Goal: Answer question/provide support: Share knowledge or assist other users

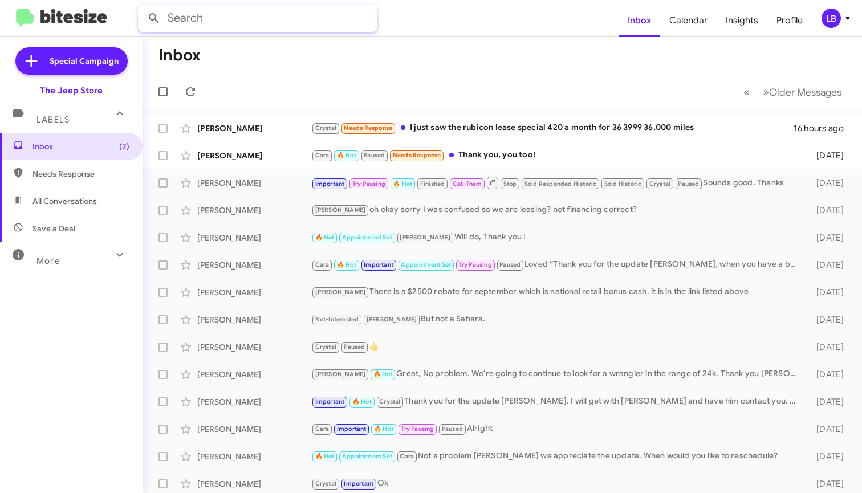
click at [354, 20] on input "text" at bounding box center [258, 18] width 240 height 27
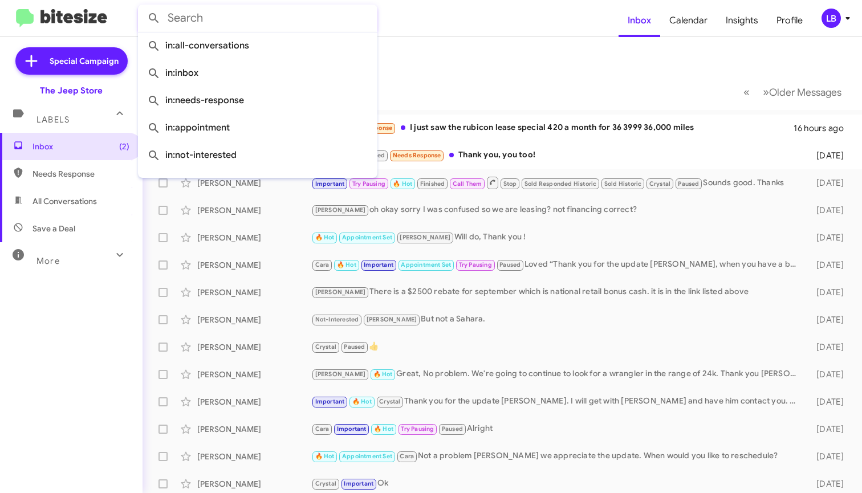
click at [472, 27] on form at bounding box center [378, 18] width 481 height 27
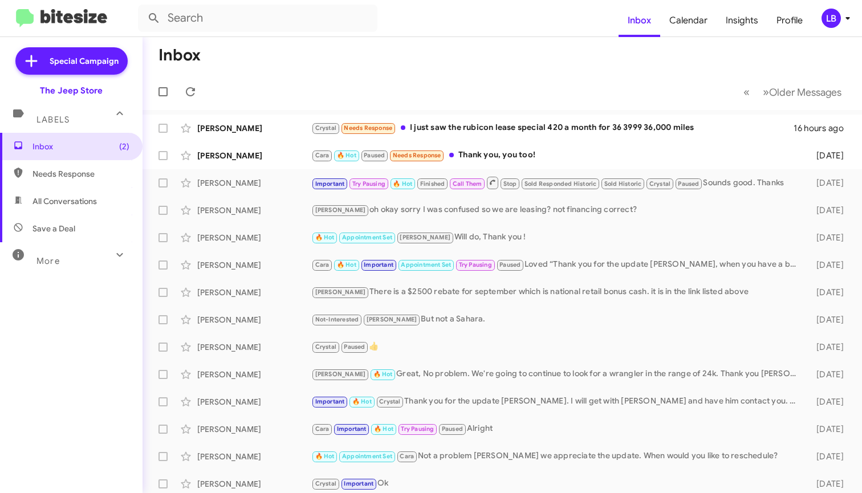
click at [509, 11] on form at bounding box center [378, 18] width 481 height 27
click at [363, 78] on mat-toolbar-row "« Previous » Next Older Messages" at bounding box center [503, 92] width 720 height 36
click at [470, 80] on mat-toolbar-row "« Previous » Next Older Messages" at bounding box center [503, 92] width 720 height 36
drag, startPoint x: 441, startPoint y: 76, endPoint x: 558, endPoint y: 37, distance: 122.6
click at [449, 71] on mat-toolbar "Inbox « Previous » Next Older Messages" at bounding box center [503, 73] width 720 height 73
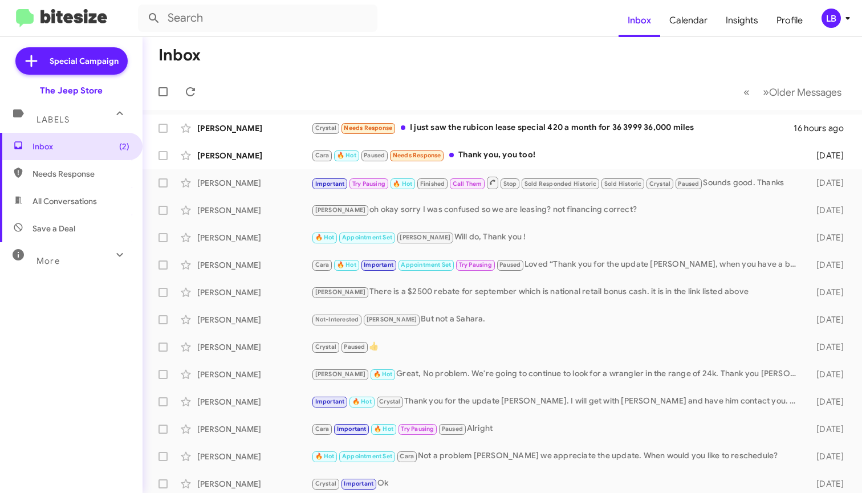
click at [557, 34] on mat-toolbar "Inbox Calendar Insights Profile LB" at bounding box center [431, 18] width 862 height 36
click at [358, 64] on mat-toolbar-row "Inbox" at bounding box center [503, 55] width 720 height 36
click at [364, 52] on mat-toolbar-row "Inbox" at bounding box center [503, 55] width 720 height 36
click at [291, 99] on mat-toolbar-row "« Previous » Next Older Messages" at bounding box center [503, 92] width 720 height 36
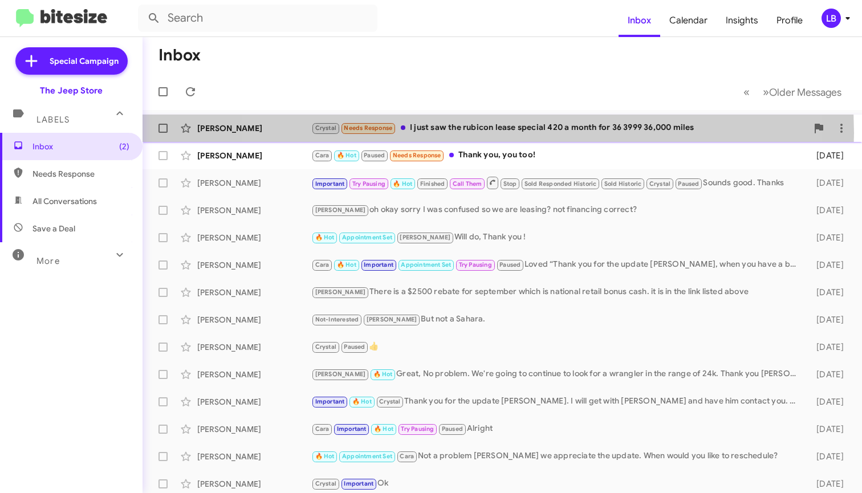
click at [476, 133] on div "Crystal Needs Response I just saw the rubicon lease special 420 a month for 36 …" at bounding box center [559, 127] width 496 height 13
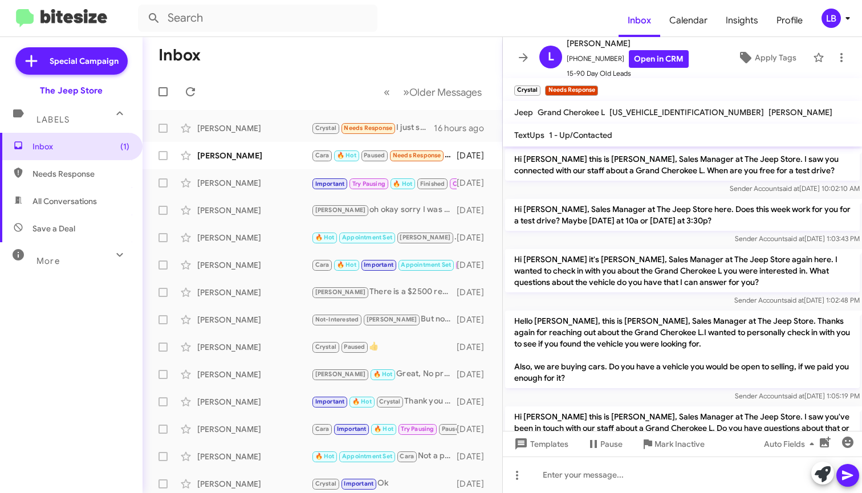
scroll to position [149, 0]
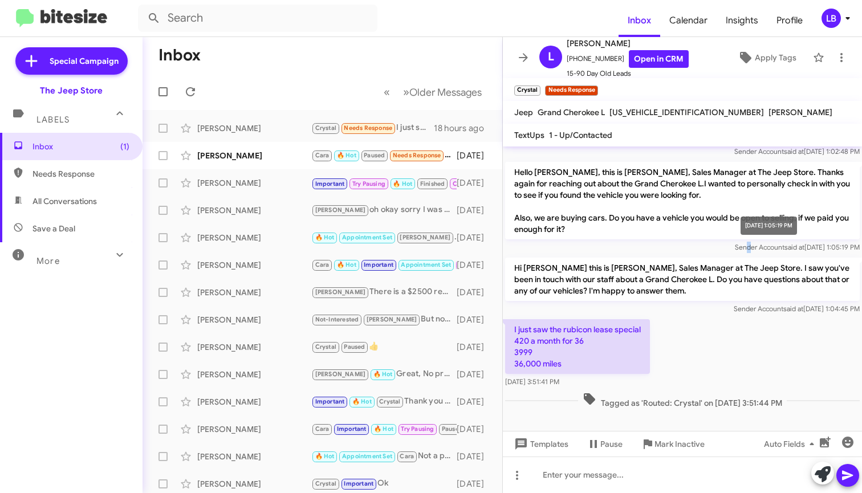
click at [735, 245] on span "Sender Account said at [DATE] 1:05:19 PM" at bounding box center [797, 247] width 125 height 9
drag, startPoint x: 717, startPoint y: 322, endPoint x: 708, endPoint y: 370, distance: 48.8
click at [717, 322] on div "I just saw the rubicon lease special 420 a month for 36 3999 36,000 miles [DATE…" at bounding box center [682, 353] width 359 height 73
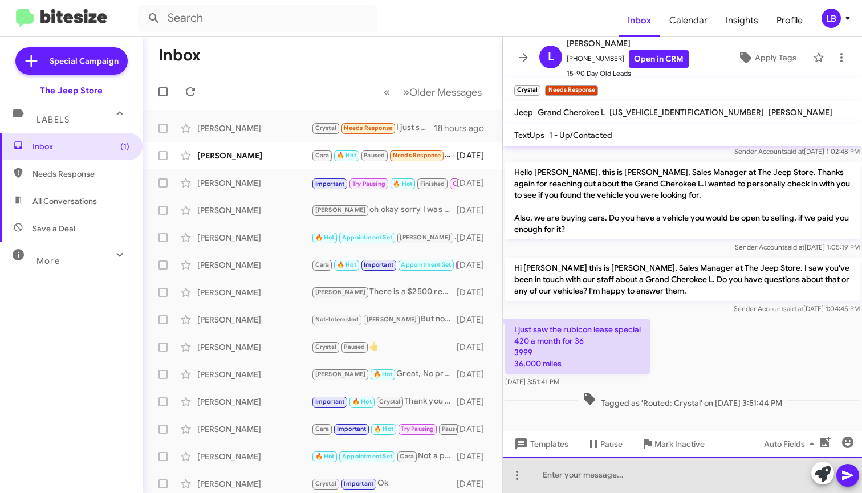
click at [687, 476] on div at bounding box center [682, 475] width 359 height 36
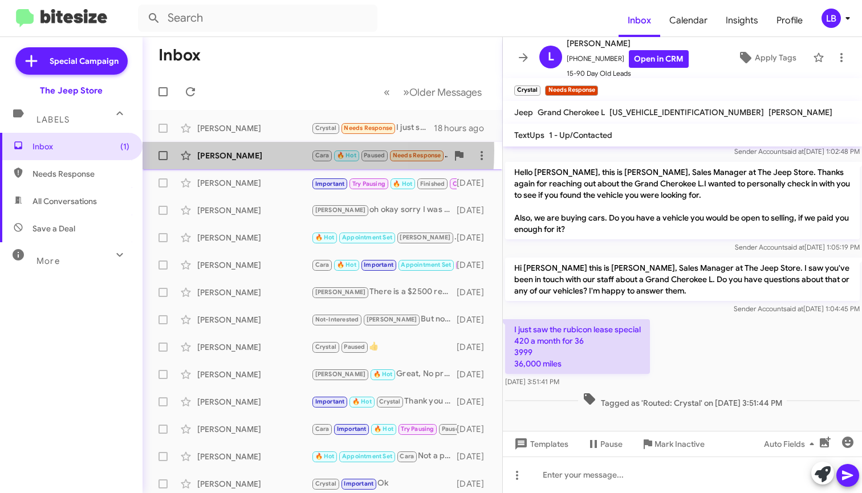
click at [234, 151] on div "[PERSON_NAME]" at bounding box center [254, 155] width 114 height 11
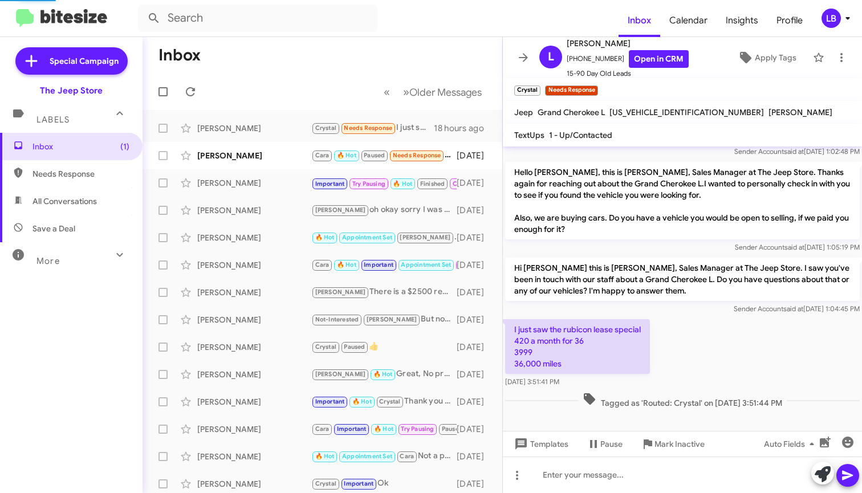
scroll to position [384, 0]
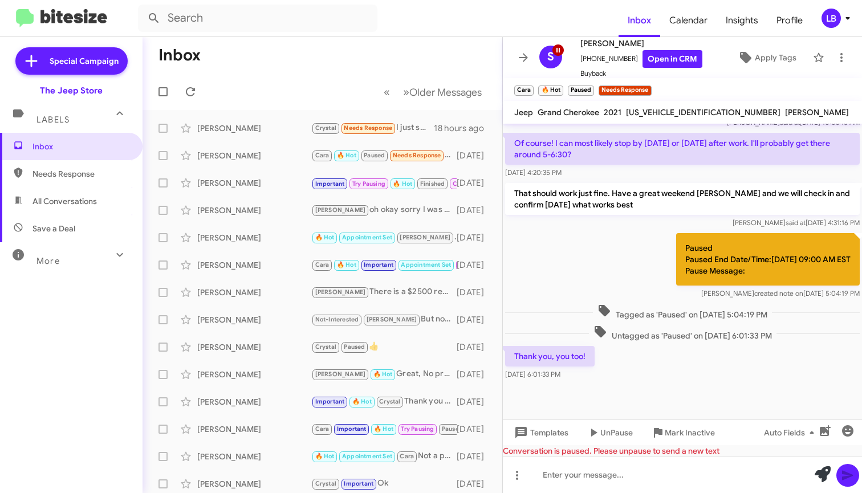
click at [593, 251] on div "Paused Paused End Date/Time:[DATE] 09:00 AM EST Pause Message: [PERSON_NAME] cr…" at bounding box center [682, 266] width 359 height 71
click at [628, 219] on div "[PERSON_NAME] said at [DATE] 4:31:16 PM" at bounding box center [682, 222] width 355 height 11
drag, startPoint x: 584, startPoint y: 217, endPoint x: 577, endPoint y: 215, distance: 7.1
click at [584, 217] on div "That should work just fine. Have a great weekend [PERSON_NAME] and we will chec…" at bounding box center [682, 206] width 355 height 46
click at [396, 33] on mat-toolbar "Inbox Calendar Insights Profile LB" at bounding box center [431, 18] width 862 height 36
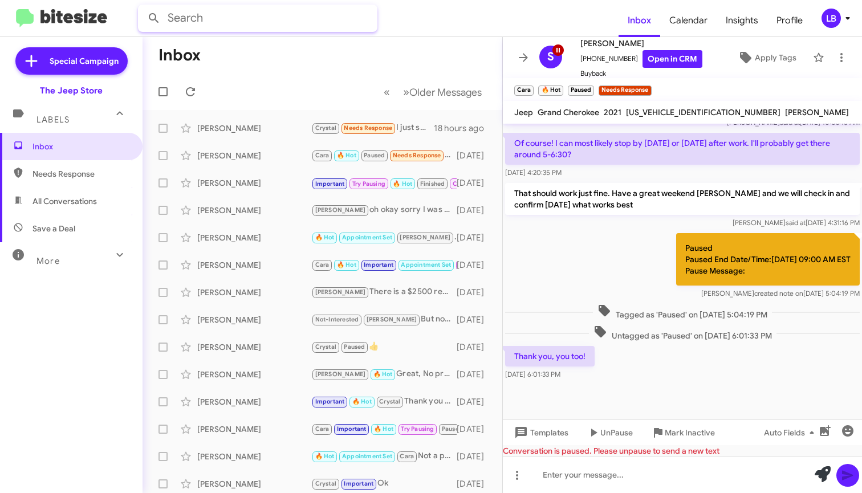
click at [267, 13] on input "text" at bounding box center [258, 18] width 240 height 27
paste input "325971112"
type input "7325971112"
click at [154, 18] on button at bounding box center [154, 18] width 23 height 23
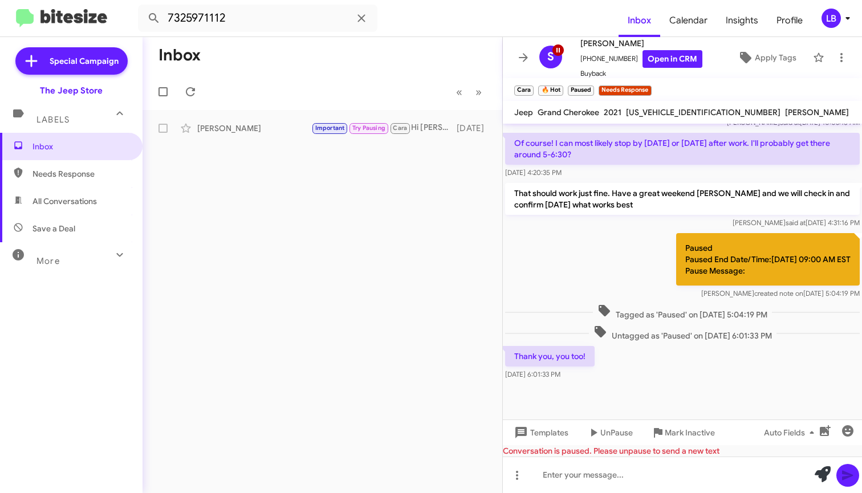
click at [367, 66] on mat-toolbar-row "Inbox" at bounding box center [323, 55] width 360 height 36
click at [255, 116] on span "[PERSON_NAME] Important Try Pausing Cara Hi [PERSON_NAME] this is [PERSON_NAME]…" at bounding box center [323, 128] width 360 height 27
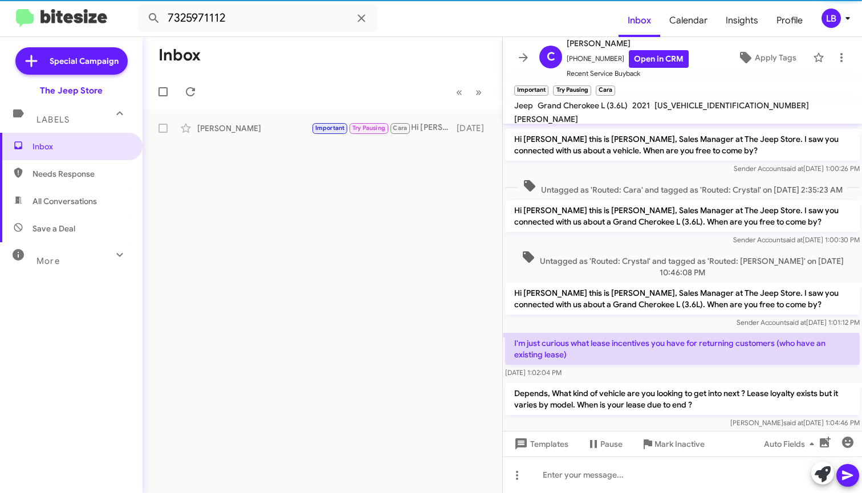
scroll to position [1660, 0]
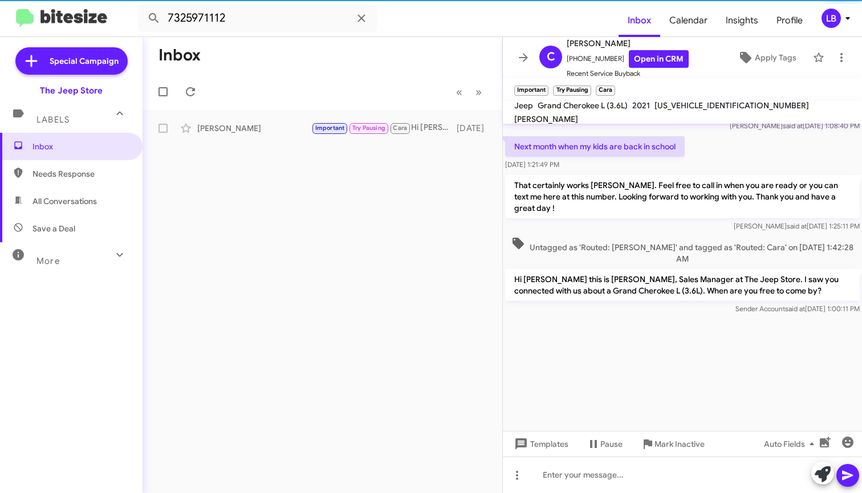
click at [627, 245] on span "Untagged as 'Routed: [PERSON_NAME]' and tagged as 'Routed: Cara' on [DATE] 1:42…" at bounding box center [682, 251] width 355 height 28
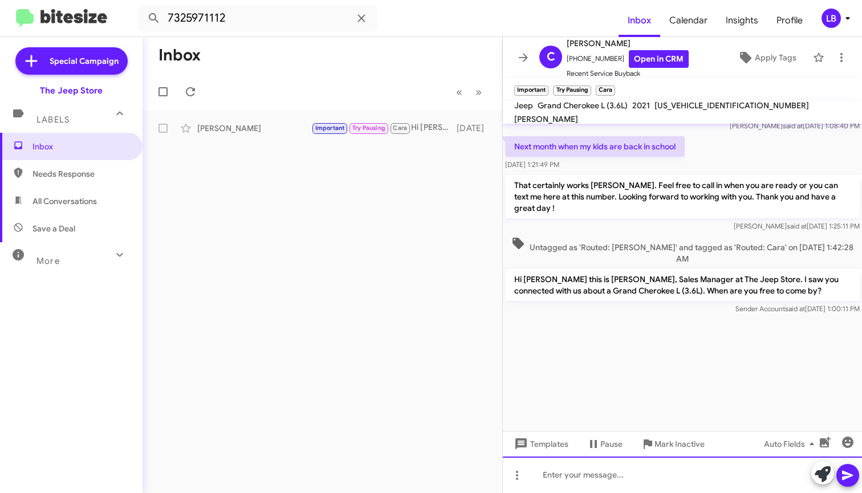
drag, startPoint x: 627, startPoint y: 473, endPoint x: 760, endPoint y: 230, distance: 277.4
click at [627, 473] on div at bounding box center [682, 475] width 359 height 36
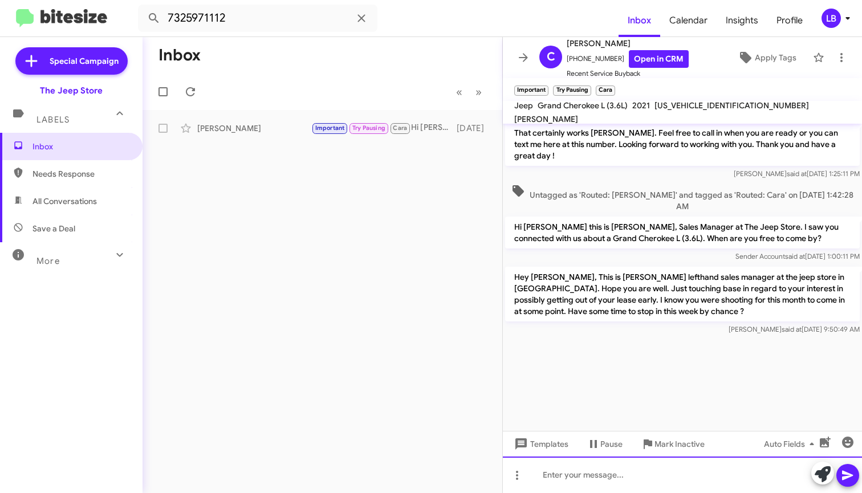
scroll to position [1735, 0]
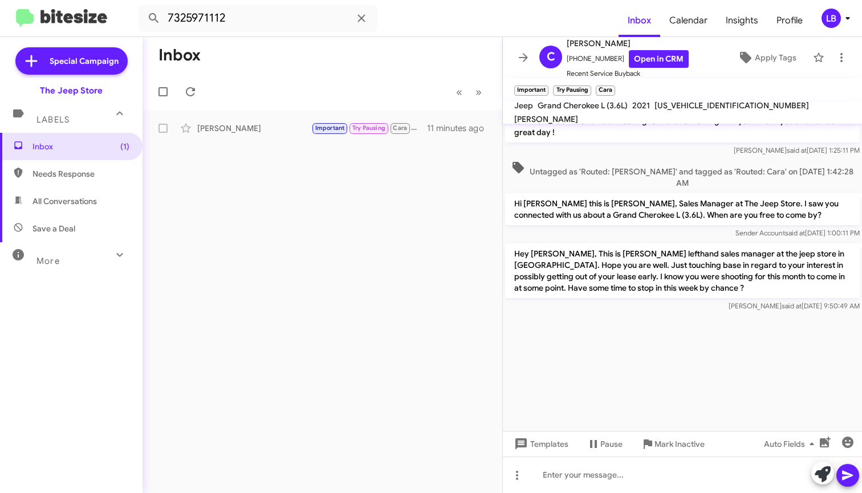
click at [386, 80] on mat-toolbar-row "« Previous » Next" at bounding box center [323, 92] width 360 height 36
click at [318, 25] on input "7325971112" at bounding box center [258, 18] width 240 height 27
drag, startPoint x: 273, startPoint y: 15, endPoint x: 66, endPoint y: -36, distance: 213.3
click at [66, 0] on html "7325971112 Inbox Calendar Insights Profile LB Special Campaign The Jeep Store L…" at bounding box center [431, 246] width 862 height 493
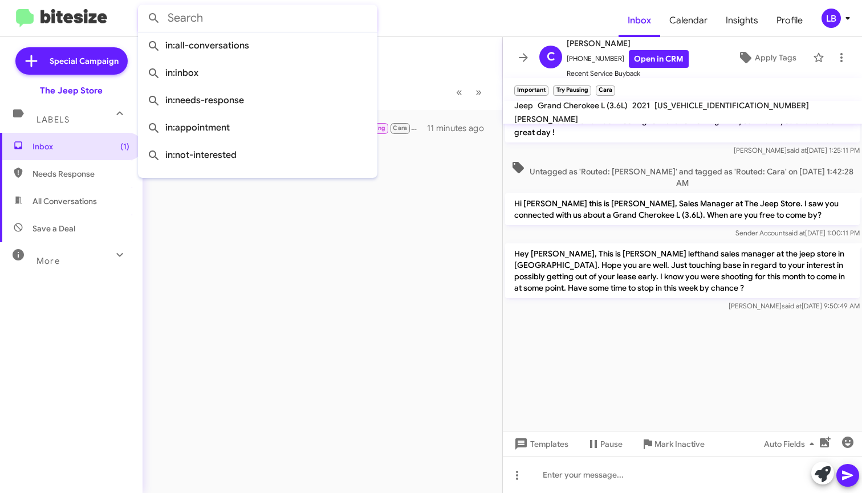
click at [154, 18] on button at bounding box center [154, 18] width 23 height 23
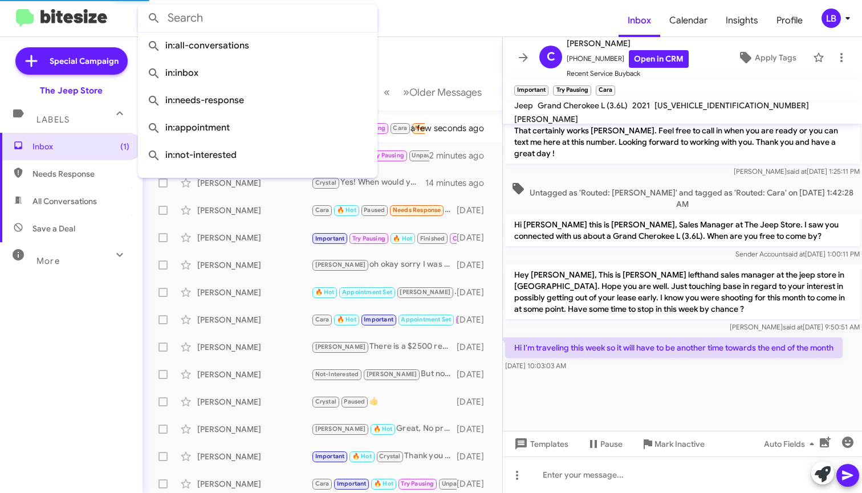
scroll to position [689, 0]
click at [603, 194] on span "Untagged as 'Routed: [PERSON_NAME]' and tagged as 'Routed: Cara' on [DATE] 1:42…" at bounding box center [682, 196] width 355 height 28
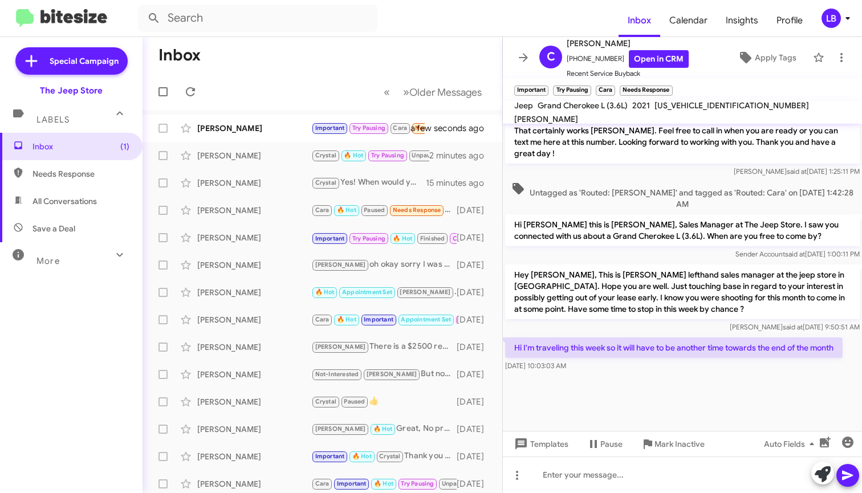
scroll to position [687, 0]
click at [678, 229] on p "Hi [PERSON_NAME] this is [PERSON_NAME], Sales Manager at The Jeep Store. I saw …" at bounding box center [682, 230] width 355 height 32
click at [647, 372] on div "[DATE] 10:03:03 AM" at bounding box center [674, 365] width 338 height 11
click at [659, 391] on div at bounding box center [682, 402] width 359 height 57
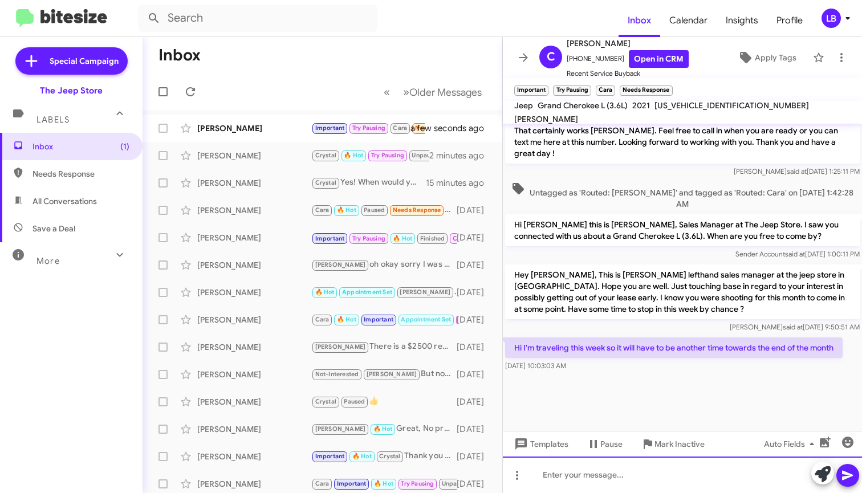
click at [689, 478] on div at bounding box center [682, 475] width 359 height 36
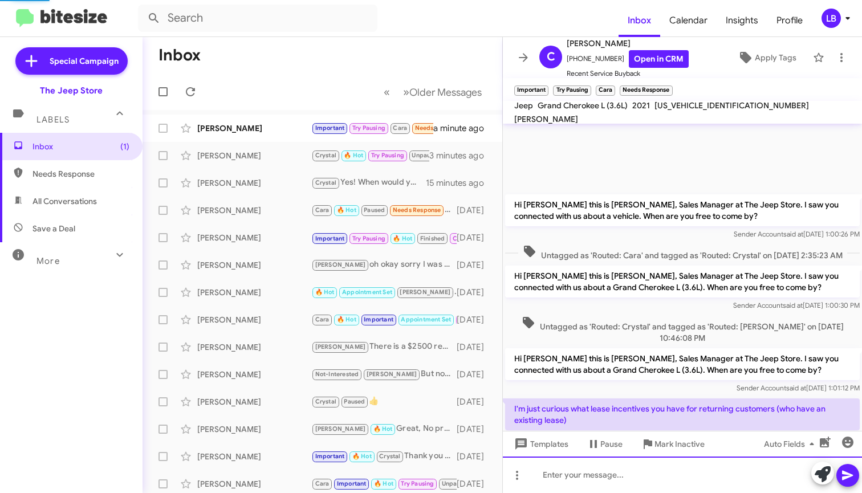
scroll to position [735, 0]
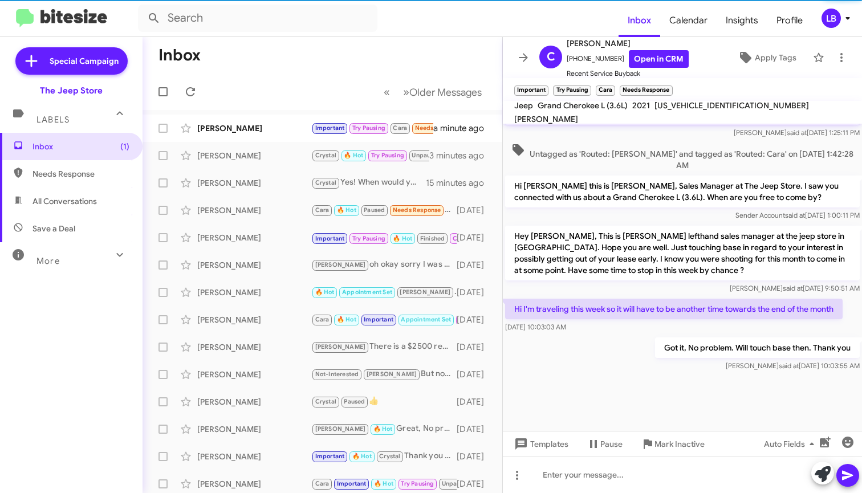
click at [703, 141] on div "Untagged as 'Routed: [PERSON_NAME]' and tagged as 'Routed: Cara' on [DATE] 1:42…" at bounding box center [682, 157] width 359 height 33
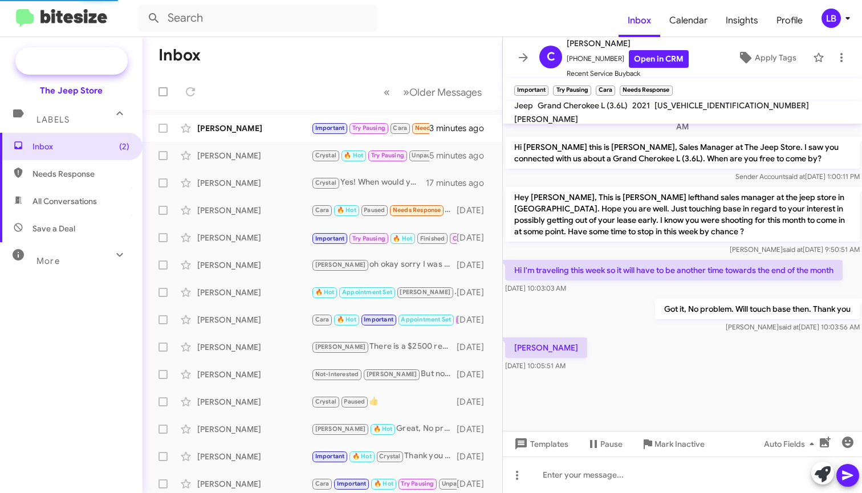
scroll to position [655, 0]
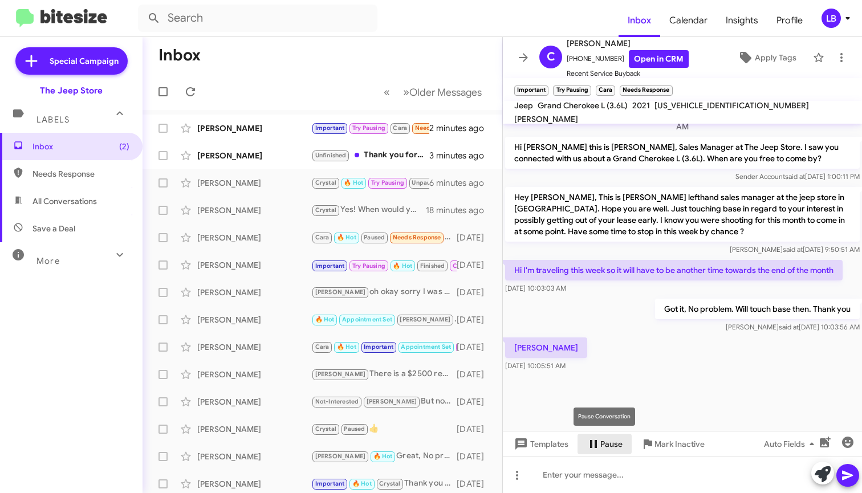
click at [608, 440] on span "Pause" at bounding box center [611, 444] width 22 height 21
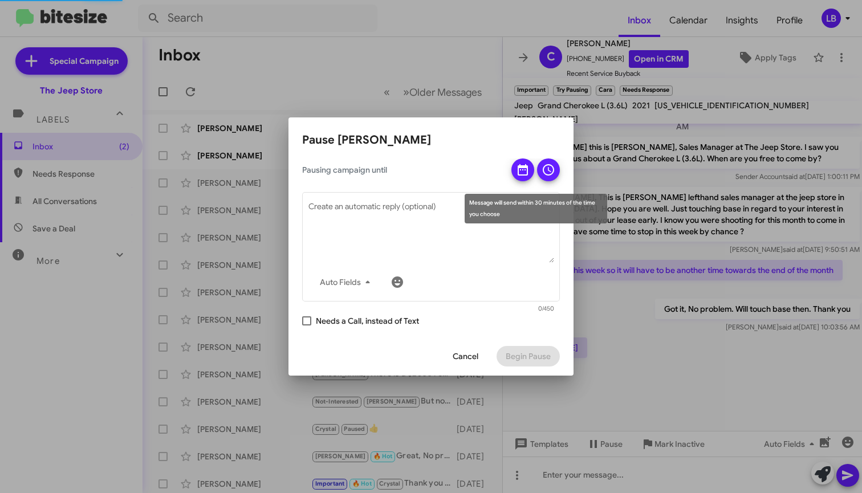
click at [526, 170] on icon at bounding box center [523, 169] width 10 height 11
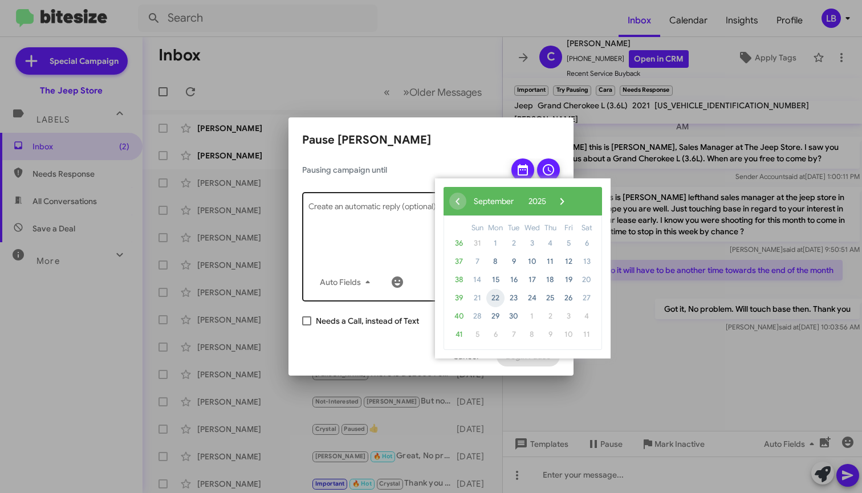
drag, startPoint x: 495, startPoint y: 287, endPoint x: 497, endPoint y: 301, distance: 13.3
click at [497, 300] on span "22" at bounding box center [495, 298] width 18 height 18
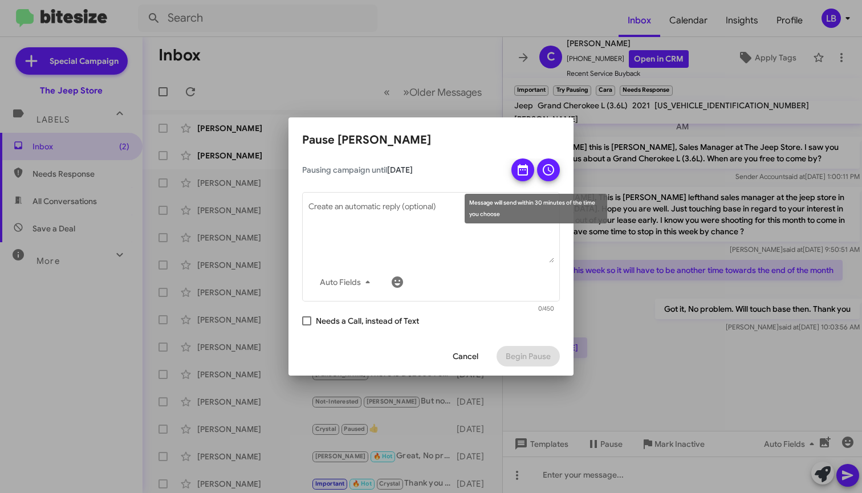
click at [551, 170] on icon at bounding box center [549, 170] width 14 height 14
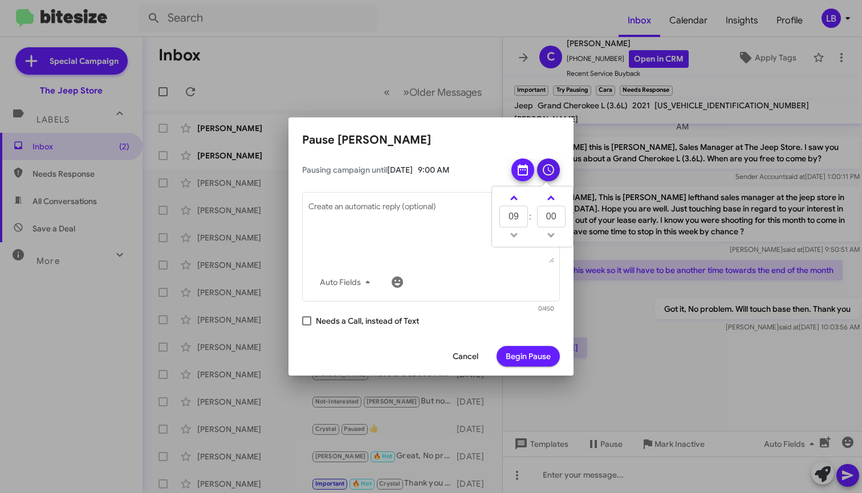
click at [528, 354] on span "Begin Pause" at bounding box center [528, 356] width 45 height 21
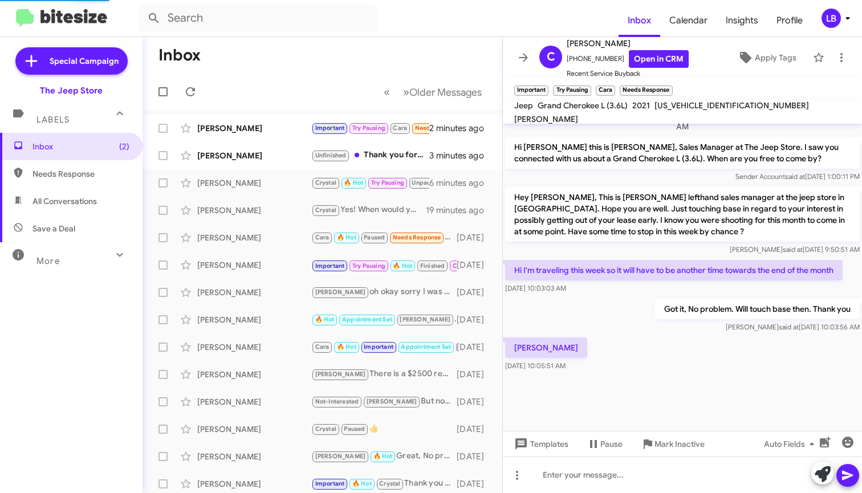
scroll to position [675, 0]
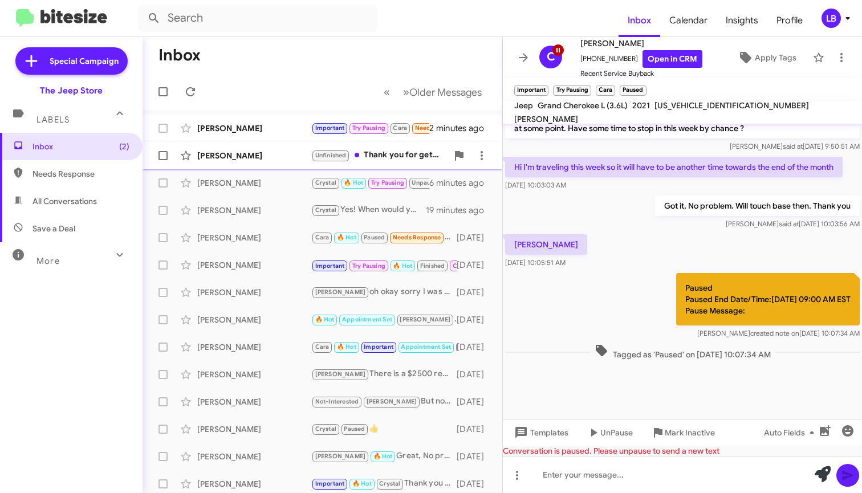
click at [261, 152] on div "[PERSON_NAME]" at bounding box center [254, 155] width 114 height 11
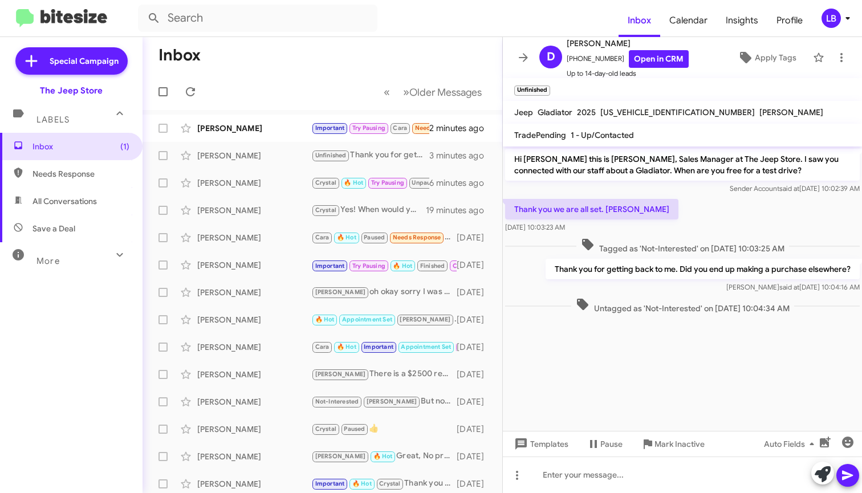
click at [704, 216] on div "Thank you we are all set. [PERSON_NAME] [DATE] 10:03:23 AM" at bounding box center [682, 216] width 359 height 39
click at [305, 71] on mat-toolbar-row "Inbox" at bounding box center [323, 55] width 360 height 36
click at [281, 128] on div "[PERSON_NAME]" at bounding box center [254, 128] width 114 height 11
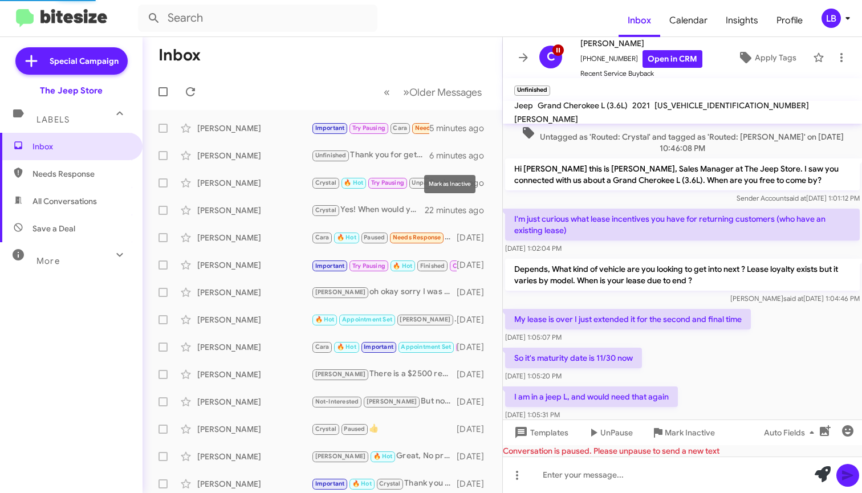
scroll to position [675, 0]
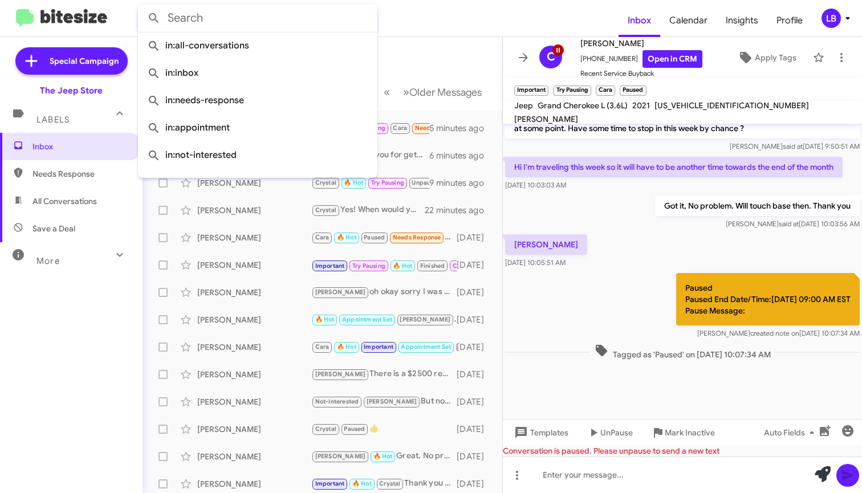
click at [209, 25] on input "text" at bounding box center [258, 18] width 240 height 27
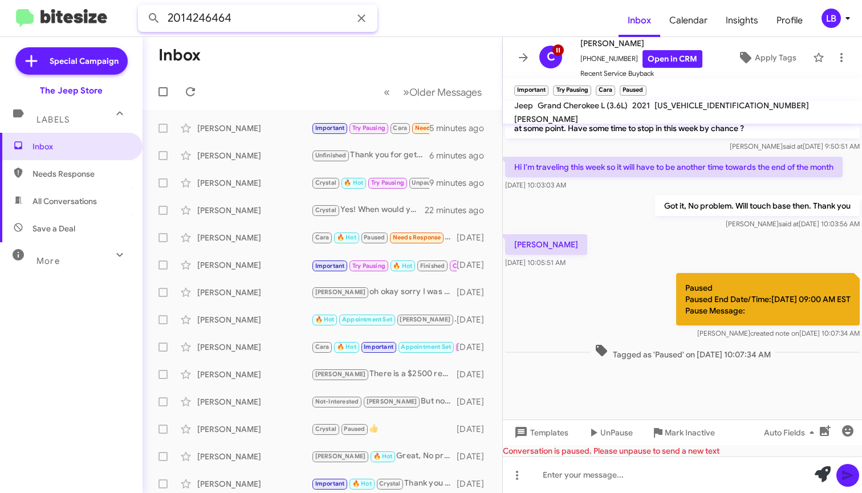
type input "2014246464"
click at [154, 18] on button at bounding box center [154, 18] width 23 height 23
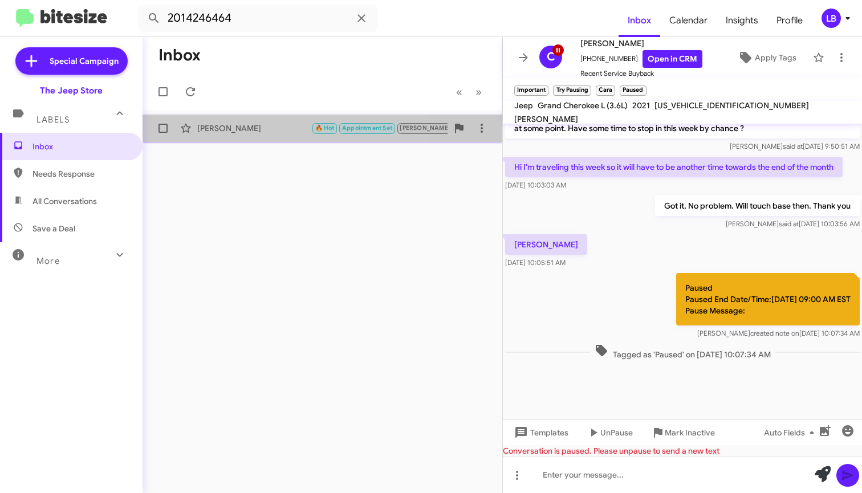
click at [249, 127] on div "[PERSON_NAME]" at bounding box center [254, 128] width 114 height 11
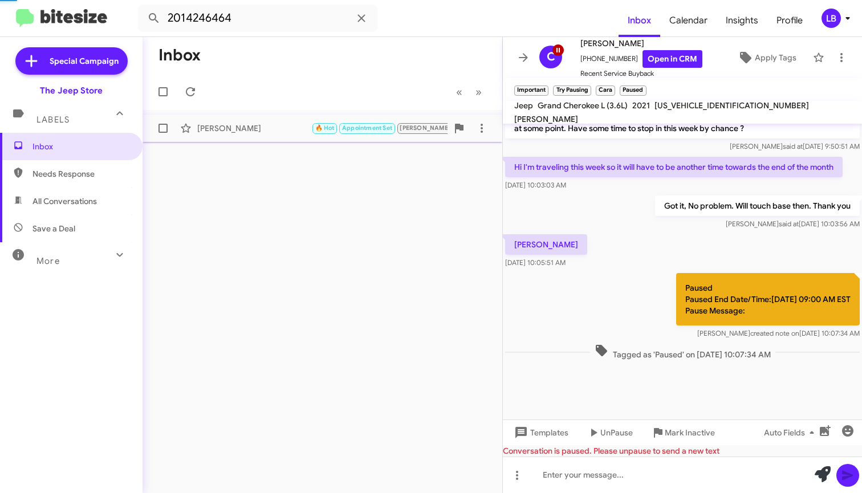
scroll to position [283, 0]
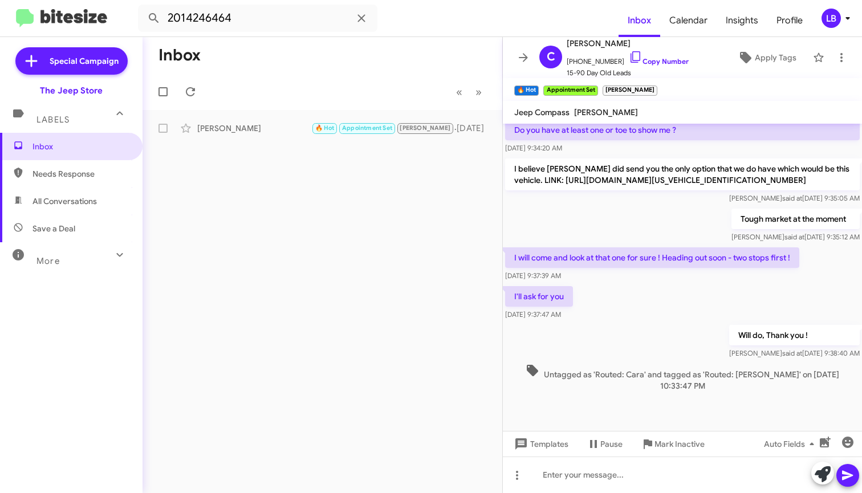
click at [604, 230] on div "Tough market at the moment [PERSON_NAME] said at [DATE] 9:35:12 AM" at bounding box center [682, 225] width 359 height 39
click at [703, 325] on div "Will do, Thank you ! [PERSON_NAME] said at [DATE] 9:38:40 AM" at bounding box center [682, 342] width 359 height 39
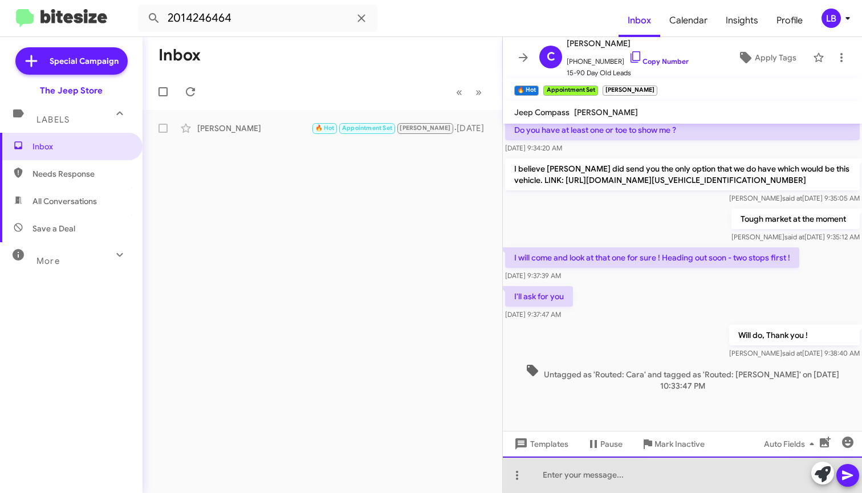
click at [685, 472] on div at bounding box center [682, 475] width 359 height 36
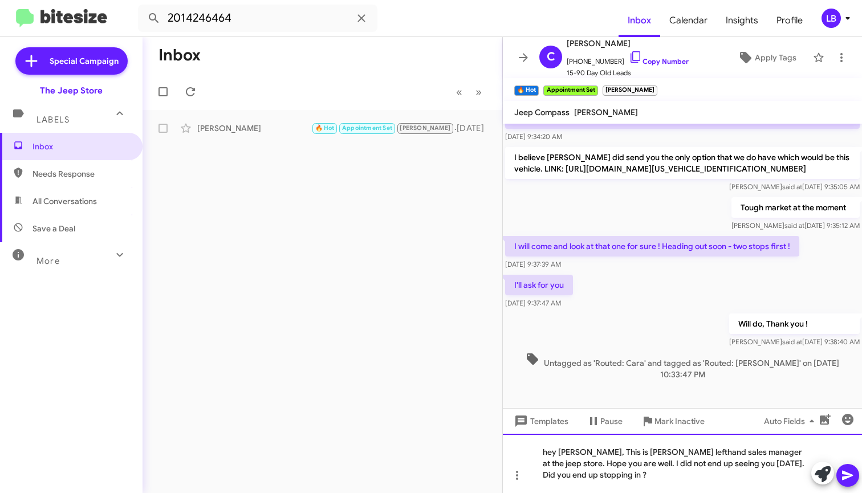
click at [614, 465] on div "hey [PERSON_NAME], This is [PERSON_NAME] lefthand sales manager at the jeep sto…" at bounding box center [682, 463] width 359 height 59
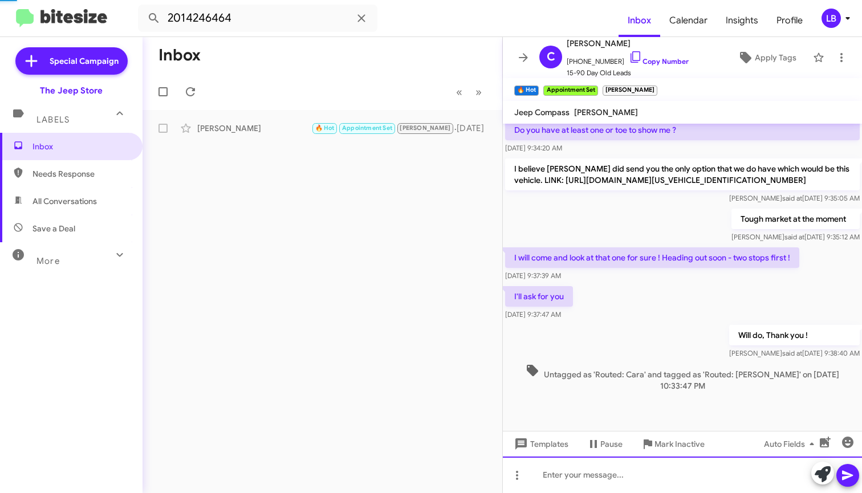
scroll to position [0, 0]
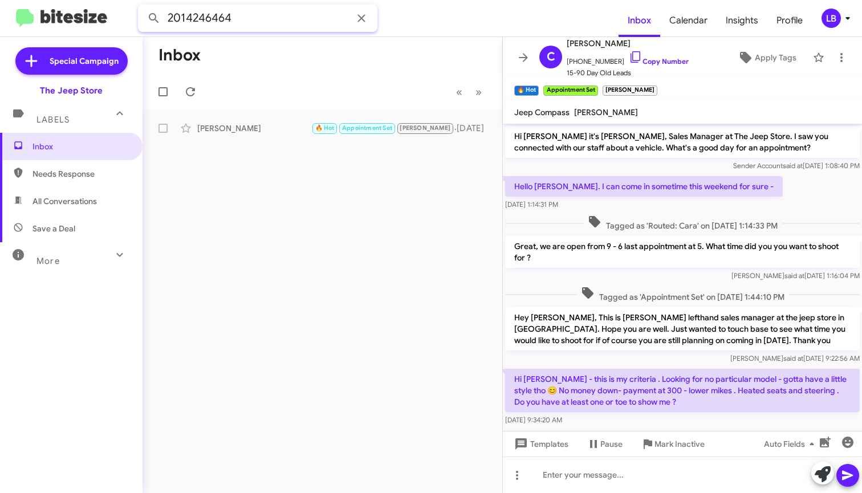
drag, startPoint x: 254, startPoint y: 19, endPoint x: 52, endPoint y: -15, distance: 204.2
click at [52, 0] on html "2014246464 Inbox Calendar Insights Profile LB Special Campaign The Jeep Store L…" at bounding box center [431, 246] width 862 height 493
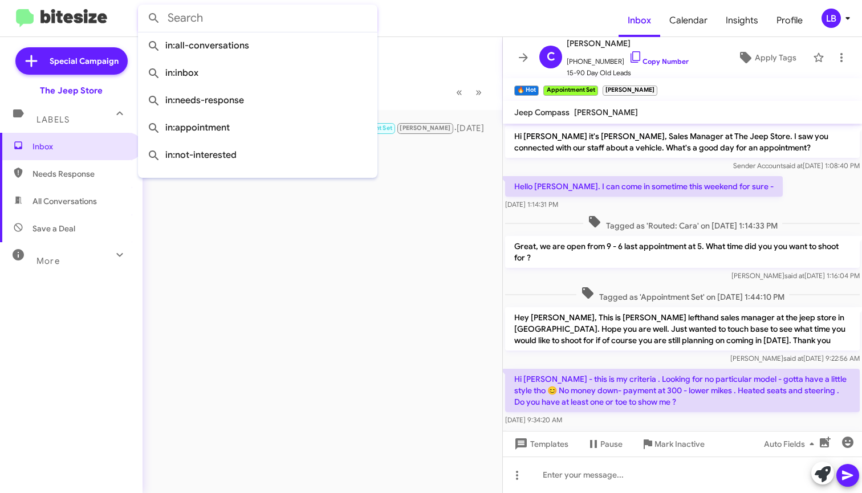
click at [154, 18] on button at bounding box center [154, 18] width 23 height 23
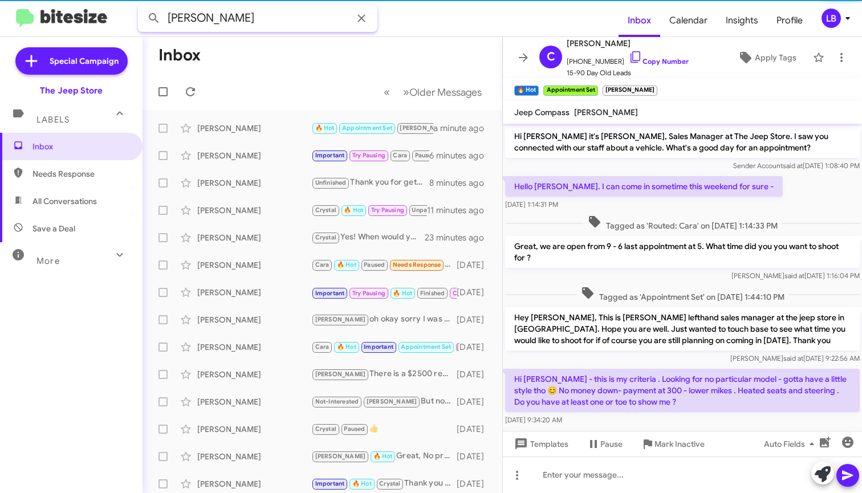
type input "[PERSON_NAME]"
click at [154, 18] on button at bounding box center [154, 18] width 23 height 23
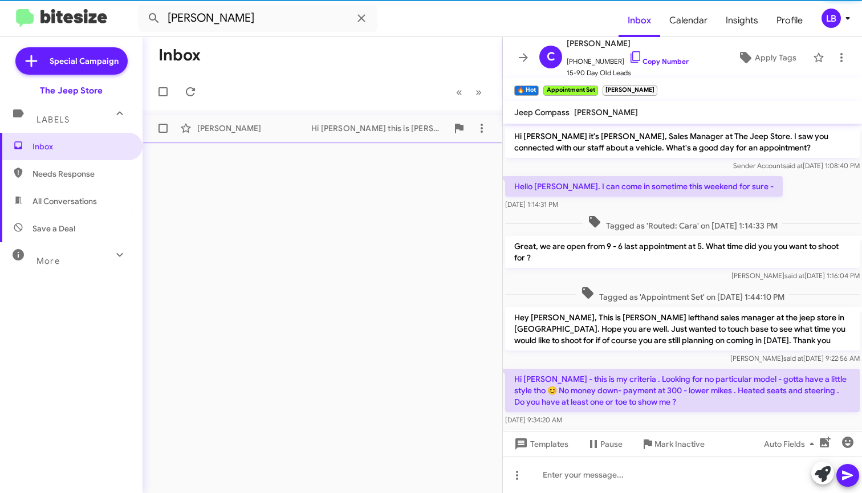
click at [254, 128] on div "[PERSON_NAME]" at bounding box center [254, 128] width 114 height 11
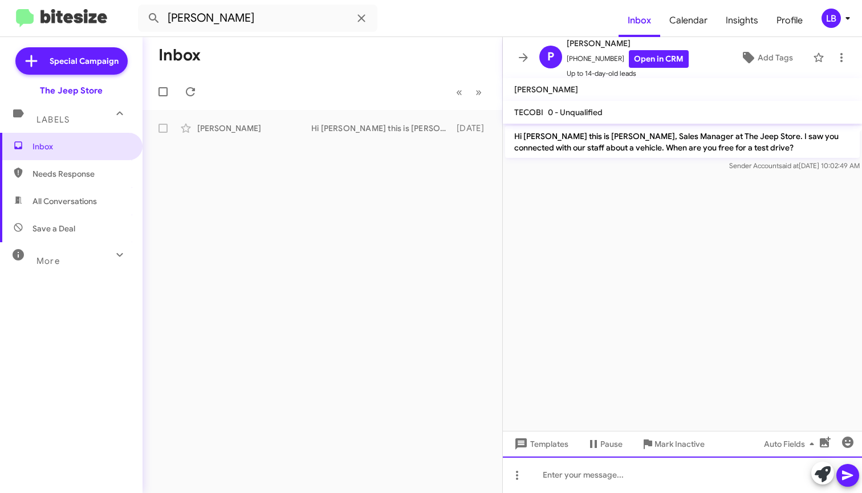
click at [636, 476] on div at bounding box center [682, 475] width 359 height 36
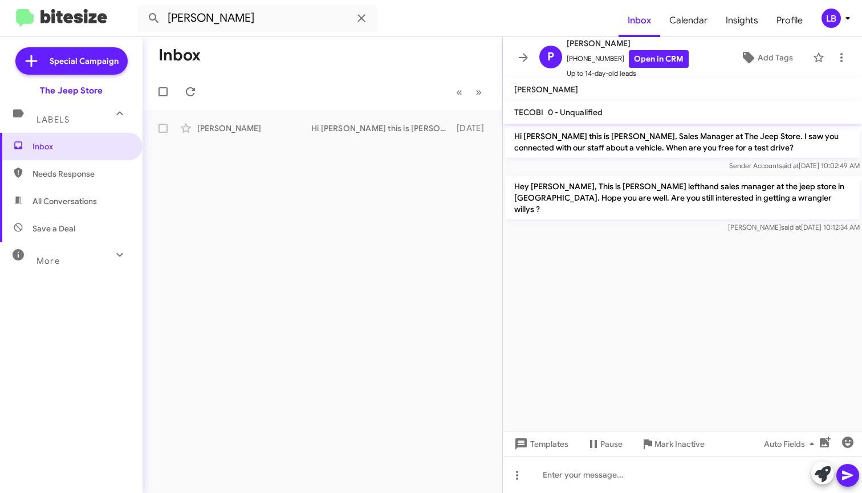
click at [311, 33] on mat-toolbar "[PERSON_NAME] Inbox Calendar Insights Profile LB" at bounding box center [431, 18] width 862 height 36
click at [285, 70] on mat-toolbar-row "Inbox" at bounding box center [323, 55] width 360 height 36
click at [230, 28] on input "[PERSON_NAME]" at bounding box center [258, 18] width 240 height 27
drag, startPoint x: 197, startPoint y: 9, endPoint x: -70, endPoint y: -22, distance: 268.7
click at [0, 0] on html "[PERSON_NAME] Inbox Calendar Insights Profile LB Special Campaign The Jeep Stor…" at bounding box center [431, 246] width 862 height 493
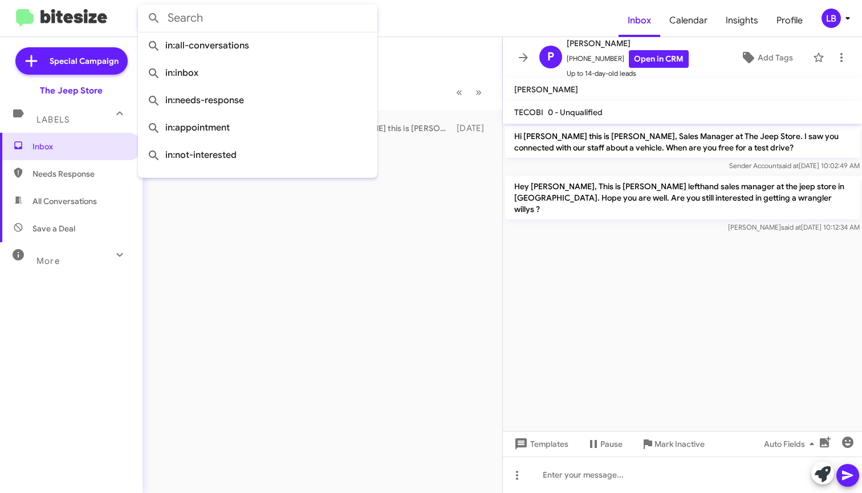
click at [154, 18] on button at bounding box center [154, 18] width 23 height 23
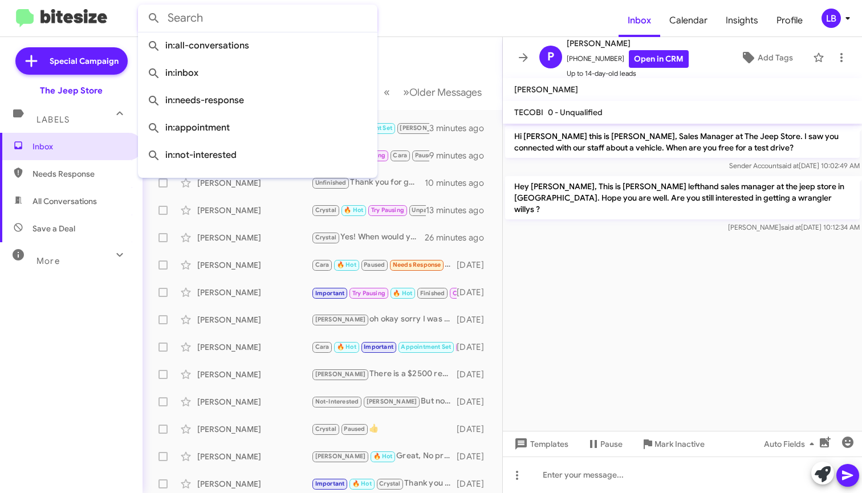
click at [82, 172] on span "Needs Response" at bounding box center [81, 173] width 97 height 11
type input "in:needs-response"
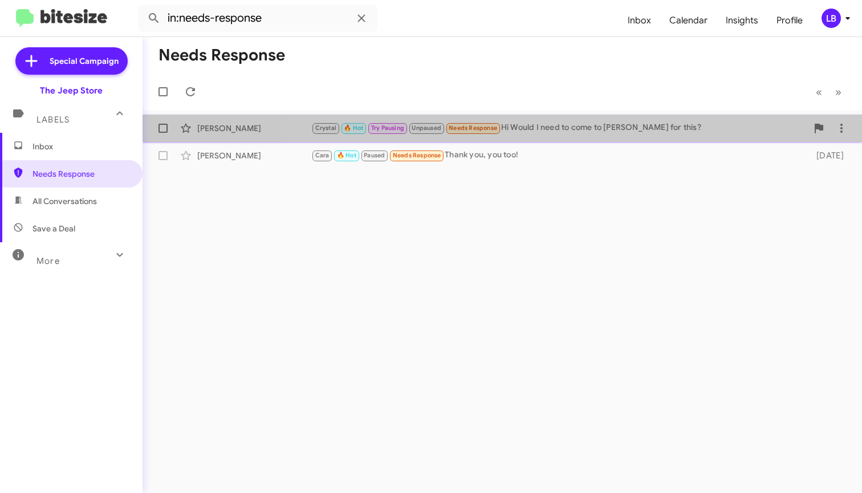
click at [515, 131] on div "Crystal 🔥 Hot Try Pausing Unpaused Needs Response Hi Would I need to come to [P…" at bounding box center [559, 127] width 496 height 13
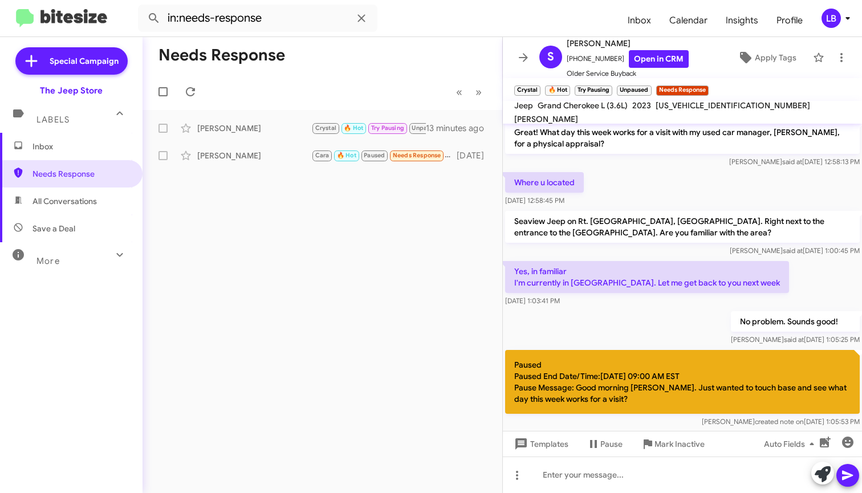
scroll to position [368, 0]
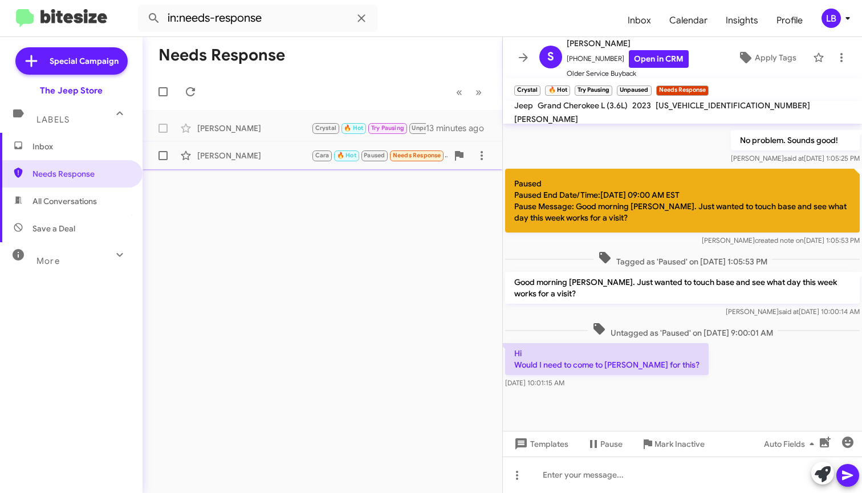
click at [244, 160] on div "[PERSON_NAME]" at bounding box center [254, 155] width 114 height 11
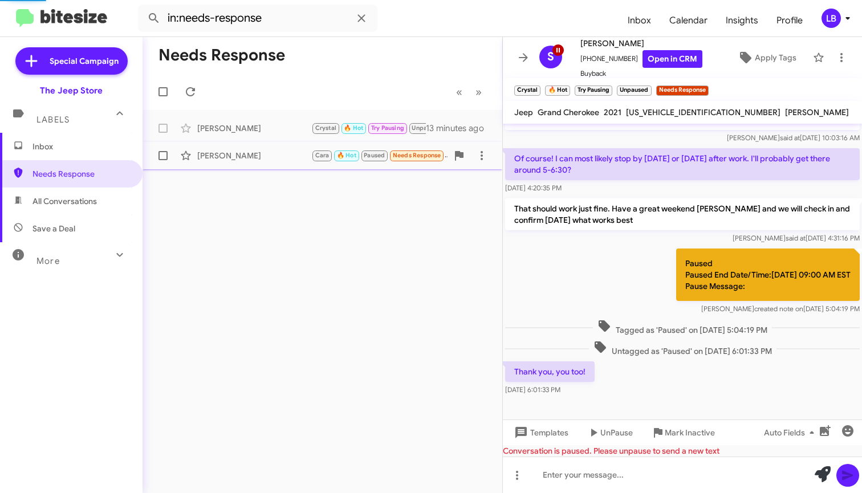
scroll to position [384, 0]
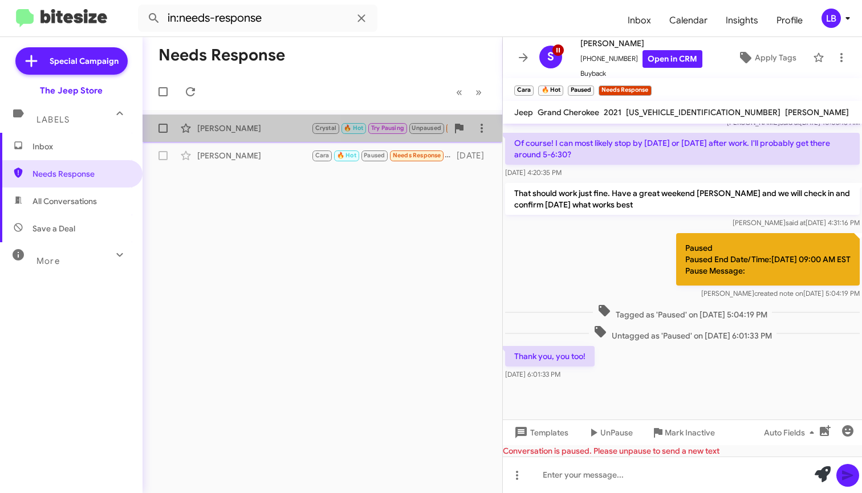
click at [205, 124] on div "[PERSON_NAME]" at bounding box center [254, 128] width 114 height 11
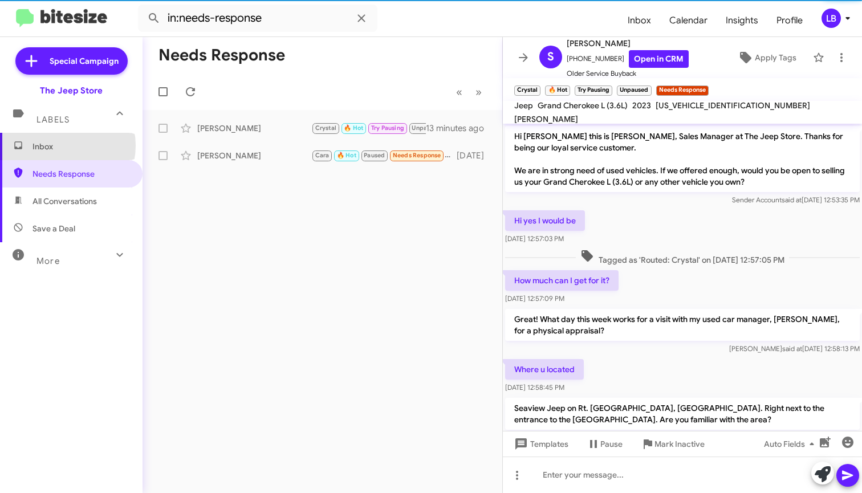
click at [58, 145] on span "Inbox" at bounding box center [81, 146] width 97 height 11
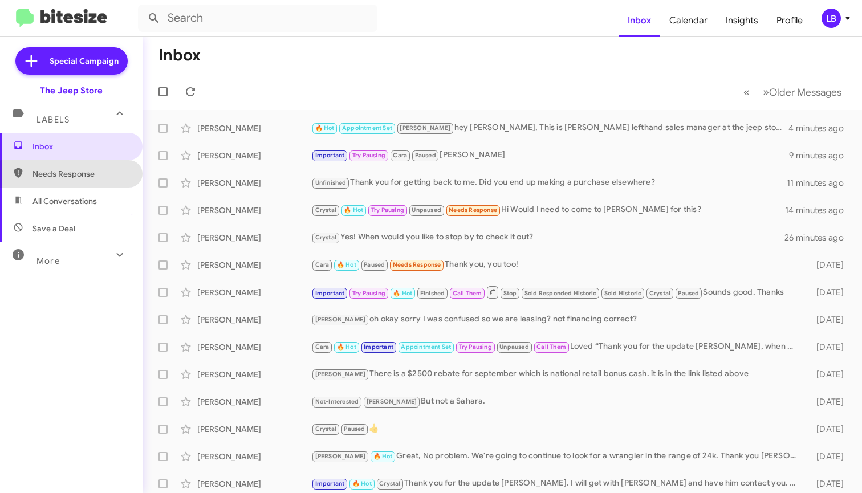
click at [71, 177] on span "Needs Response" at bounding box center [81, 173] width 97 height 11
type input "in:needs-response"
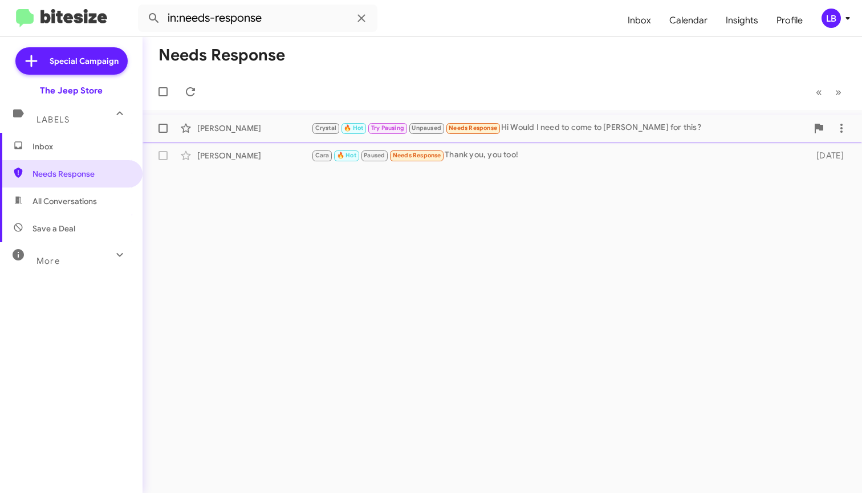
click at [562, 127] on div "Crystal 🔥 Hot Try Pausing Unpaused Needs Response Hi Would I need to come to [P…" at bounding box center [559, 127] width 496 height 13
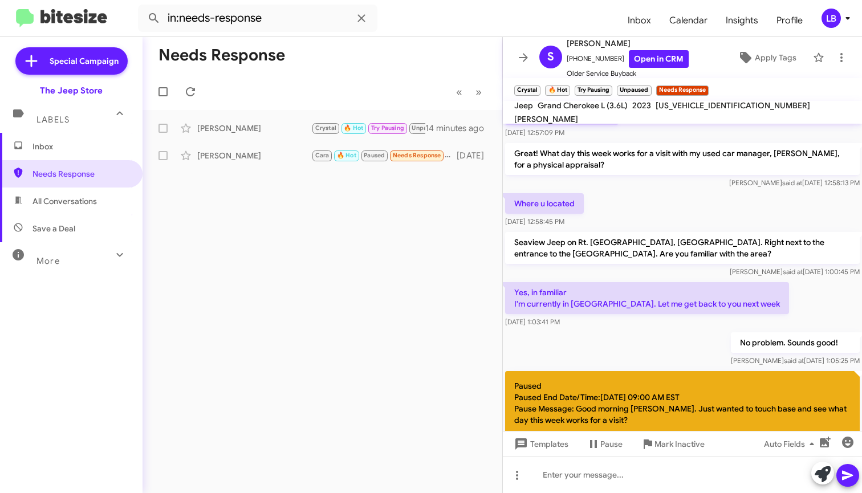
scroll to position [368, 0]
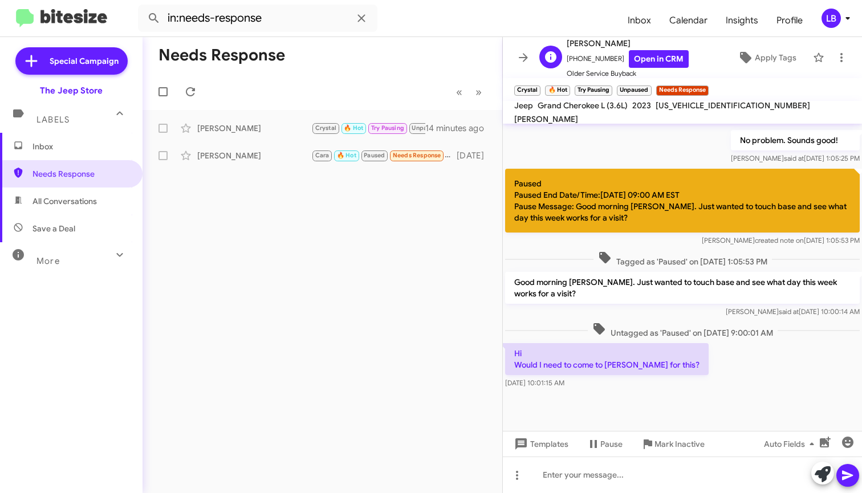
drag, startPoint x: 593, startPoint y: 60, endPoint x: 575, endPoint y: 61, distance: 17.7
click at [575, 61] on span "[PHONE_NUMBER] Open in CRM" at bounding box center [628, 59] width 122 height 18
copy span "172152363"
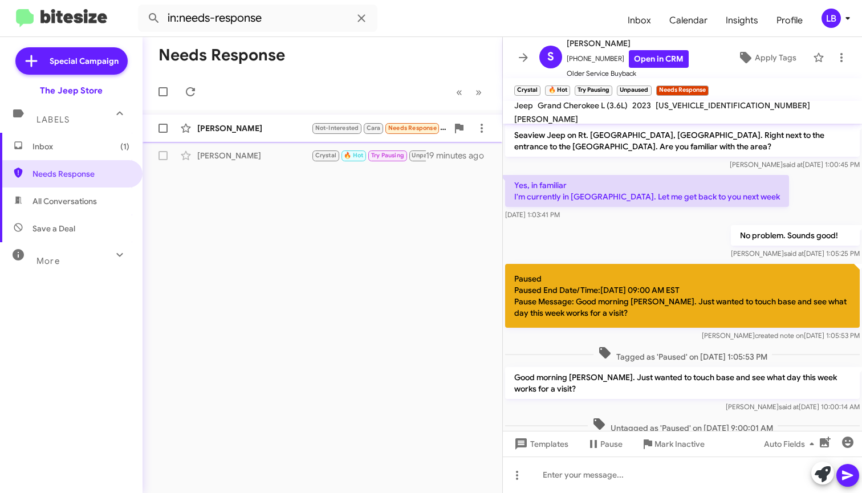
click at [254, 128] on div "[PERSON_NAME]" at bounding box center [254, 128] width 114 height 11
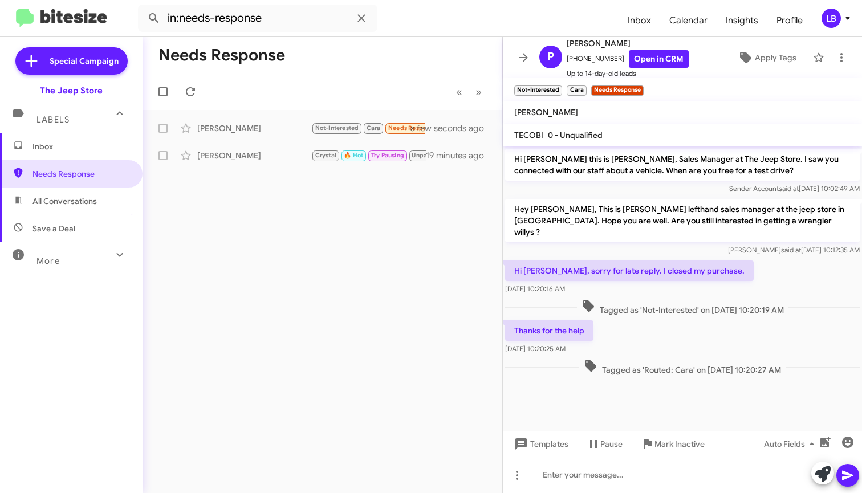
click at [664, 299] on span "Tagged as 'Not-Interested' on [DATE] 10:20:19 AM" at bounding box center [683, 307] width 212 height 17
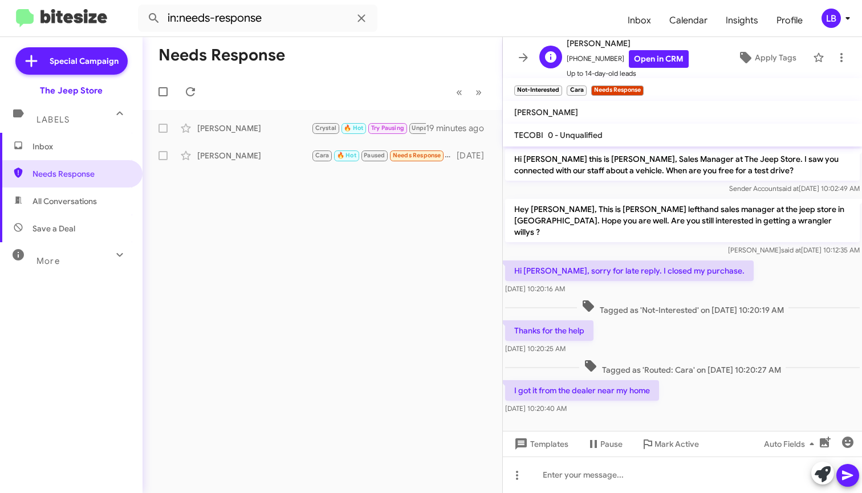
drag, startPoint x: 612, startPoint y: 59, endPoint x: 577, endPoint y: 62, distance: 34.9
click at [573, 62] on span "[PHONE_NUMBER] Open in CRM" at bounding box center [628, 59] width 122 height 18
copy span "7327629064"
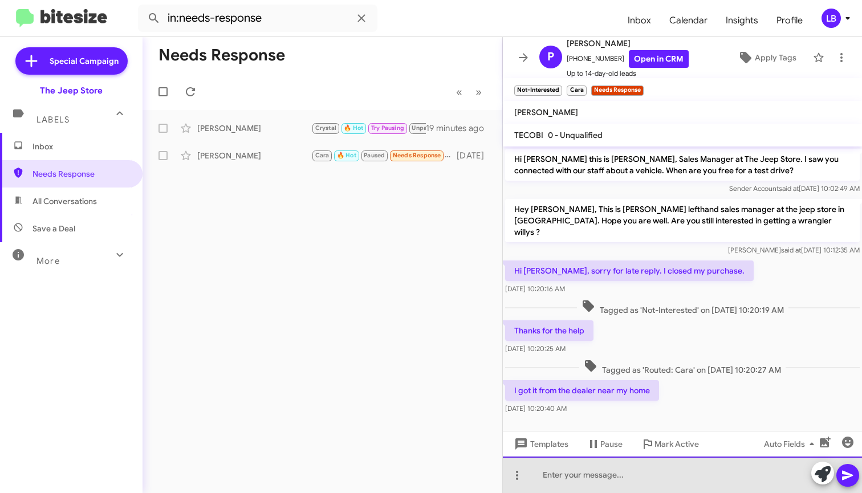
click at [666, 489] on div at bounding box center [682, 475] width 359 height 36
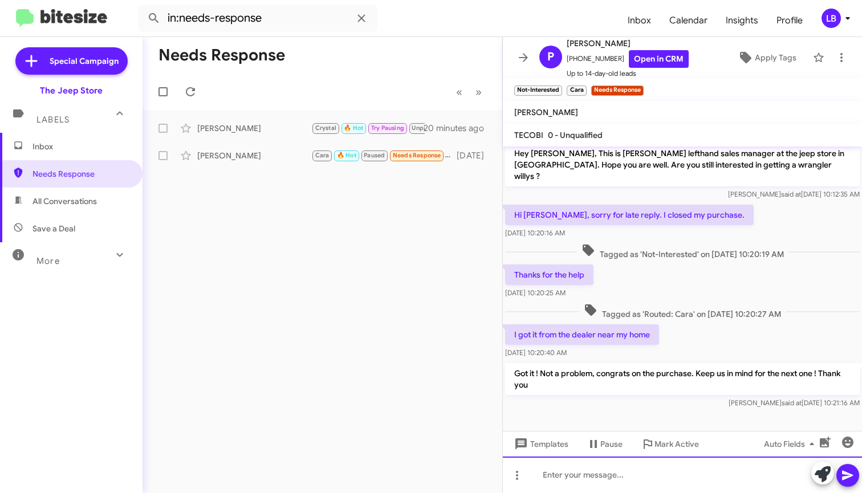
scroll to position [47, 0]
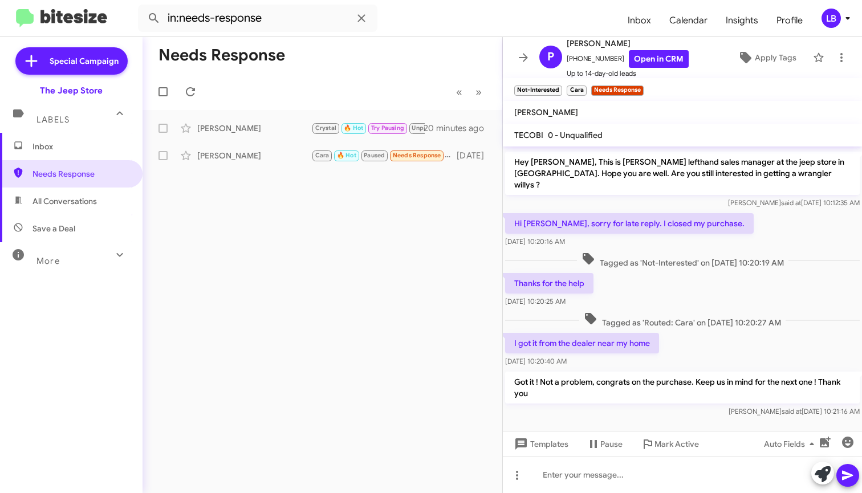
click at [717, 318] on div "Tagged as 'Routed: Cara' on [DATE] 10:20:27 AM" at bounding box center [682, 320] width 359 height 21
drag, startPoint x: 299, startPoint y: 57, endPoint x: 308, endPoint y: 24, distance: 34.2
click at [301, 52] on mat-toolbar-row "Needs Response" at bounding box center [323, 55] width 360 height 36
click at [308, 18] on input "in:needs-response" at bounding box center [258, 18] width 240 height 27
drag, startPoint x: 308, startPoint y: 18, endPoint x: 134, endPoint y: 5, distance: 174.5
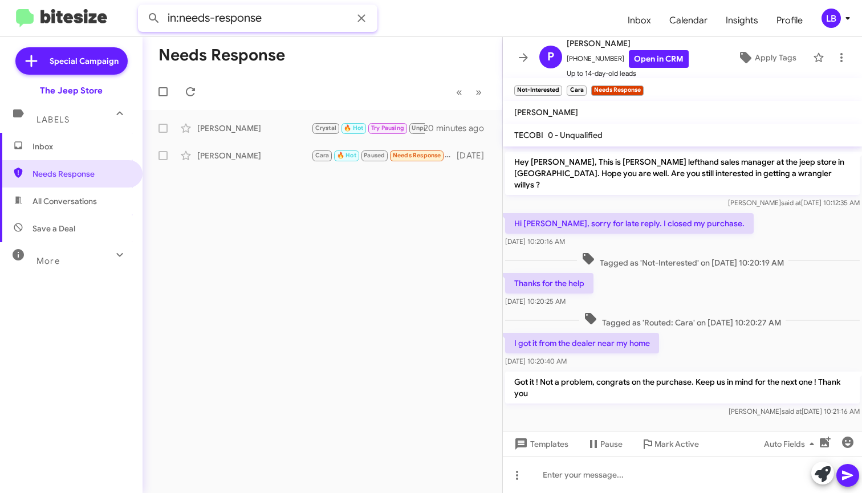
click at [134, 5] on mat-toolbar "in:needs-response Inbox Calendar Insights Profile LB" at bounding box center [431, 18] width 862 height 36
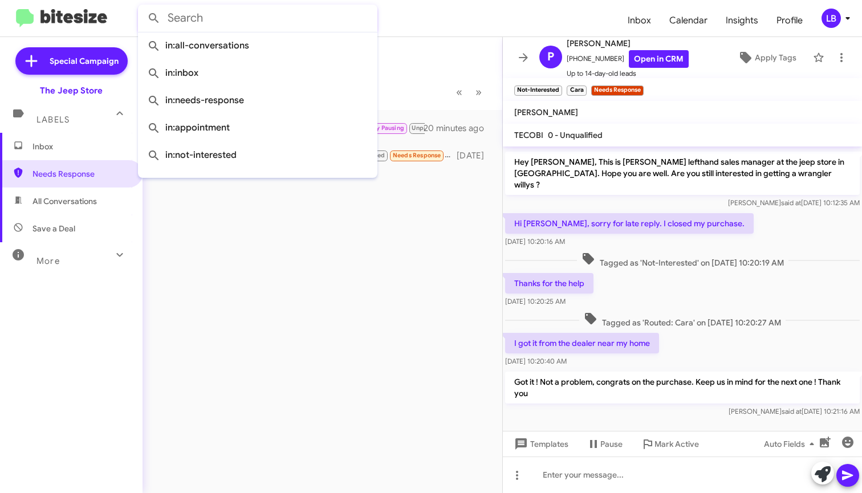
click at [407, 48] on mat-toolbar-row "Needs Response" at bounding box center [323, 55] width 360 height 36
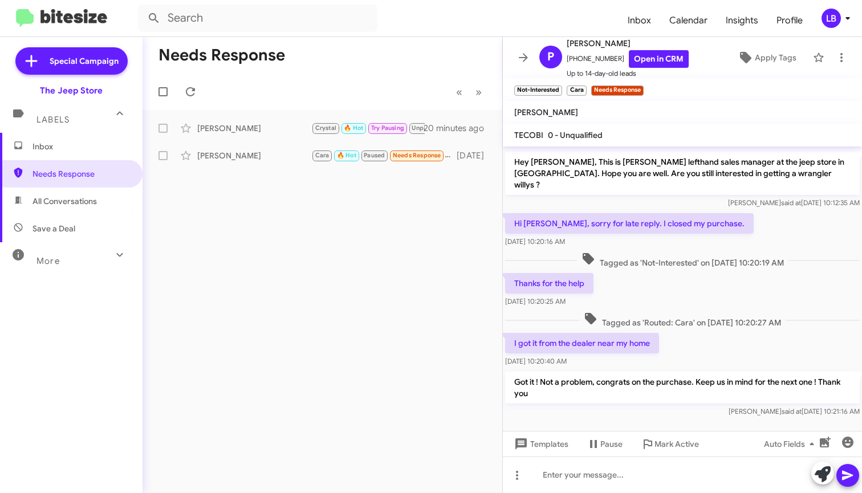
drag, startPoint x: 359, startPoint y: 92, endPoint x: 352, endPoint y: 91, distance: 6.4
click at [359, 92] on mat-toolbar-row "« Previous » Next" at bounding box center [323, 92] width 360 height 36
click at [90, 171] on span "Needs Response" at bounding box center [81, 173] width 97 height 11
type input "in:needs-response"
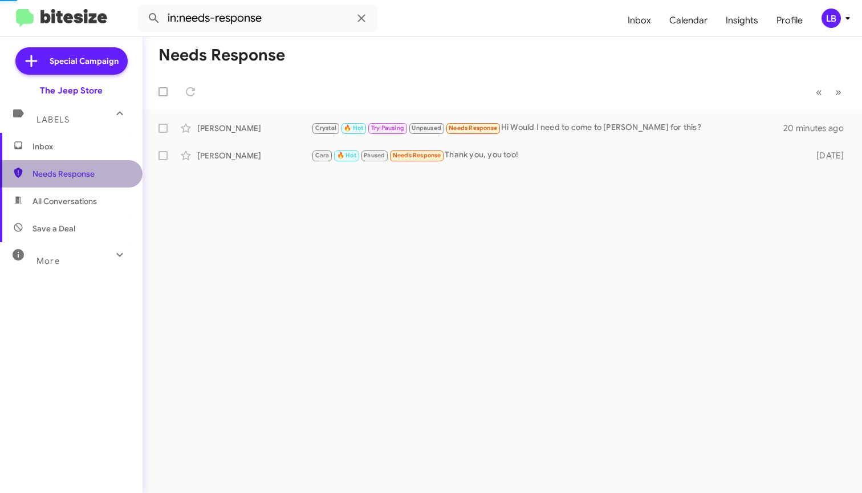
click at [90, 171] on span "Needs Response" at bounding box center [81, 173] width 97 height 11
click at [361, 21] on icon at bounding box center [362, 18] width 14 height 14
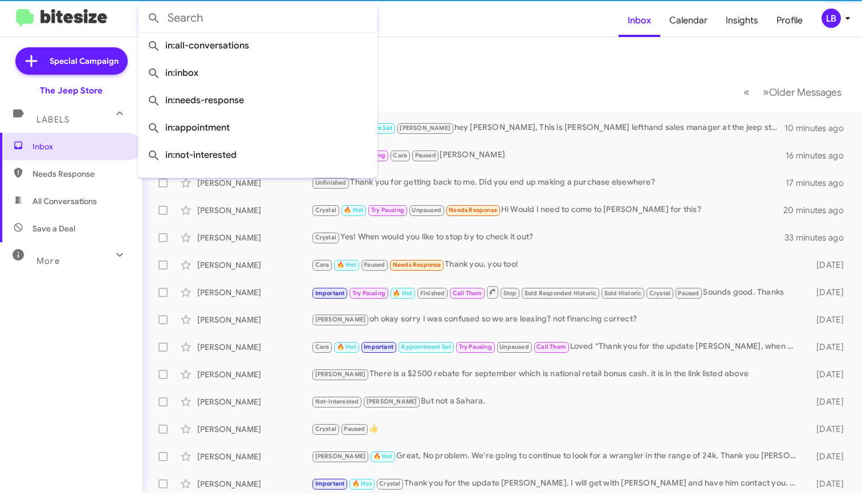
drag, startPoint x: 506, startPoint y: 64, endPoint x: 498, endPoint y: 57, distance: 10.5
click at [506, 63] on mat-toolbar-row "Inbox" at bounding box center [503, 55] width 720 height 36
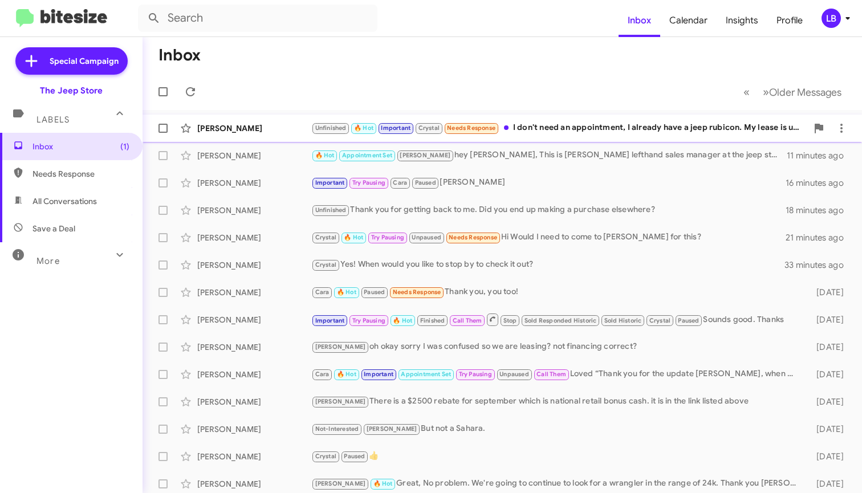
click at [614, 136] on div "[PERSON_NAME] Unfinished 🔥 Hot Important Crystal Needs Response I don't need an…" at bounding box center [502, 128] width 701 height 23
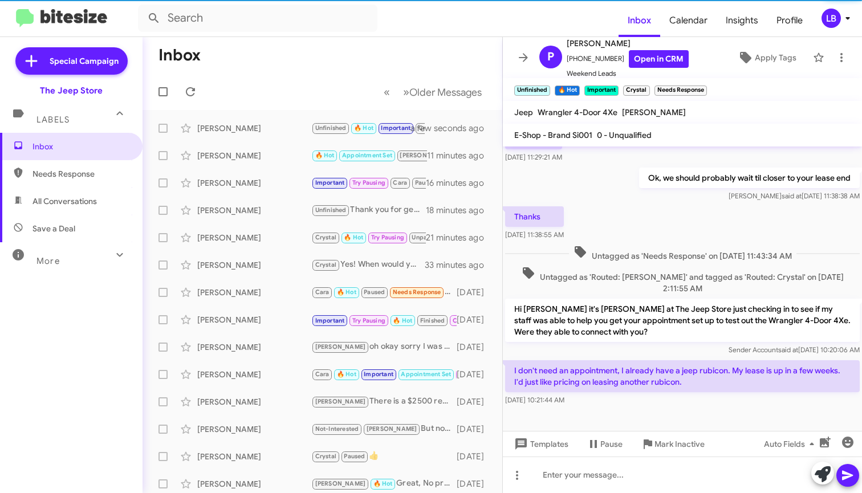
click at [328, 59] on mat-toolbar-row "Inbox" at bounding box center [323, 55] width 360 height 36
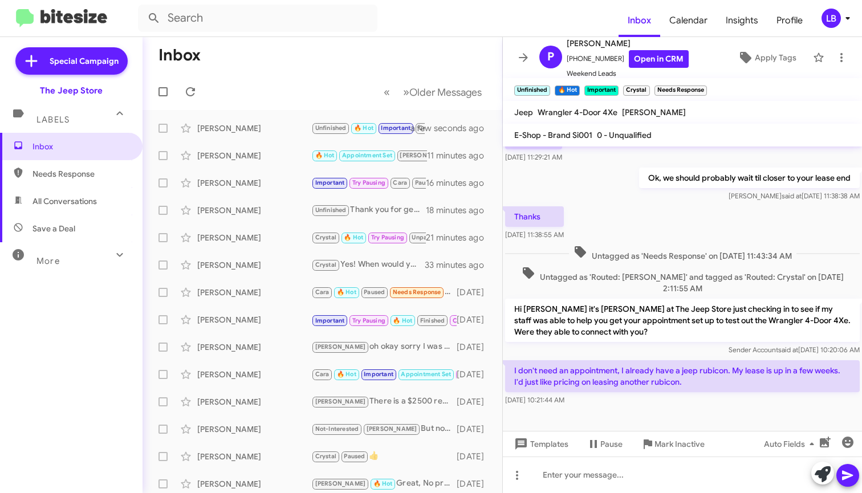
scroll to position [503, 0]
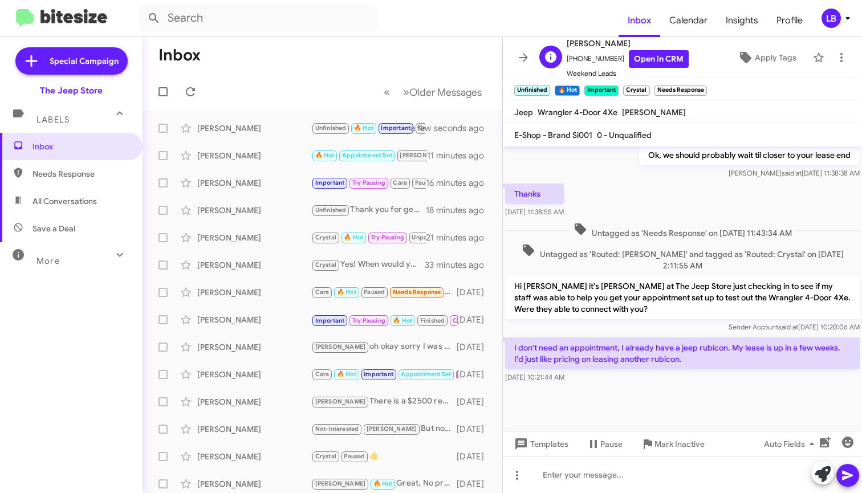
drag, startPoint x: 612, startPoint y: 57, endPoint x: 572, endPoint y: 64, distance: 40.6
click at [572, 64] on span "[PHONE_NUMBER] Open in CRM" at bounding box center [628, 59] width 122 height 18
copy span "7328957526"
click at [666, 217] on div "Thanks [DATE] 11:38:55 AM" at bounding box center [682, 200] width 359 height 39
click at [641, 396] on div at bounding box center [682, 414] width 359 height 57
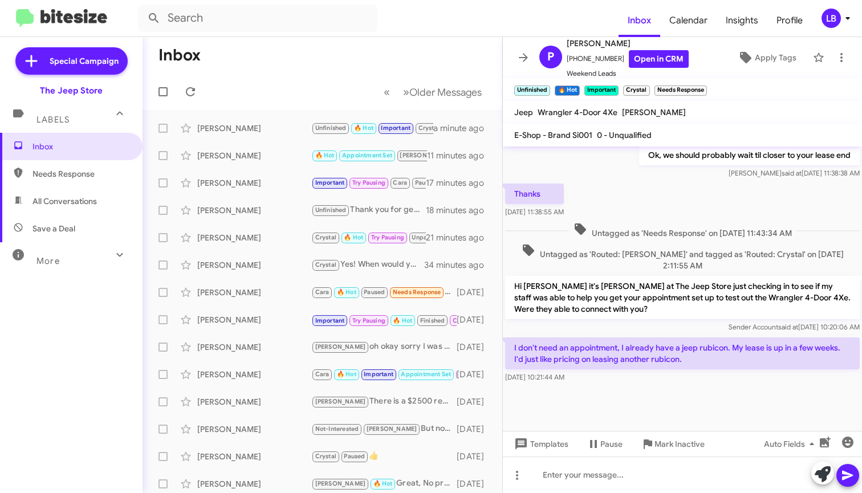
click at [639, 251] on span "Untagged as 'Routed: [PERSON_NAME]' and tagged as 'Routed: Crystal' on [DATE] 2…" at bounding box center [682, 258] width 355 height 28
click at [660, 443] on span "Mark Inactive" at bounding box center [680, 444] width 50 height 21
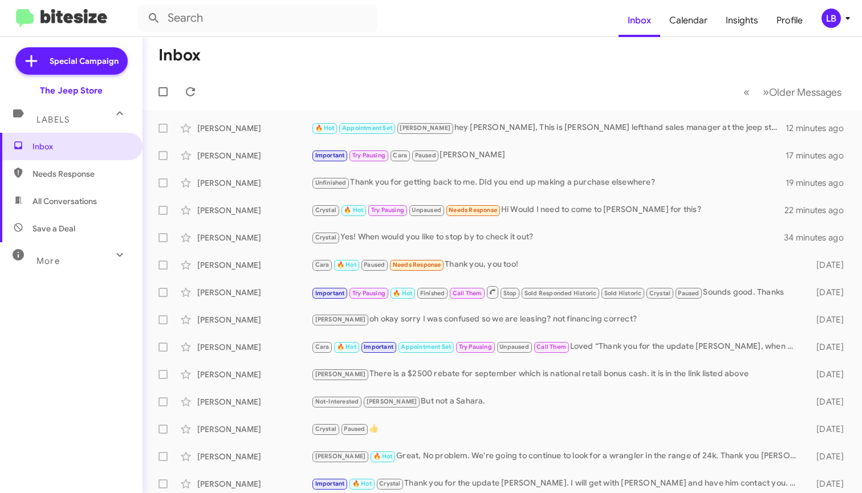
click at [70, 176] on span "Needs Response" at bounding box center [81, 173] width 97 height 11
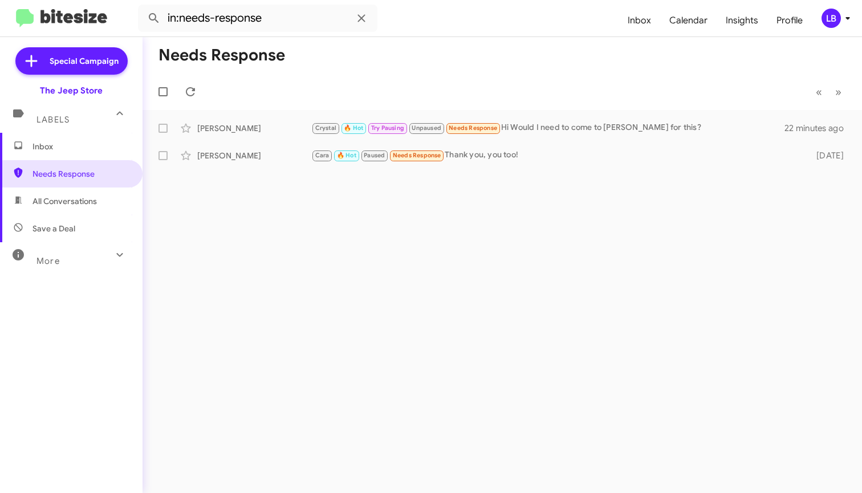
click at [71, 202] on span "All Conversations" at bounding box center [65, 201] width 64 height 11
type input "in:all-conversations"
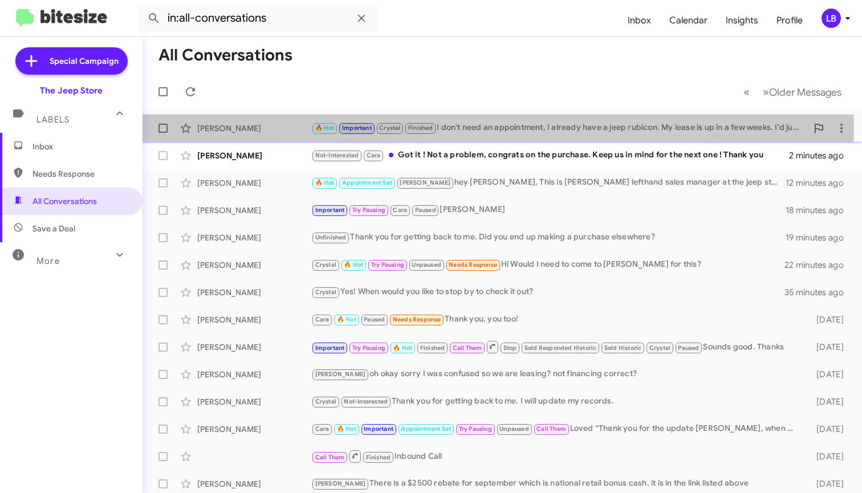
click at [494, 131] on div "🔥 Hot Important Crystal Finished I don't need an appointment, I already have a …" at bounding box center [559, 127] width 496 height 13
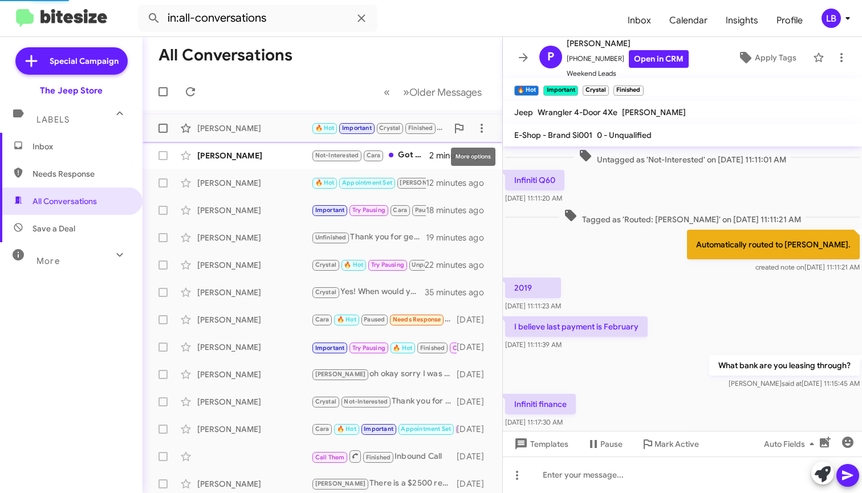
scroll to position [462, 0]
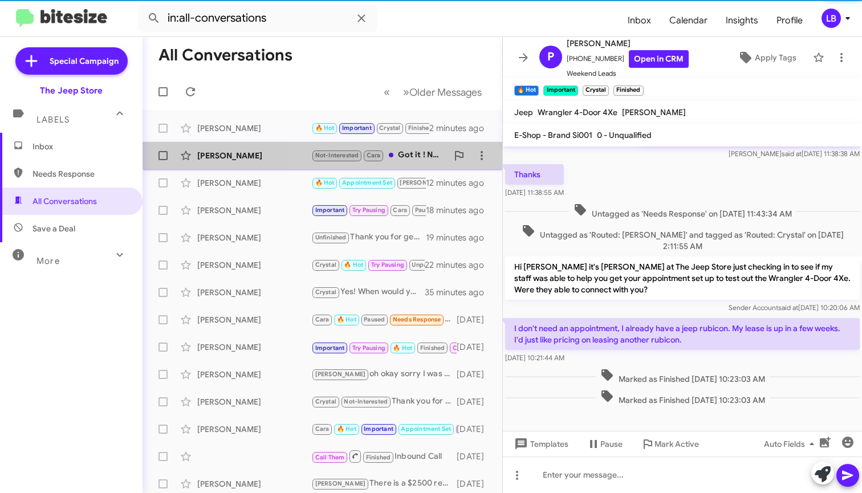
click at [432, 157] on div "Not-Interested Cara Got it ! Not a problem, congrats on the purchase. Keep us i…" at bounding box center [379, 155] width 136 height 13
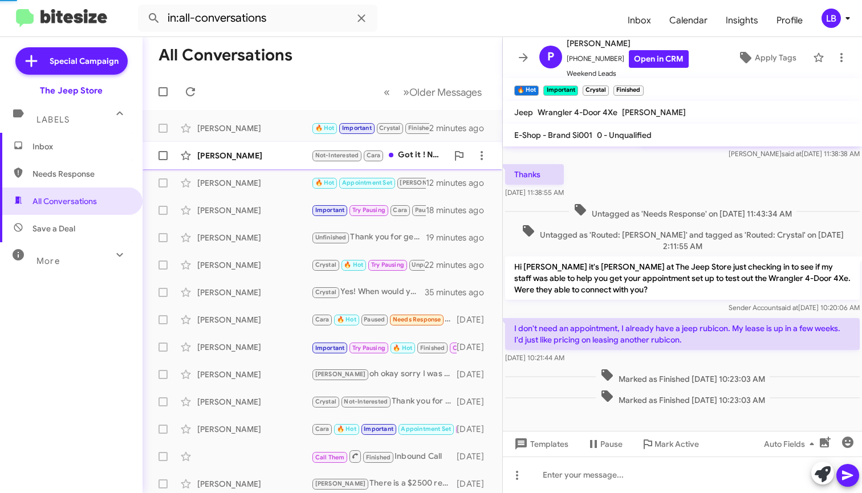
scroll to position [47, 0]
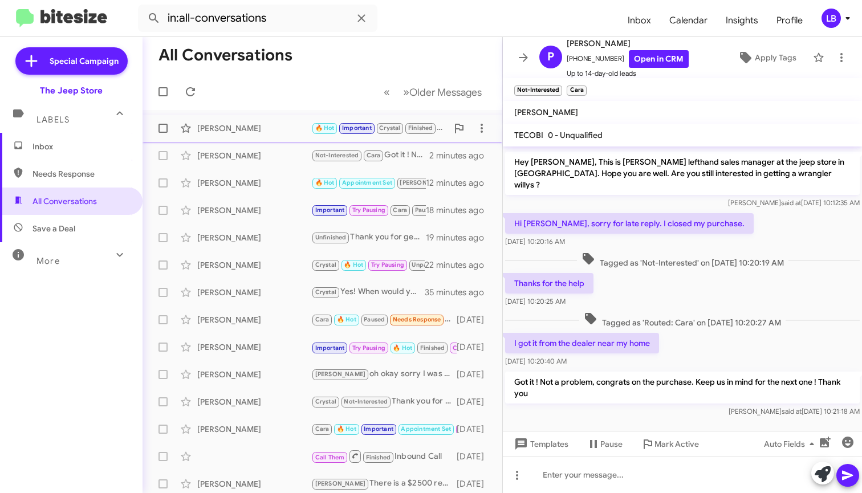
click at [245, 128] on div "[PERSON_NAME]" at bounding box center [254, 128] width 114 height 11
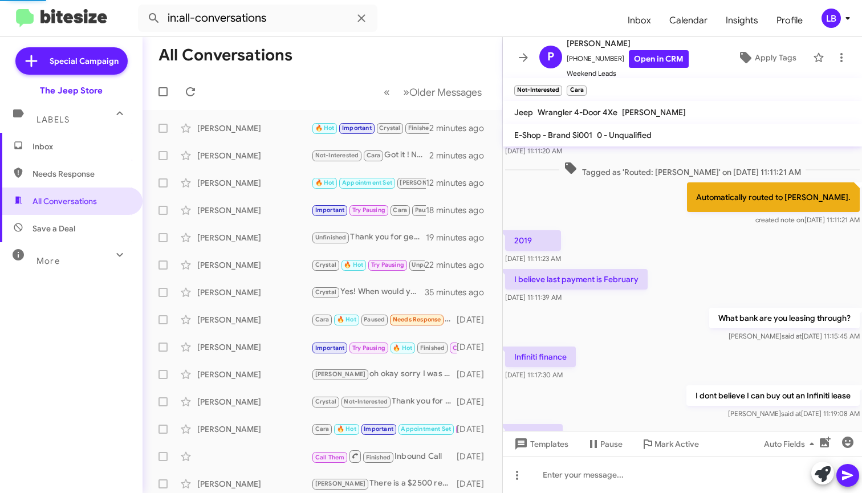
scroll to position [485, 0]
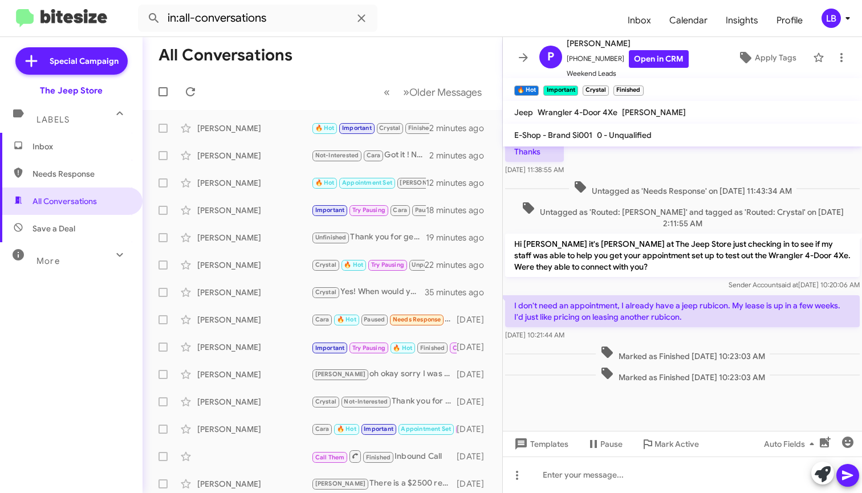
click at [679, 157] on div "Thanks [DATE] 11:38:55 AM" at bounding box center [682, 158] width 359 height 39
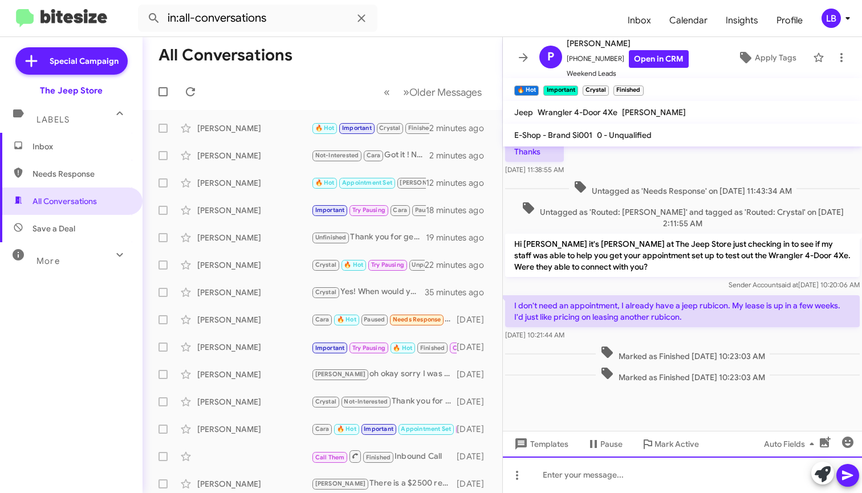
drag, startPoint x: 648, startPoint y: 485, endPoint x: 648, endPoint y: 462, distance: 22.2
click at [648, 485] on div at bounding box center [682, 475] width 359 height 36
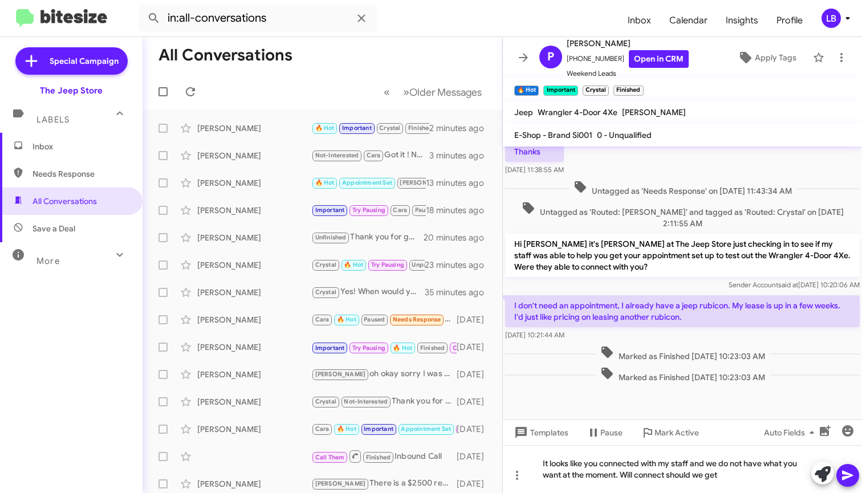
click at [694, 177] on div "Thanks [DATE] 11:38:55 AM" at bounding box center [682, 158] width 359 height 39
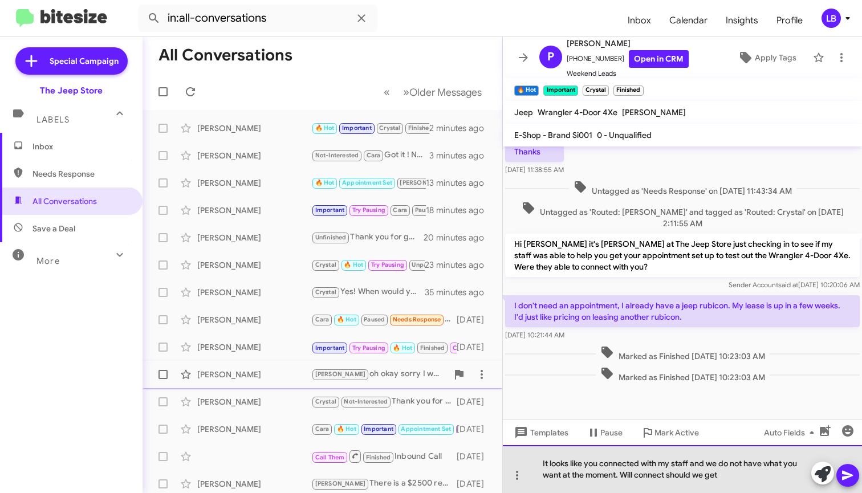
drag, startPoint x: 735, startPoint y: 478, endPoint x: 335, endPoint y: 385, distance: 411.1
click at [335, 385] on div "All Conversations « Previous » Next Older Messages [PERSON_NAME] 🔥 Hot Importan…" at bounding box center [503, 265] width 720 height 456
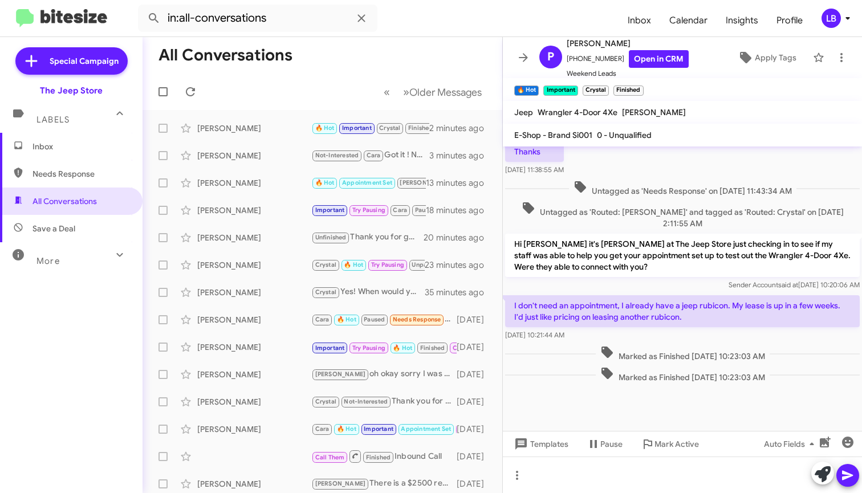
click at [684, 196] on span "Untagged as 'Needs Response' on [DATE] 11:43:34 AM" at bounding box center [683, 188] width 228 height 17
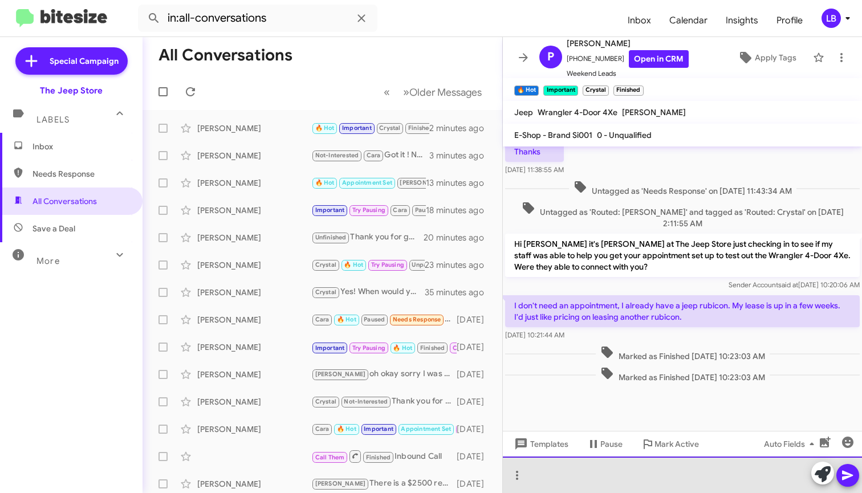
click at [605, 481] on div at bounding box center [682, 475] width 359 height 36
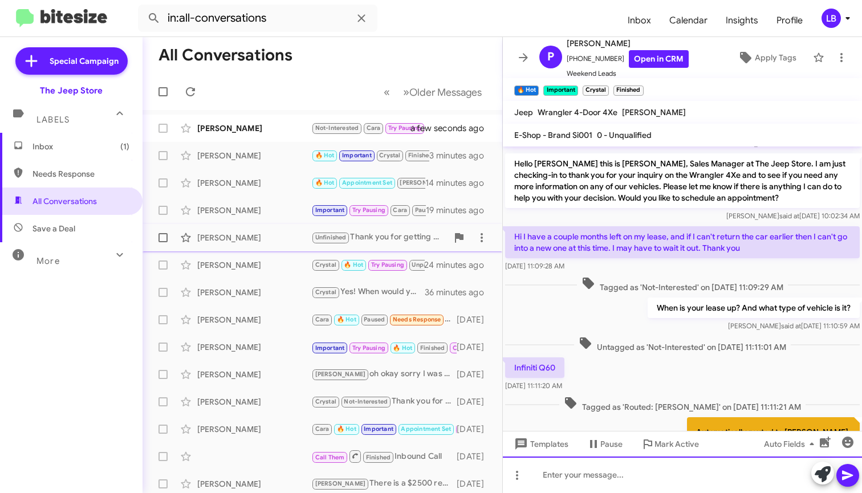
scroll to position [797, 0]
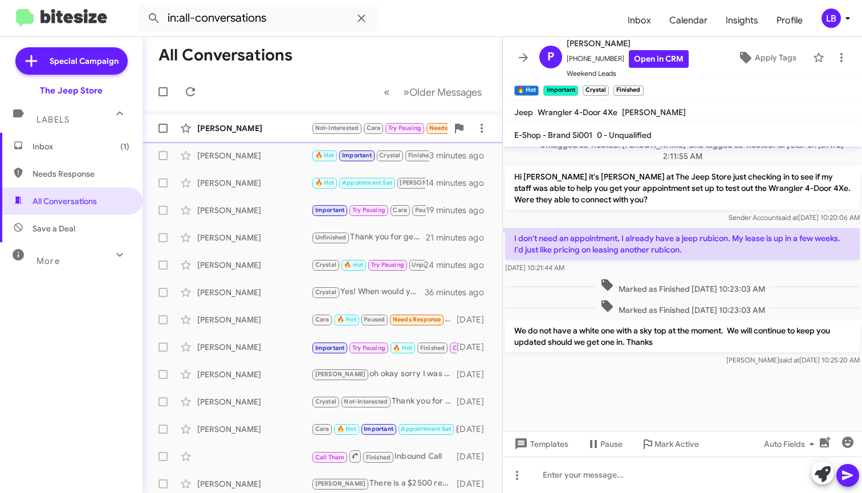
click at [276, 128] on div "[PERSON_NAME]" at bounding box center [254, 128] width 114 height 11
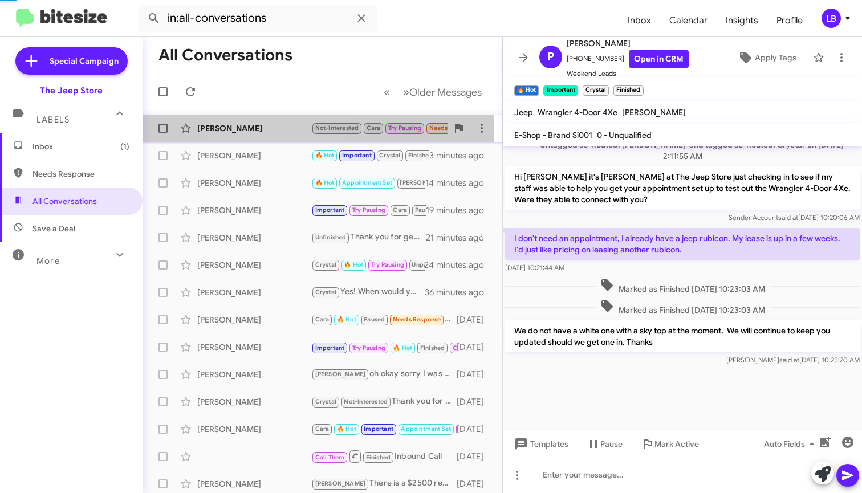
scroll to position [100, 0]
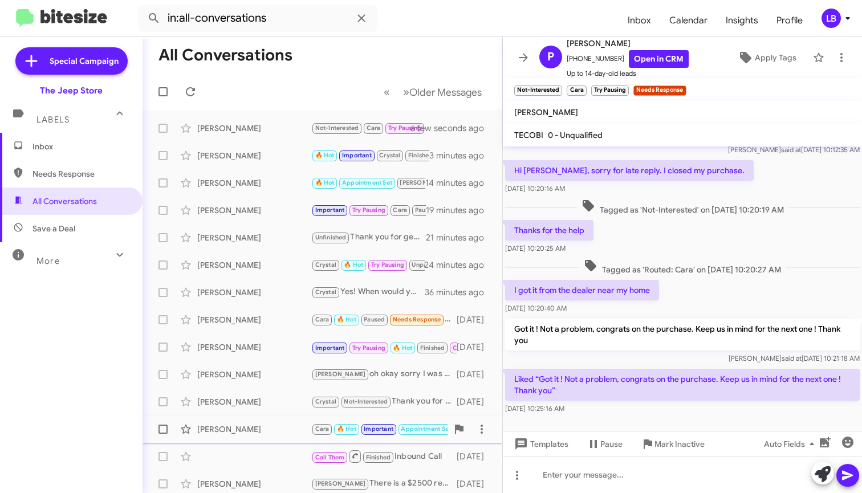
click at [673, 441] on span "Mark Inactive" at bounding box center [680, 444] width 50 height 21
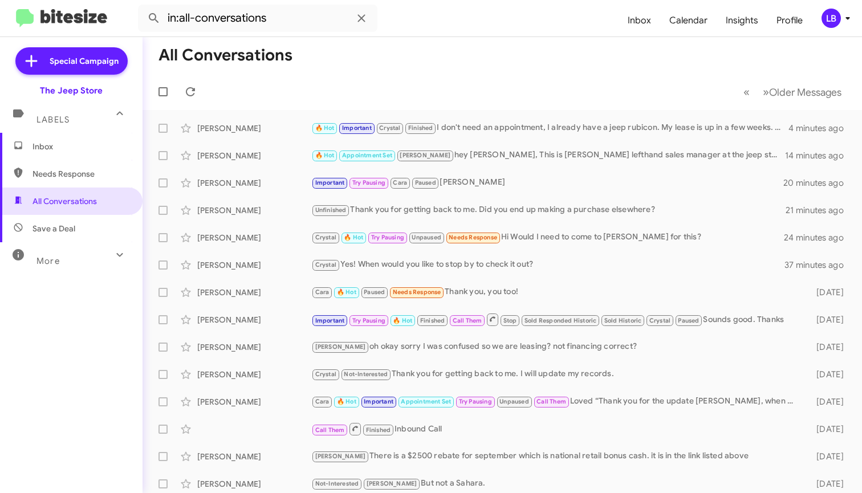
click at [90, 171] on span "Needs Response" at bounding box center [81, 173] width 97 height 11
type input "in:needs-response"
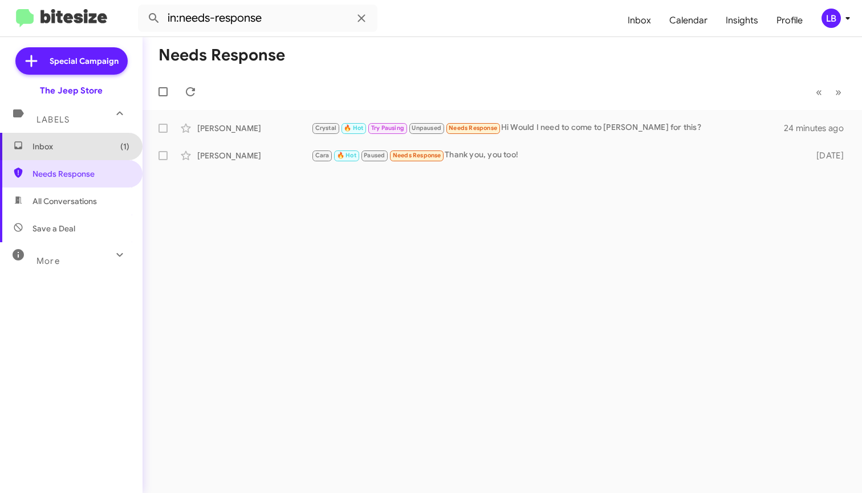
click at [90, 159] on span "Inbox (1)" at bounding box center [71, 146] width 143 height 27
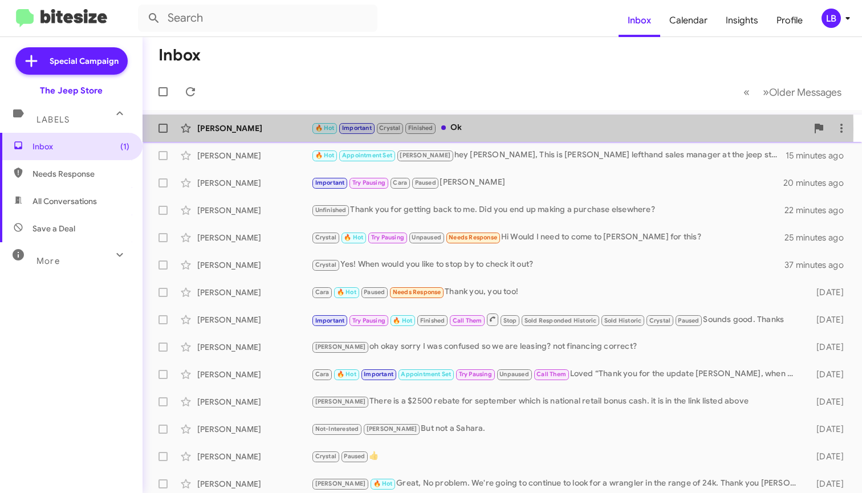
click at [257, 129] on div "[PERSON_NAME]" at bounding box center [254, 128] width 114 height 11
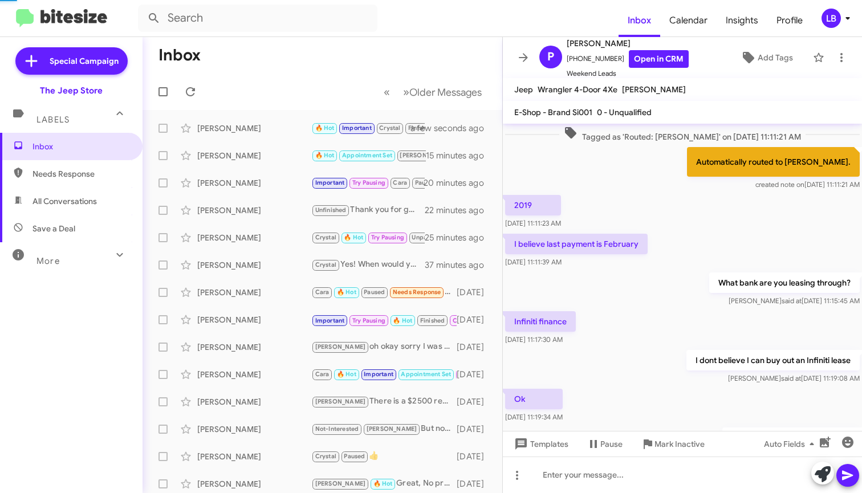
scroll to position [492, 0]
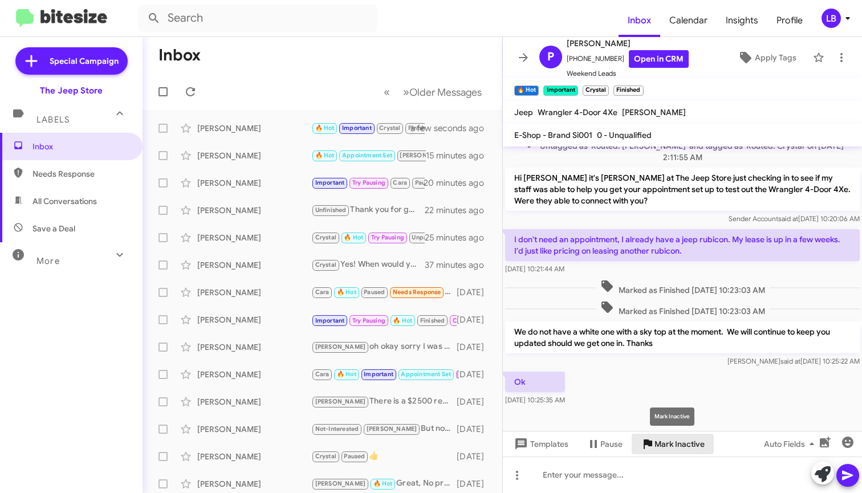
click at [667, 441] on span "Mark Inactive" at bounding box center [680, 444] width 50 height 21
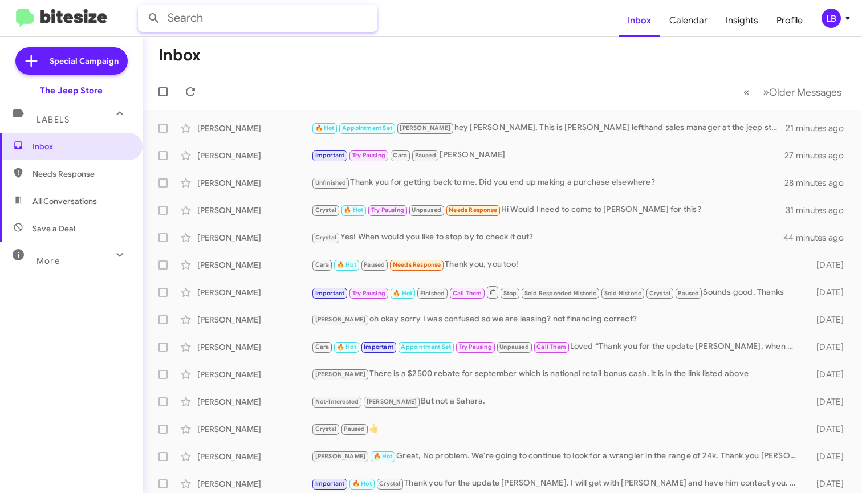
click at [228, 16] on input "text" at bounding box center [258, 18] width 240 height 27
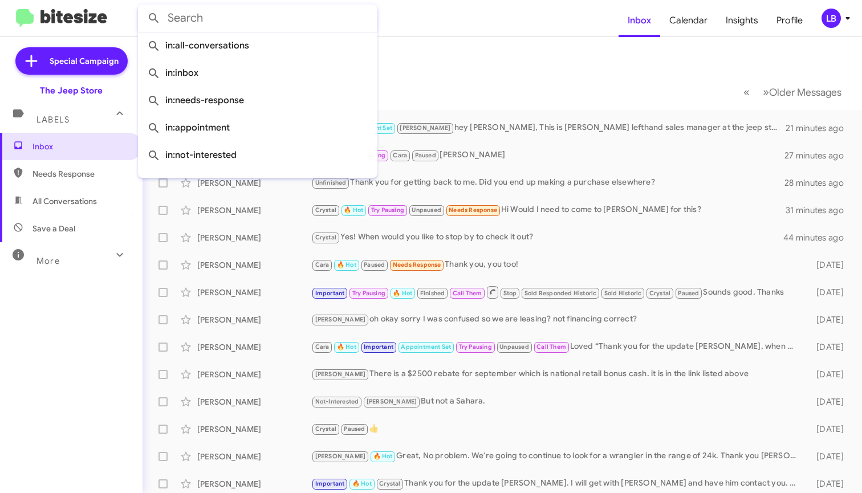
paste input "[PHONE_NUMBER]"
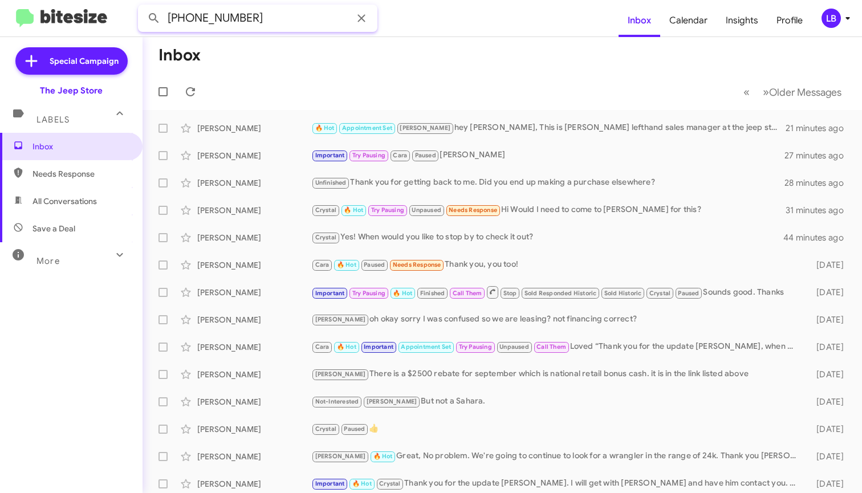
click at [154, 18] on button at bounding box center [154, 18] width 23 height 23
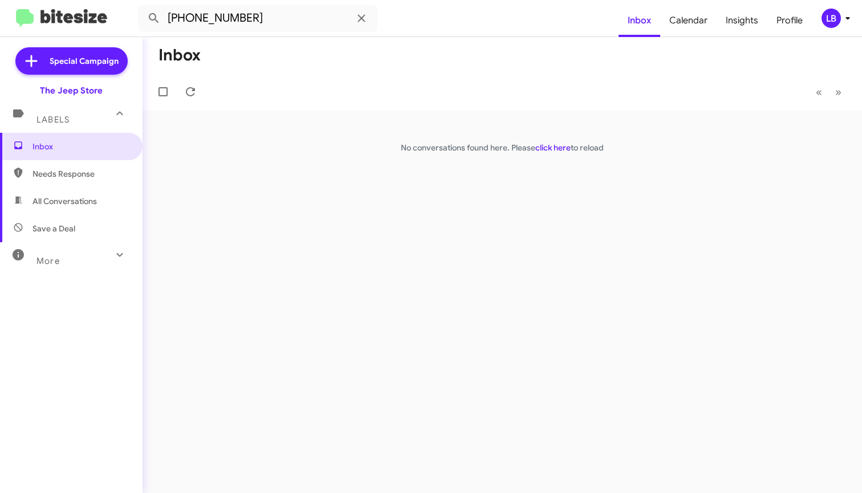
click at [64, 199] on span "All Conversations" at bounding box center [65, 201] width 64 height 11
type input "in:all-conversations"
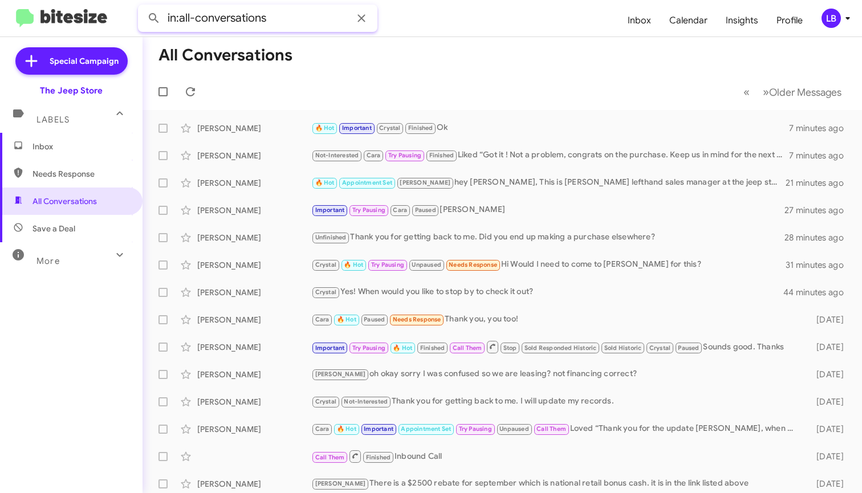
drag, startPoint x: 277, startPoint y: 14, endPoint x: 60, endPoint y: -3, distance: 217.9
click at [60, 0] on html "in:all-conversations Inbox Calendar Insights Profile LB Special Campaign The Je…" at bounding box center [431, 246] width 862 height 493
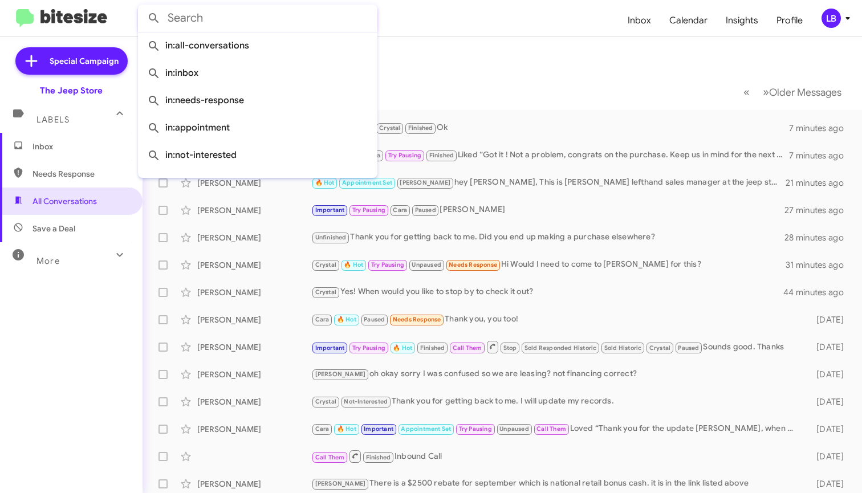
paste input "[PHONE_NUMBER]"
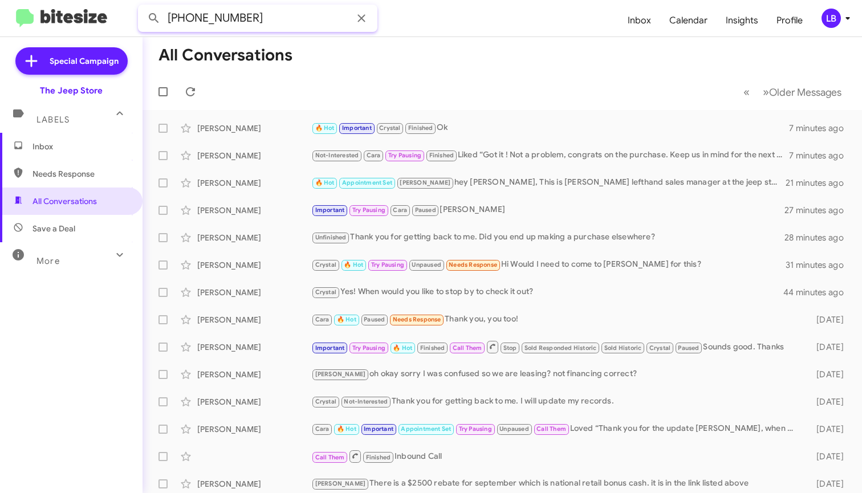
click at [154, 18] on button at bounding box center [154, 18] width 23 height 23
type input "[PHONE_NUMBER]"
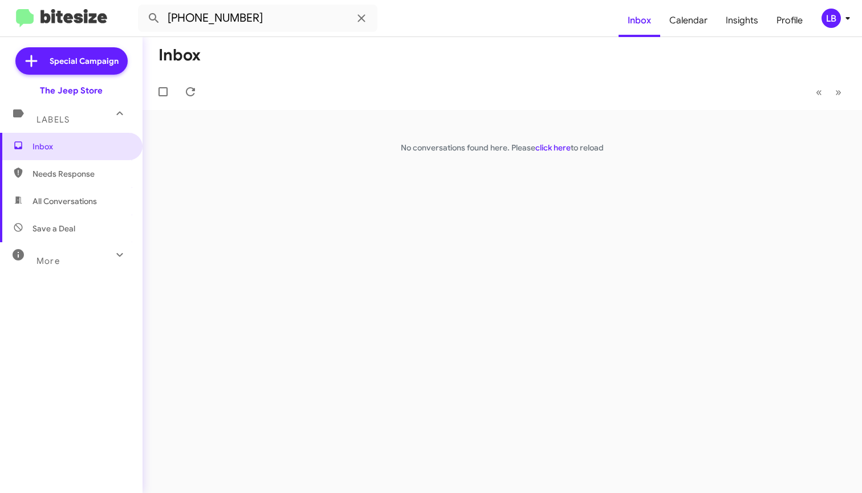
click at [422, 66] on mat-toolbar-row "Inbox" at bounding box center [503, 55] width 720 height 36
click at [573, 68] on mat-toolbar-row "Inbox" at bounding box center [503, 55] width 720 height 36
click at [567, 31] on form "[PHONE_NUMBER]" at bounding box center [378, 18] width 481 height 27
click at [90, 150] on span "Inbox (1)" at bounding box center [81, 146] width 97 height 11
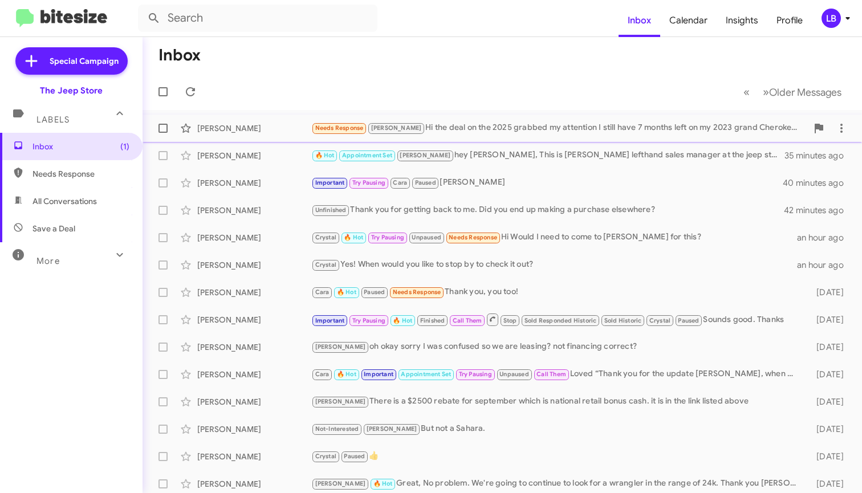
click at [509, 130] on div "Needs Response [PERSON_NAME] Hi the deal on the 2025 grabbed my attention I sti…" at bounding box center [559, 127] width 496 height 13
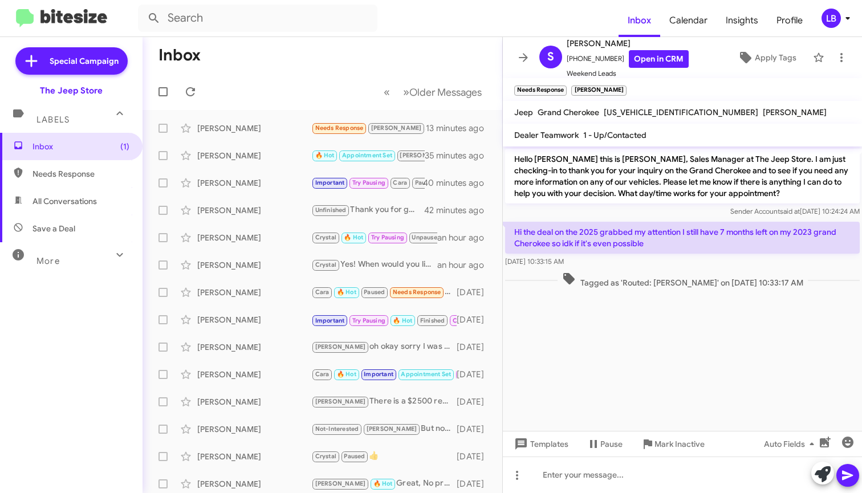
click at [655, 204] on div "Hello [PERSON_NAME] this is [PERSON_NAME], Sales Manager at The Jeep Store. I a…" at bounding box center [682, 183] width 355 height 68
drag, startPoint x: 614, startPoint y: 56, endPoint x: 574, endPoint y: 65, distance: 40.8
click at [573, 65] on span "[PHONE_NUMBER] Open in CRM" at bounding box center [628, 59] width 122 height 18
copy span "7325510190"
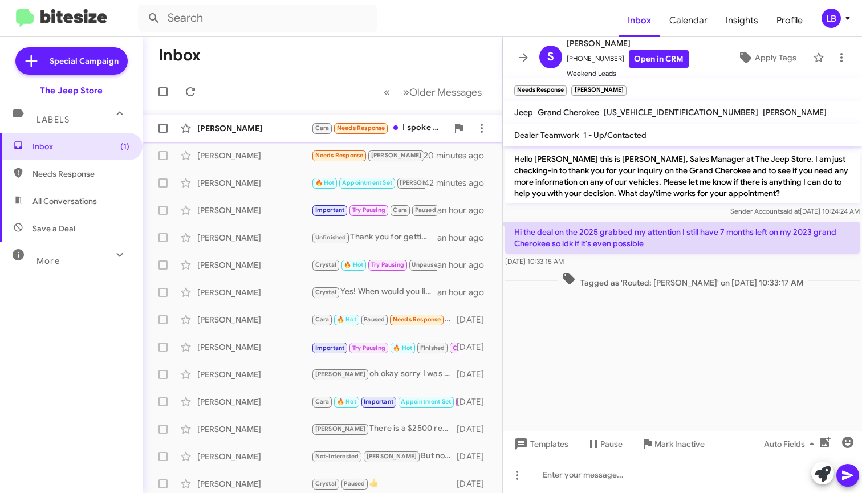
click at [264, 135] on div "[PERSON_NAME] [PERSON_NAME] Needs Response I spoke to your sales guy, he didn't…" at bounding box center [323, 128] width 342 height 23
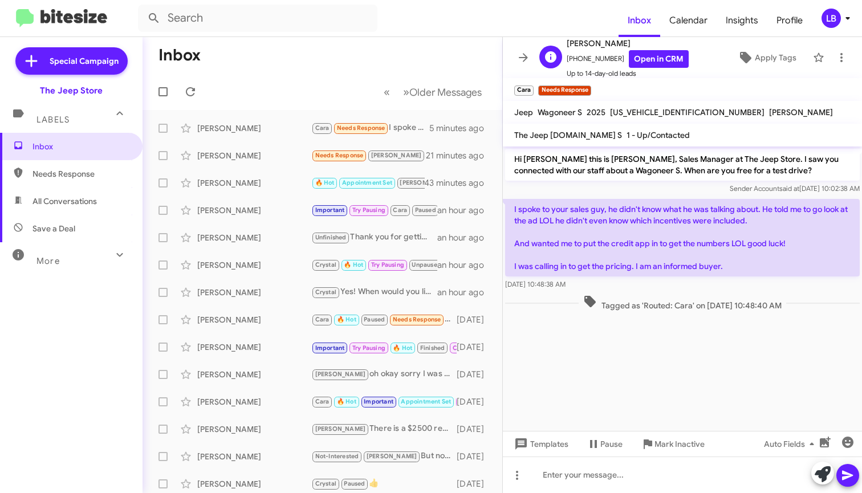
drag, startPoint x: 616, startPoint y: 64, endPoint x: 575, endPoint y: 64, distance: 41.6
click at [574, 64] on span "[PHONE_NUMBER] Open in CRM" at bounding box center [628, 59] width 122 height 18
copy span "7326290007"
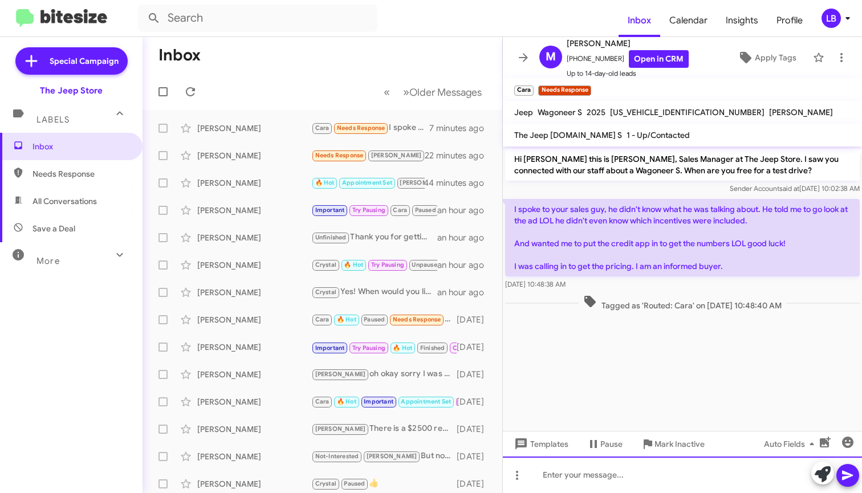
click at [682, 480] on div at bounding box center [682, 475] width 359 height 36
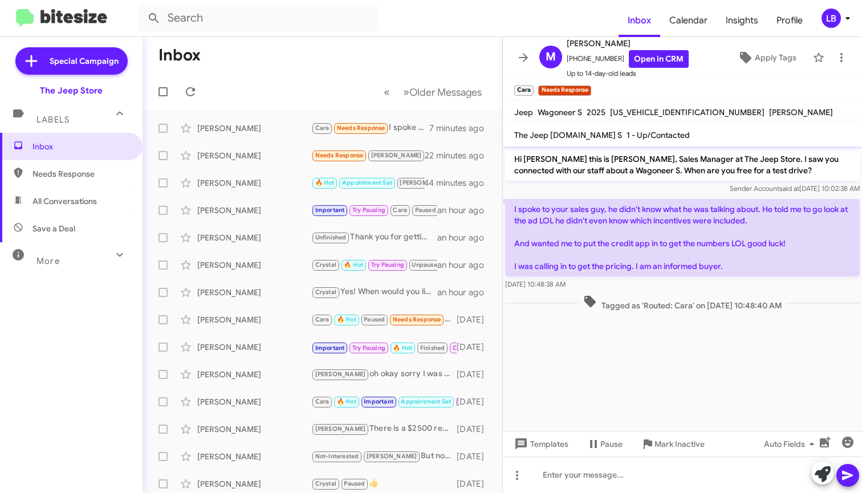
drag, startPoint x: 766, startPoint y: 280, endPoint x: 821, endPoint y: 278, distance: 54.8
click at [766, 280] on div "[DATE] 10:48:38 AM" at bounding box center [682, 284] width 355 height 11
drag, startPoint x: 269, startPoint y: 44, endPoint x: 189, endPoint y: 24, distance: 82.8
click at [269, 43] on mat-toolbar-row "Inbox" at bounding box center [323, 55] width 360 height 36
drag, startPoint x: 363, startPoint y: 47, endPoint x: 663, endPoint y: 246, distance: 359.5
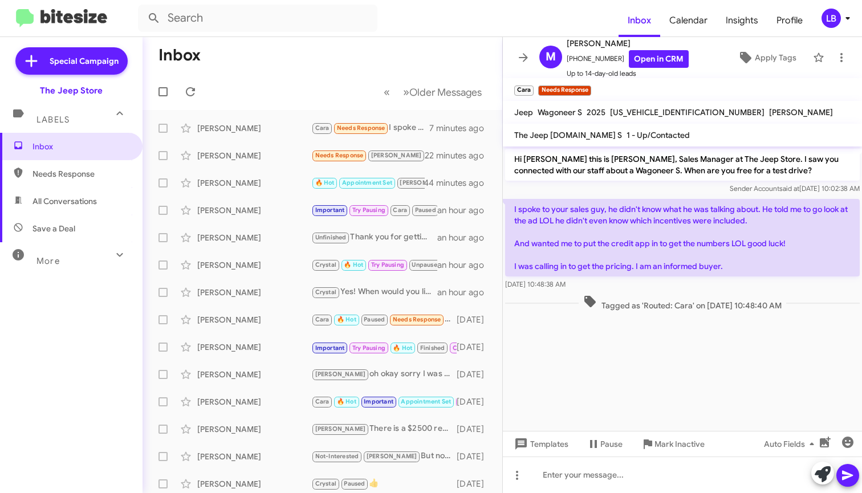
click at [368, 48] on mat-toolbar-row "Inbox" at bounding box center [323, 55] width 360 height 36
click at [735, 310] on span "Tagged as 'Routed: Cara' on [DATE] 10:48:40 AM" at bounding box center [683, 303] width 208 height 17
click at [721, 292] on div "I spoke to your sales guy, he didn't know what he was talking about. He told me…" at bounding box center [682, 245] width 359 height 96
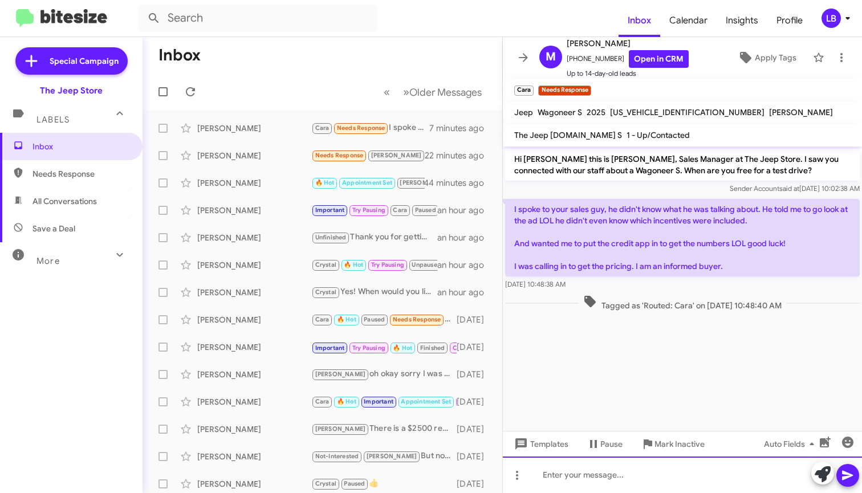
click at [634, 480] on div at bounding box center [682, 475] width 359 height 36
click at [660, 472] on div at bounding box center [682, 475] width 359 height 36
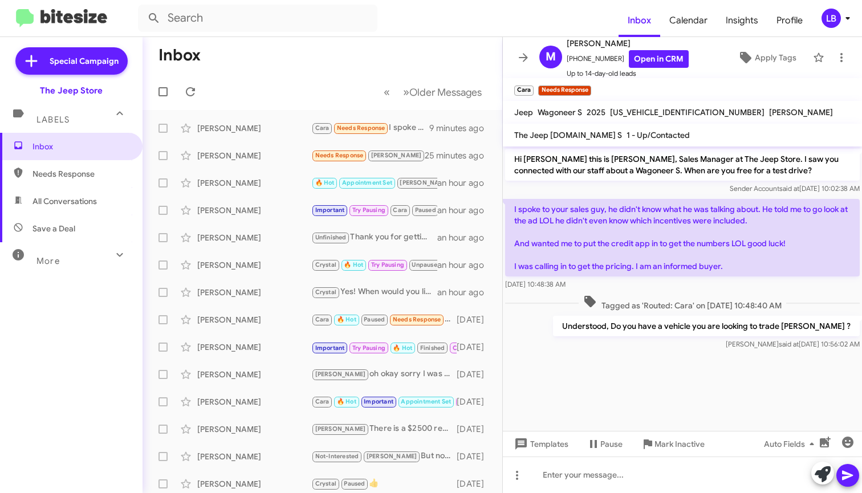
click at [330, 70] on mat-toolbar-row "Inbox" at bounding box center [323, 55] width 360 height 36
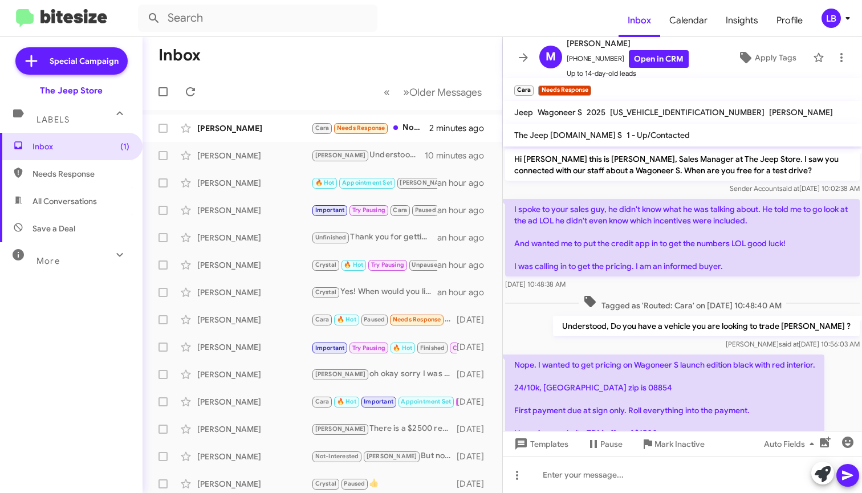
scroll to position [54, 0]
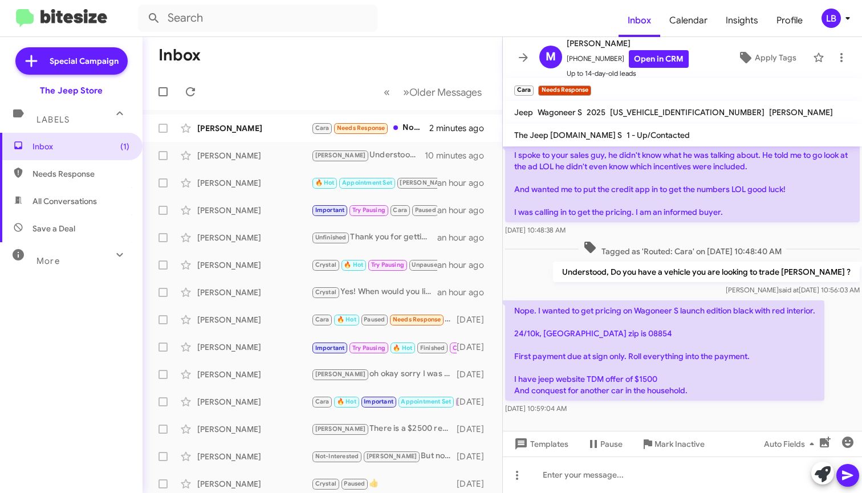
click at [538, 273] on div "Understood, Do you have a vehicle you are looking to trade [PERSON_NAME] ? [PER…" at bounding box center [682, 278] width 359 height 39
click at [531, 277] on div "Understood, Do you have a vehicle you are looking to trade [PERSON_NAME] ? [PER…" at bounding box center [682, 278] width 359 height 39
click at [567, 271] on div "Understood, Do you have a vehicle you are looking to trade [PERSON_NAME] ? [PER…" at bounding box center [682, 278] width 359 height 39
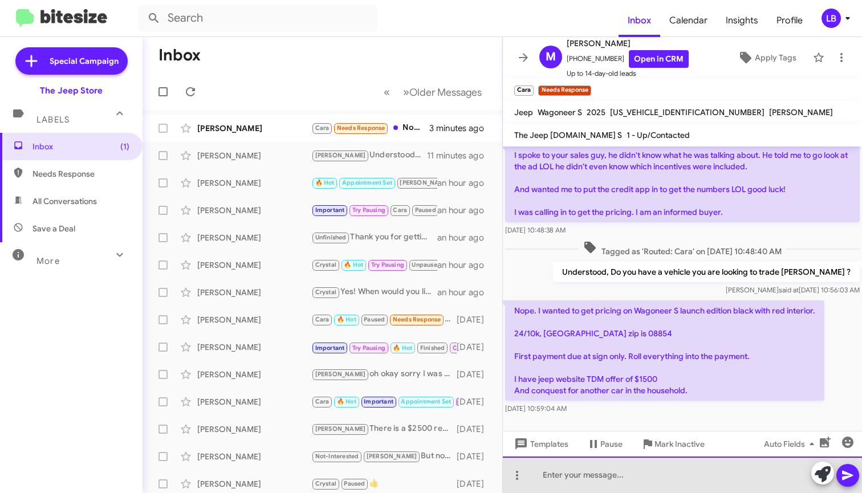
click at [619, 473] on div at bounding box center [682, 475] width 359 height 36
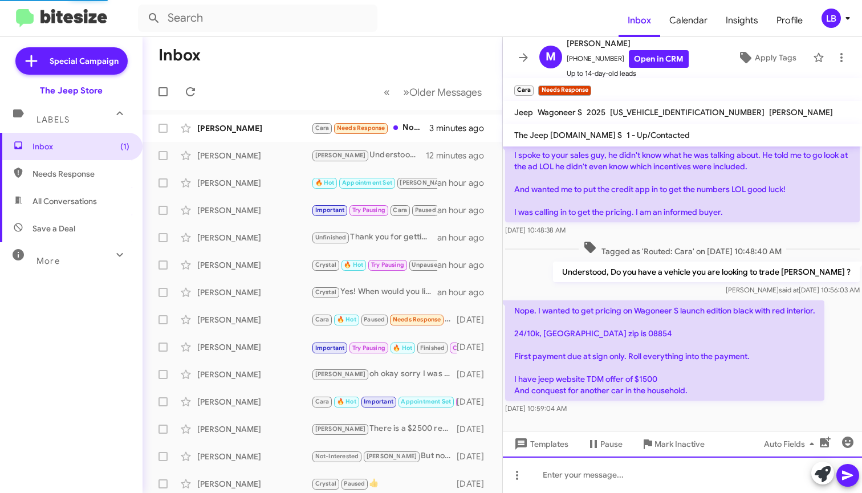
scroll to position [107, 0]
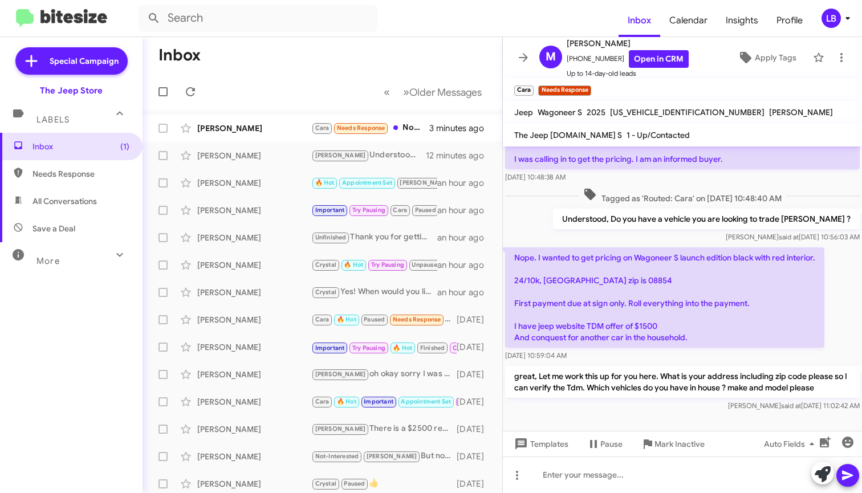
click at [570, 225] on div "Understood, Do you have a vehicle you are looking to trade [PERSON_NAME] ? [PER…" at bounding box center [682, 225] width 359 height 39
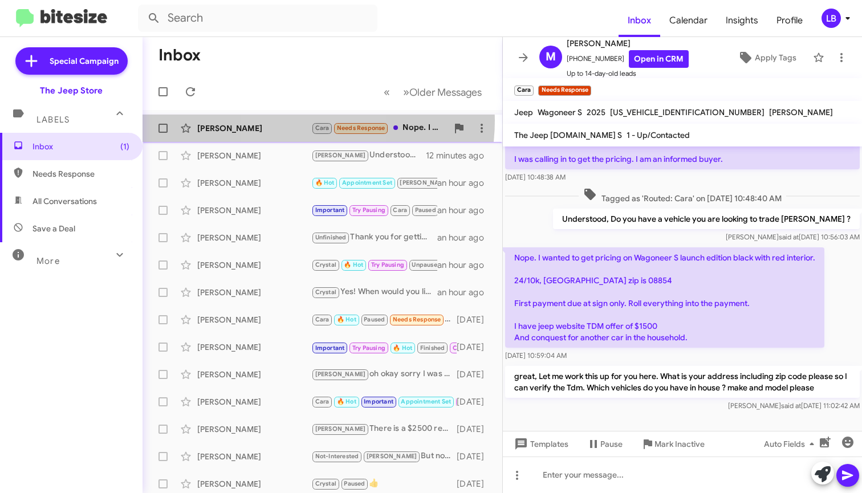
click at [295, 120] on div "[PERSON_NAME] [PERSON_NAME] Needs Response Nope. I wanted to get pricing on Wag…" at bounding box center [323, 128] width 342 height 23
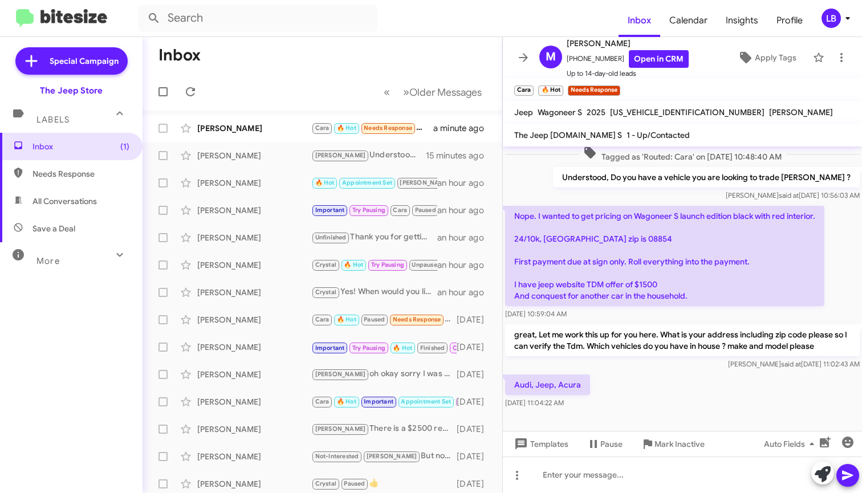
scroll to position [149, 0]
click at [544, 185] on div "Understood, Do you have a vehicle you are looking to trade [PERSON_NAME] ? [PER…" at bounding box center [682, 184] width 359 height 39
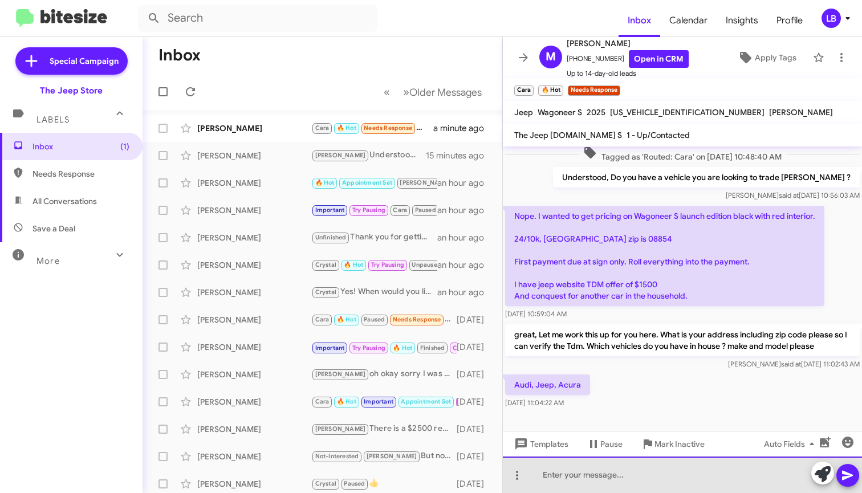
click at [620, 492] on div at bounding box center [682, 475] width 359 height 36
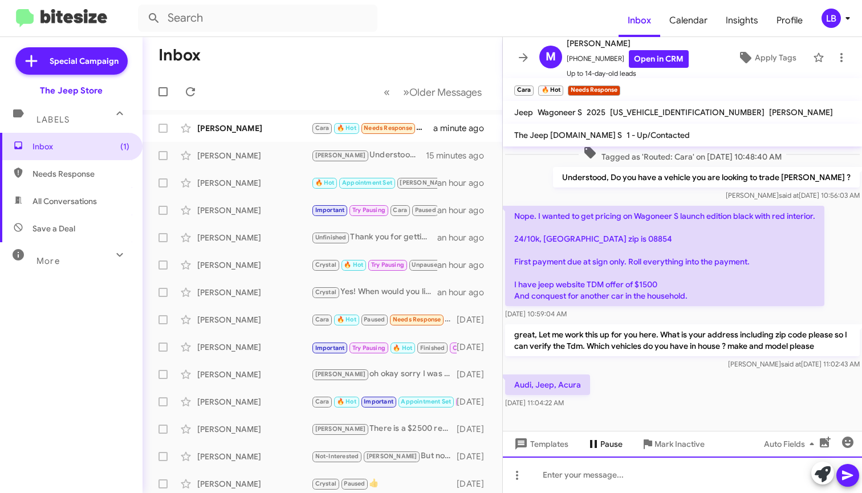
drag, startPoint x: 618, startPoint y: 480, endPoint x: 630, endPoint y: 445, distance: 36.8
click at [618, 480] on div at bounding box center [682, 475] width 359 height 36
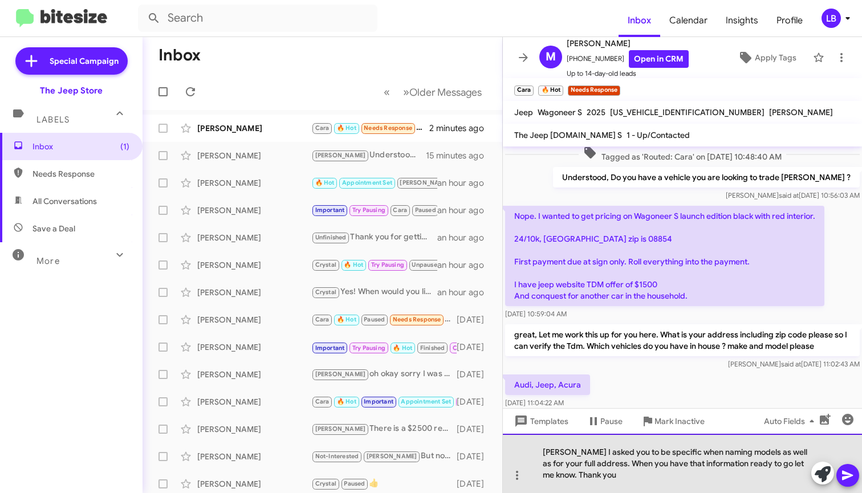
click at [718, 452] on div "[PERSON_NAME] I asked you to be specific when naming models as well as for your…" at bounding box center [682, 463] width 359 height 59
drag, startPoint x: 744, startPoint y: 452, endPoint x: 719, endPoint y: 451, distance: 25.2
click at [719, 451] on div "[PERSON_NAME] I asked you to be specific when naming models as well as for your…" at bounding box center [682, 463] width 359 height 59
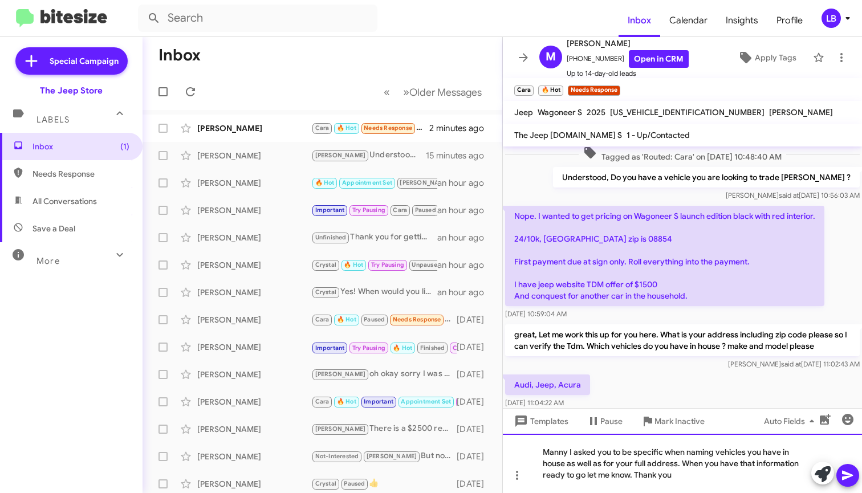
click at [708, 474] on div "Manny I asked you to be specific when naming vehicles you have in house as well…" at bounding box center [682, 463] width 359 height 59
click at [679, 464] on div "Manny I asked you to be specific when naming vehicles you have in house as well…" at bounding box center [682, 463] width 359 height 59
click at [733, 477] on div "Manny I asked you to be specific when naming vehicles you have in house as well…" at bounding box center [682, 463] width 359 height 59
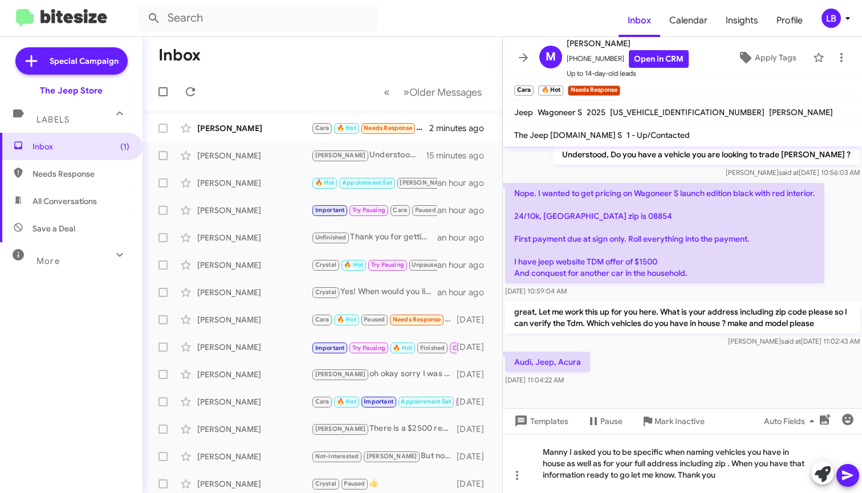
click at [591, 145] on mat-toolbar "The Jeep [DOMAIN_NAME] S 1 - Up/Contacted" at bounding box center [682, 135] width 359 height 23
click at [575, 165] on div "Understood, Do you have a vehicle you are looking to trade [PERSON_NAME] ? [PER…" at bounding box center [682, 161] width 359 height 39
click at [637, 377] on div "Audi, Jeep, Acura [DATE] 11:04:22 AM" at bounding box center [682, 369] width 359 height 39
click at [739, 484] on div "Manny I asked you to be specific when naming vehicles you have in house as well…" at bounding box center [682, 463] width 359 height 59
click at [683, 356] on div "Audi, Jeep, Acura [DATE] 11:04:22 AM" at bounding box center [682, 369] width 359 height 39
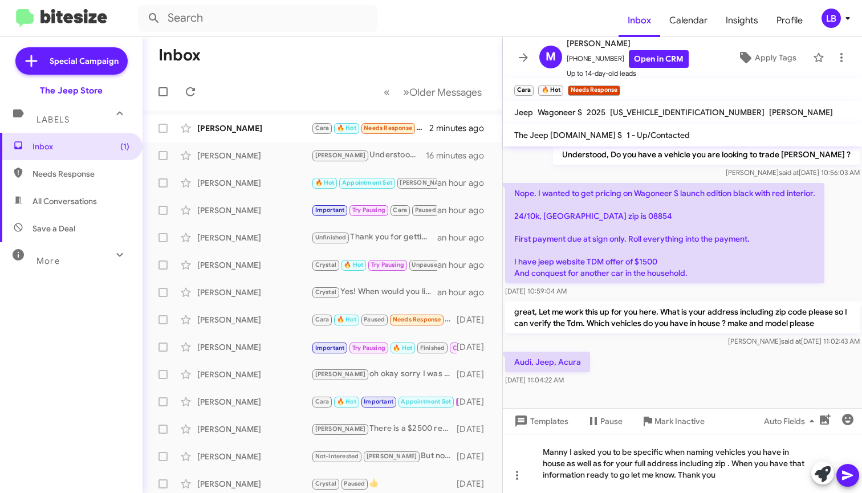
click at [553, 167] on div "Understood, Do you have a vehicle you are looking to trade [PERSON_NAME] ? [PER…" at bounding box center [682, 161] width 359 height 39
click at [760, 476] on div "Manny I asked you to be specific when naming vehicles you have in house as well…" at bounding box center [682, 463] width 359 height 59
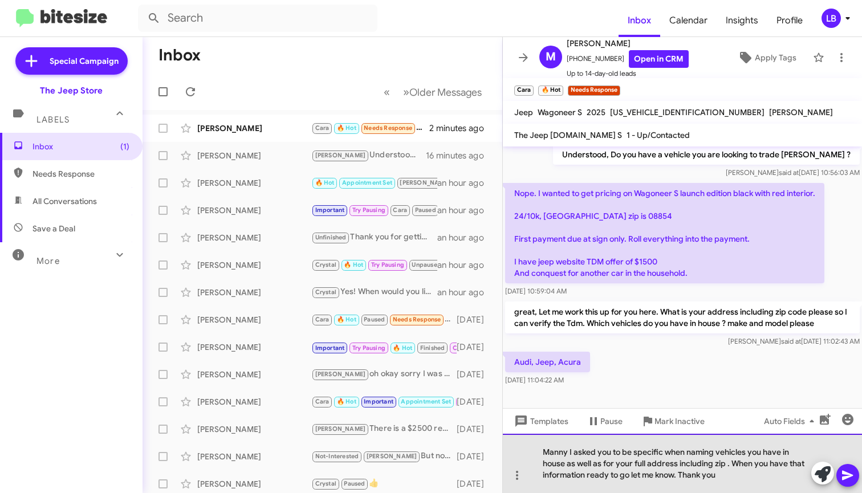
drag, startPoint x: 608, startPoint y: 476, endPoint x: 727, endPoint y: 477, distance: 118.1
click at [727, 478] on div "Manny I asked you to be specific when naming vehicles you have in house as well…" at bounding box center [682, 463] width 359 height 59
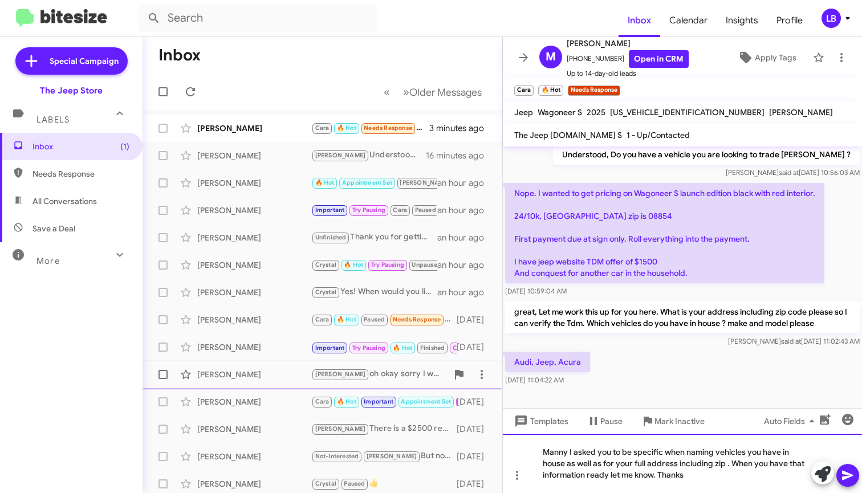
drag, startPoint x: 709, startPoint y: 476, endPoint x: 453, endPoint y: 386, distance: 272.0
click at [453, 386] on div "Inbox « Previous » Next Older Messages [PERSON_NAME] [PERSON_NAME] 🔥 Hot Needs …" at bounding box center [503, 265] width 720 height 456
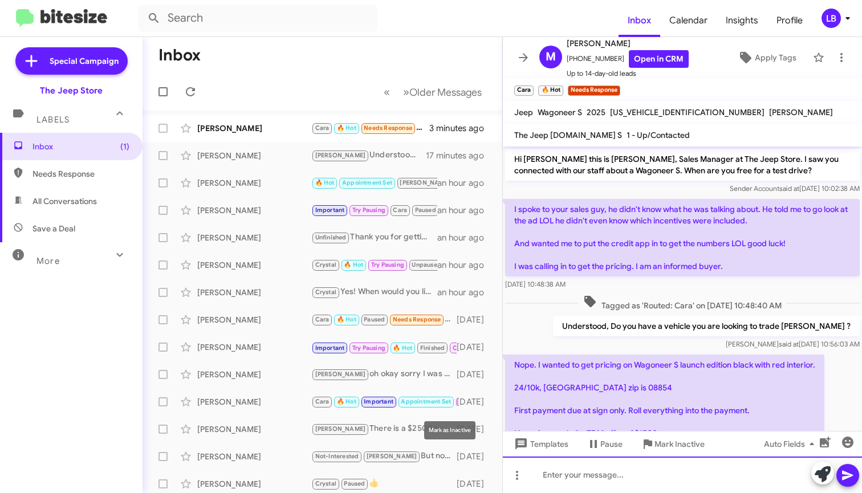
scroll to position [190, 0]
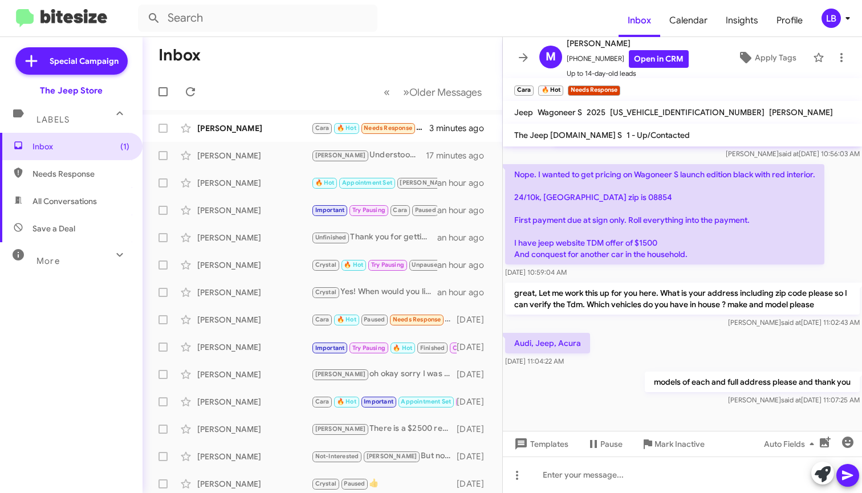
click at [672, 332] on div "Audi, Jeep, Acura [DATE] 11:04:22 AM" at bounding box center [682, 350] width 359 height 39
click at [436, 50] on mat-toolbar-row "Inbox" at bounding box center [323, 55] width 360 height 36
click at [432, 41] on mat-toolbar-row "Inbox" at bounding box center [323, 55] width 360 height 36
click at [262, 125] on div "[PERSON_NAME]" at bounding box center [254, 128] width 114 height 11
click at [347, 66] on mat-toolbar-row "Inbox" at bounding box center [323, 55] width 360 height 36
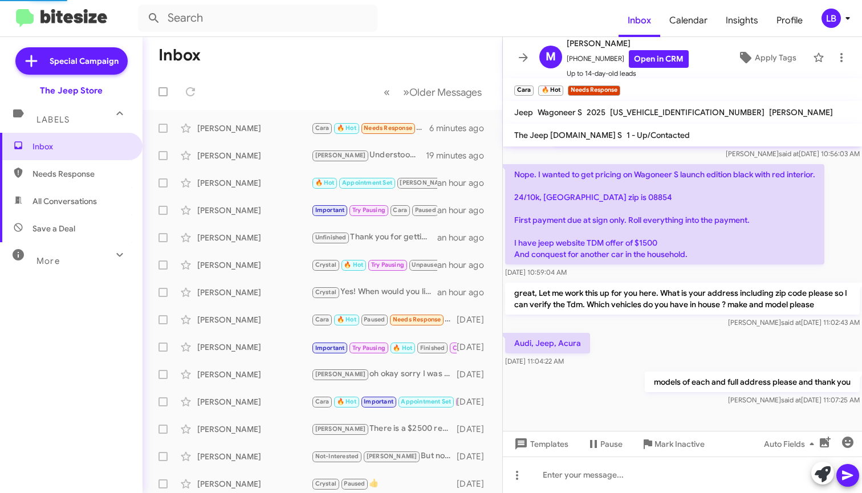
scroll to position [232, 0]
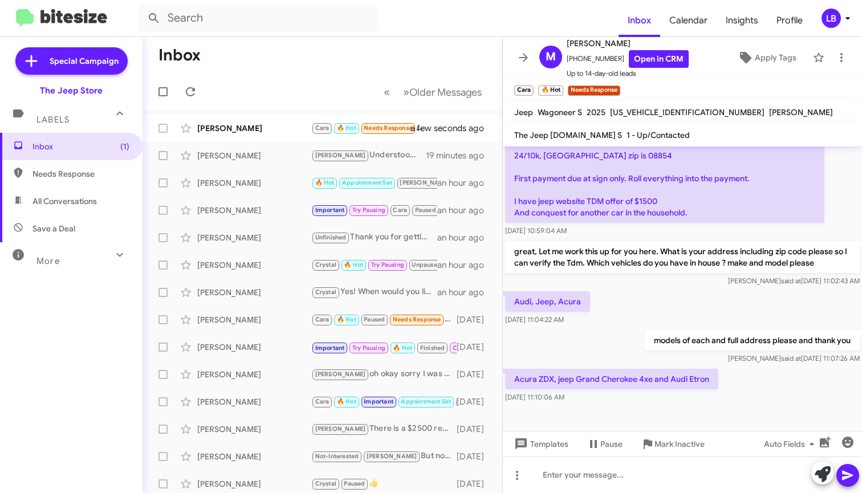
click at [627, 328] on div "models of each and full address please and thank you [PERSON_NAME] said at [DAT…" at bounding box center [682, 347] width 359 height 39
click at [631, 320] on div "Audi, Jeep, Acura [DATE] 11:04:22 AM" at bounding box center [682, 308] width 359 height 39
click at [625, 309] on div "Audi, Jeep, Acura [DATE] 11:04:22 AM" at bounding box center [682, 308] width 359 height 39
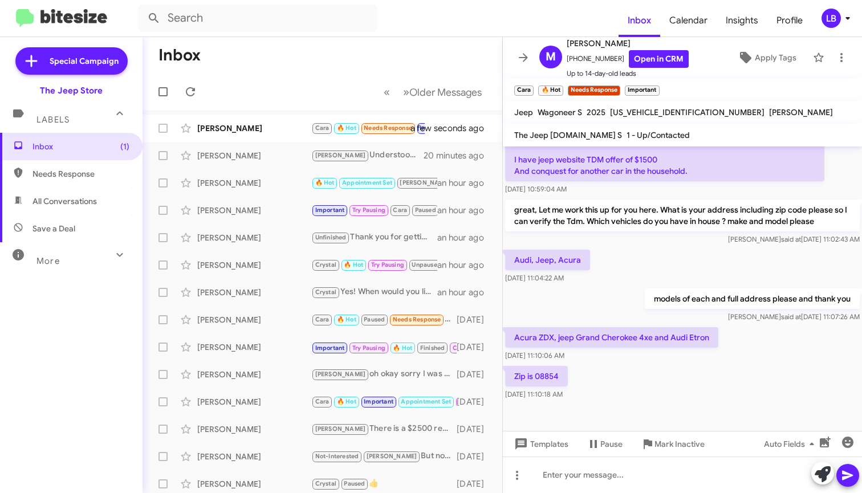
click at [599, 274] on div "Audi, Jeep, Acura [DATE] 11:04:22 AM" at bounding box center [682, 266] width 359 height 39
drag, startPoint x: 653, startPoint y: 392, endPoint x: 643, endPoint y: 369, distance: 25.0
click at [653, 392] on div "Zip is 08854 [DATE] 11:10:18 AM" at bounding box center [682, 383] width 359 height 39
click at [613, 298] on div "models of each and full address please and thank you [PERSON_NAME] said at [DAT…" at bounding box center [682, 305] width 359 height 39
click at [622, 378] on div "Zip is 08854 [DATE] 11:10:18 AM" at bounding box center [682, 383] width 359 height 39
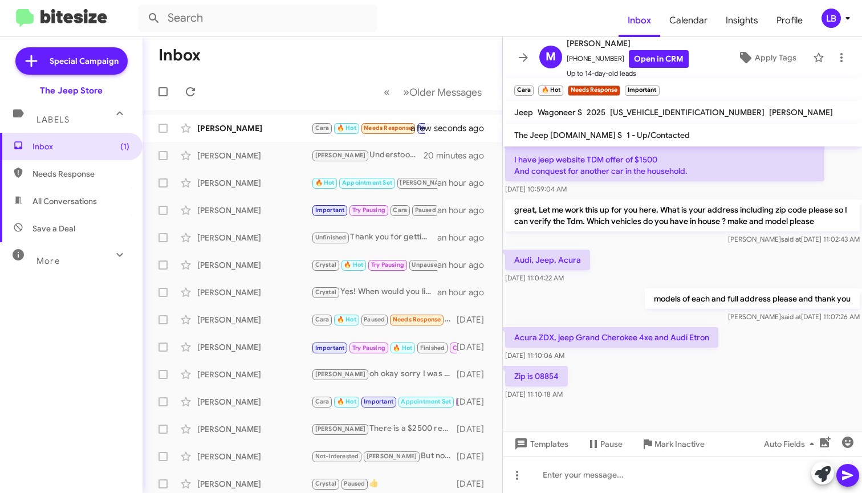
click at [614, 302] on div "models of each and full address please and thank you [PERSON_NAME] said at [DAT…" at bounding box center [682, 305] width 359 height 39
drag, startPoint x: 563, startPoint y: 263, endPoint x: 583, endPoint y: 261, distance: 20.0
click at [563, 263] on p "Audi, Jeep, Acura" at bounding box center [547, 260] width 85 height 21
click at [752, 266] on div "Audi, Jeep, Acura [DATE] 11:04:22 AM" at bounding box center [682, 266] width 359 height 39
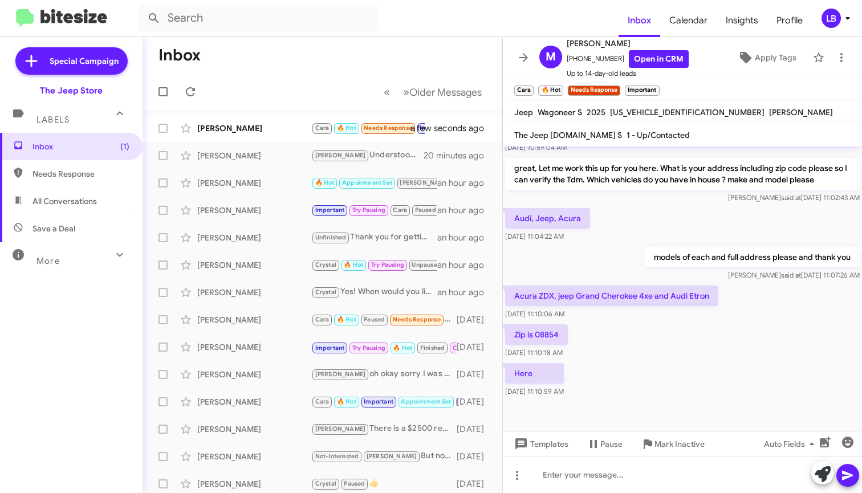
click at [647, 238] on div "Audi, Jeep, Acura [DATE] 11:04:22 AM" at bounding box center [682, 225] width 359 height 39
click at [715, 241] on div "Audi, Jeep, Acura [DATE] 11:04:22 AM" at bounding box center [682, 225] width 359 height 39
click at [347, 70] on mat-toolbar-row "Inbox" at bounding box center [323, 55] width 360 height 36
click at [659, 245] on div "models of each and full address please and thank you [PERSON_NAME] said at [DAT…" at bounding box center [682, 264] width 359 height 39
click at [638, 210] on div "Audi, Jeep, Acura [DATE] 11:04:22 AM" at bounding box center [682, 225] width 359 height 39
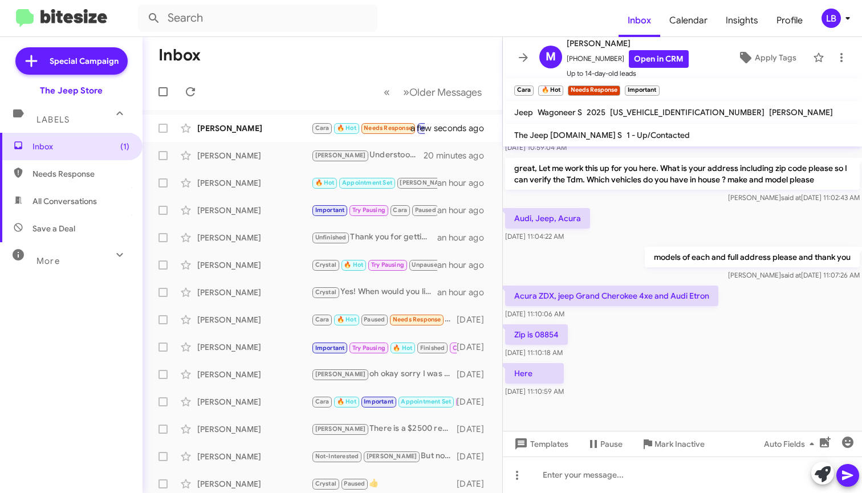
click at [626, 233] on div "Audi, Jeep, Acura [DATE] 11:04:22 AM" at bounding box center [682, 225] width 359 height 39
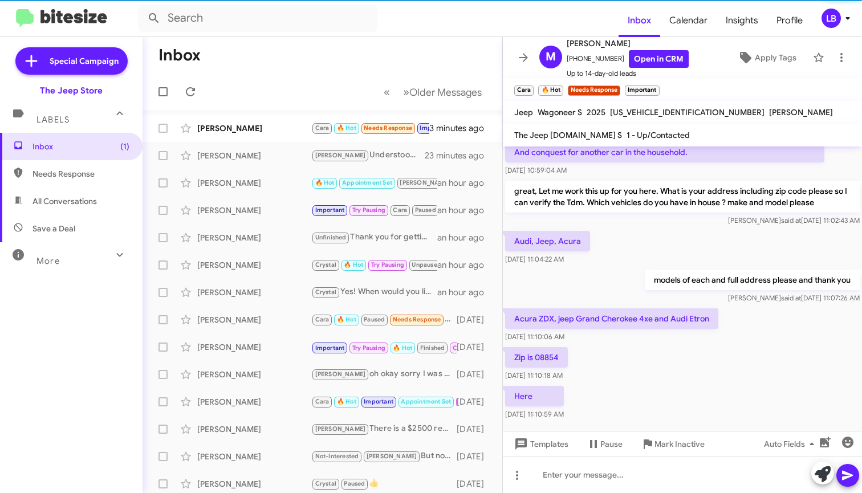
scroll to position [315, 0]
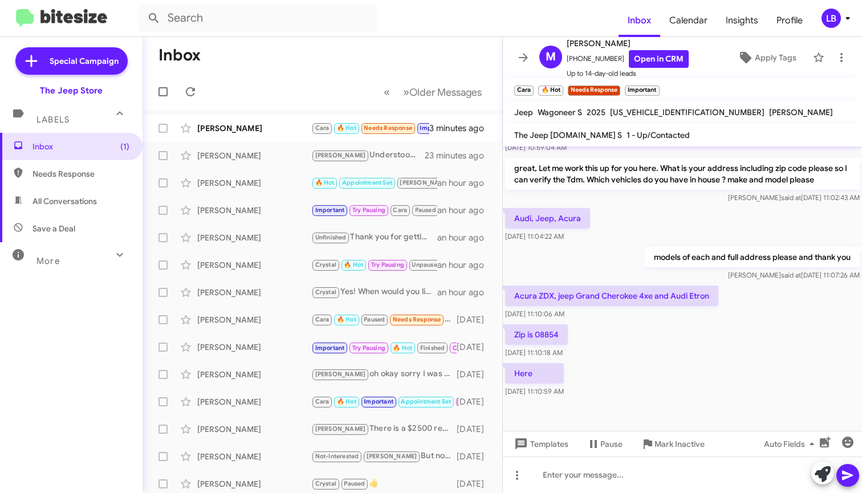
click at [676, 240] on div "Audi, Jeep, Acura [DATE] 11:04:22 AM" at bounding box center [682, 225] width 359 height 39
click at [668, 229] on div "Audi, Jeep, Acura [DATE] 11:04:22 AM" at bounding box center [682, 225] width 359 height 39
click at [804, 224] on div "Audi, Jeep, Acura [DATE] 11:04:22 AM" at bounding box center [682, 225] width 359 height 39
click at [741, 210] on div "Audi, Jeep, Acura [DATE] 11:04:22 AM" at bounding box center [682, 225] width 359 height 39
click at [729, 202] on div "Luis said at Sep 8, 2025, 11:02:43 AM" at bounding box center [682, 197] width 355 height 11
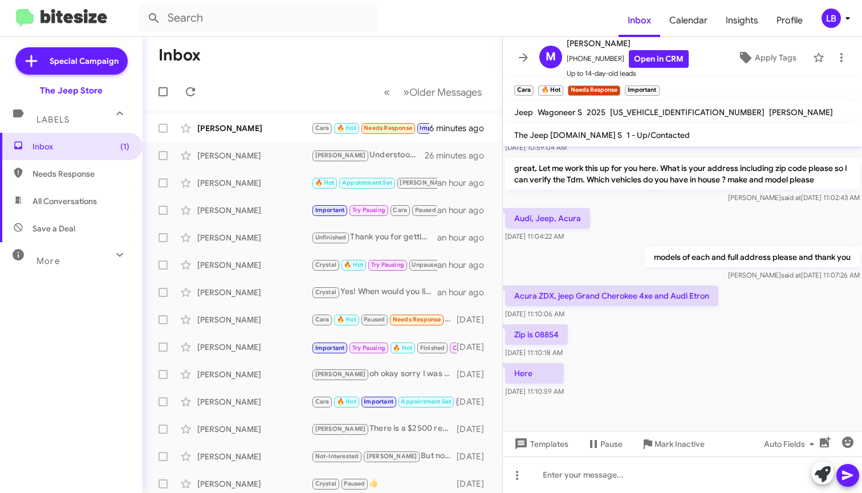
click at [716, 208] on div "Audi, Jeep, Acura [DATE] 11:04:22 AM" at bounding box center [682, 225] width 359 height 39
click at [659, 205] on div "great, Let me work this up for you here. What is your address including zip cod…" at bounding box center [682, 181] width 359 height 50
click at [287, 75] on mat-toolbar-row "« Previous » Next Older Messages" at bounding box center [323, 92] width 360 height 36
click at [602, 233] on div "Audi, Jeep, Acura [DATE] 11:04:22 AM" at bounding box center [682, 225] width 359 height 39
click at [607, 229] on div "Audi, Jeep, Acura [DATE] 11:04:22 AM" at bounding box center [682, 225] width 359 height 39
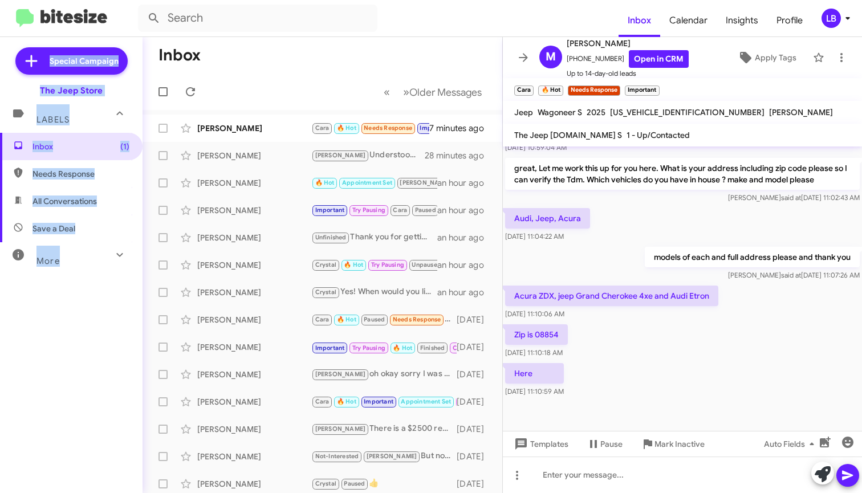
click at [320, 38] on div "Inbox Calendar Insights Profile LB Special Campaign The Jeep Store Labels Inbox…" at bounding box center [431, 246] width 862 height 493
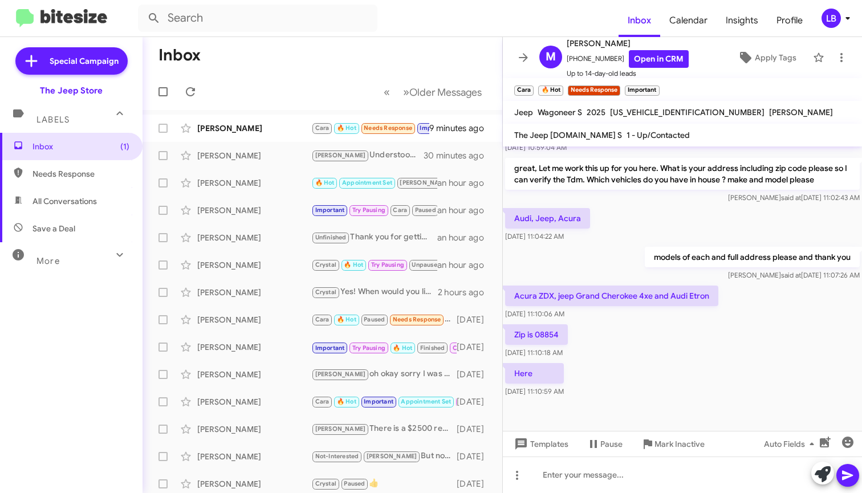
click at [331, 46] on mat-toolbar-row "Inbox" at bounding box center [323, 55] width 360 height 36
click at [274, 125] on div "[PERSON_NAME]" at bounding box center [254, 128] width 114 height 11
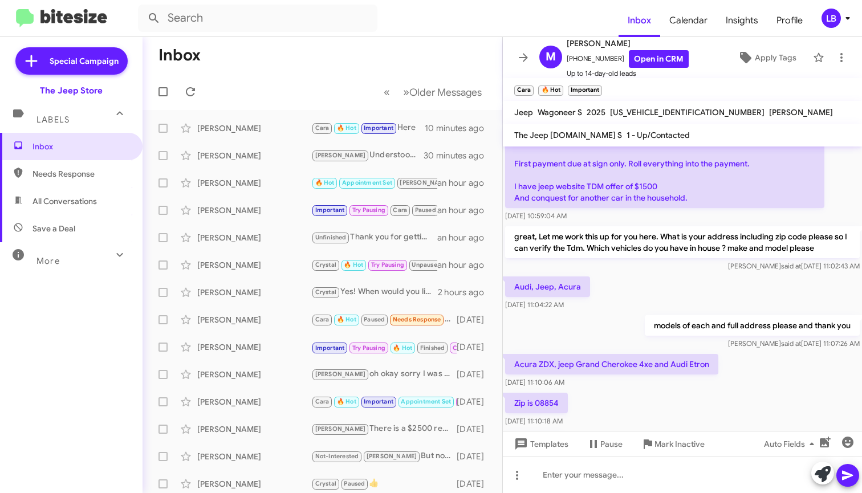
scroll to position [315, 0]
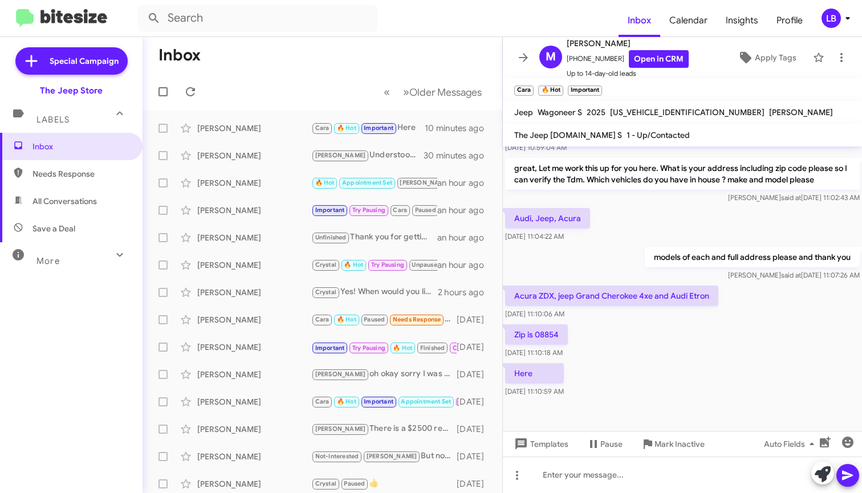
click at [640, 237] on div "Audi, Jeep, Acura [DATE] 11:04:22 AM" at bounding box center [682, 225] width 359 height 39
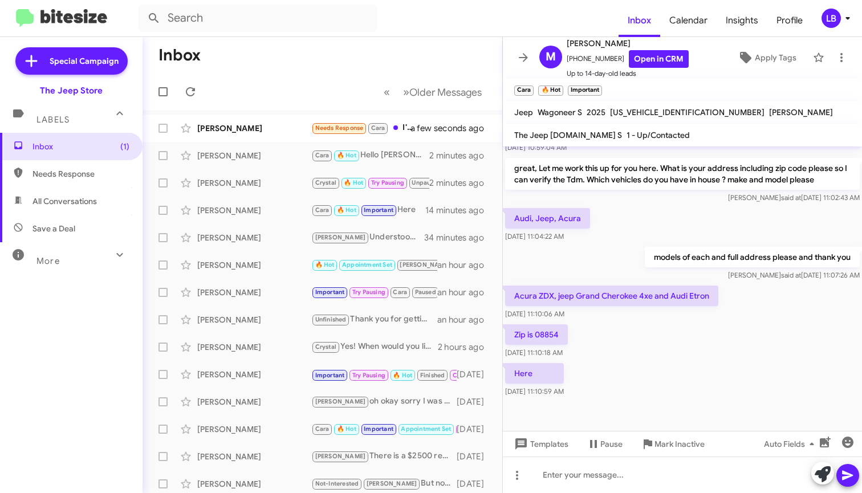
click at [617, 250] on div "models of each and full address please and thank you [PERSON_NAME] said at [DAT…" at bounding box center [682, 264] width 359 height 39
click at [266, 124] on div "Barney Printz" at bounding box center [254, 128] width 114 height 11
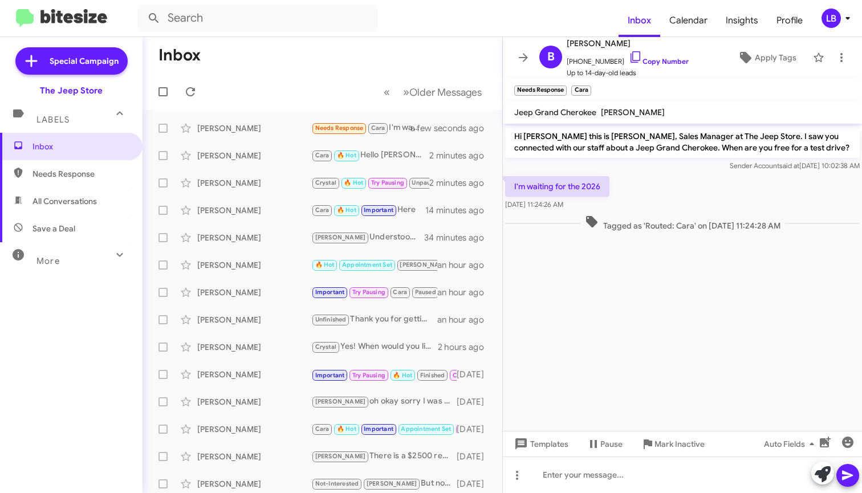
click at [657, 177] on div "I'm waiting for the 2026 Sep 8, 2025, 11:24:26 AM" at bounding box center [682, 193] width 359 height 39
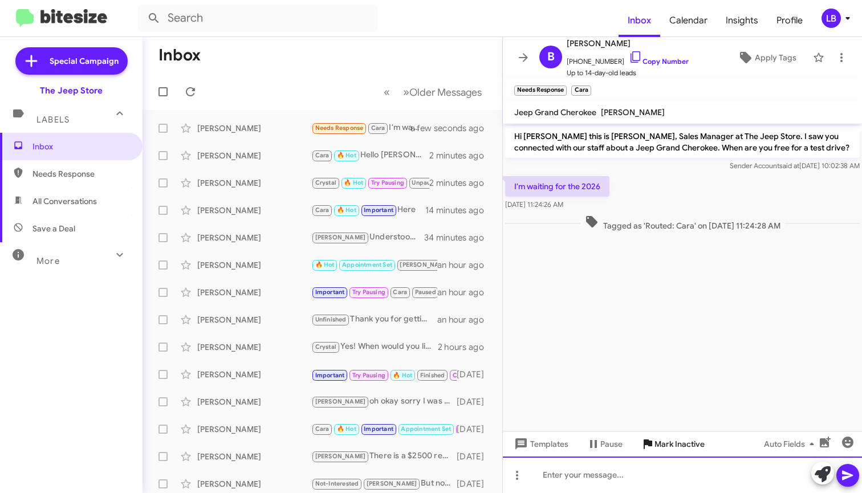
drag, startPoint x: 636, startPoint y: 474, endPoint x: 645, endPoint y: 451, distance: 24.9
click at [636, 475] on div at bounding box center [682, 475] width 359 height 36
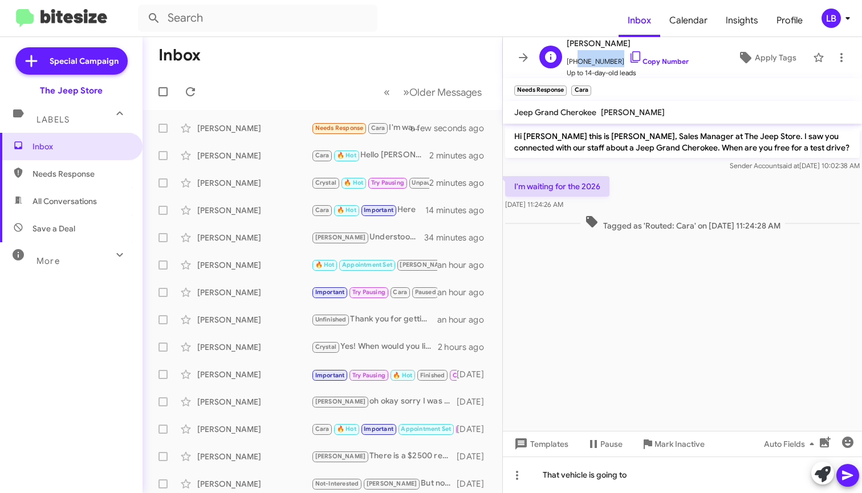
drag, startPoint x: 613, startPoint y: 61, endPoint x: 574, endPoint y: 63, distance: 38.8
click at [574, 63] on span "+19089100275 Copy Number" at bounding box center [628, 58] width 122 height 17
copy span "9089100275"
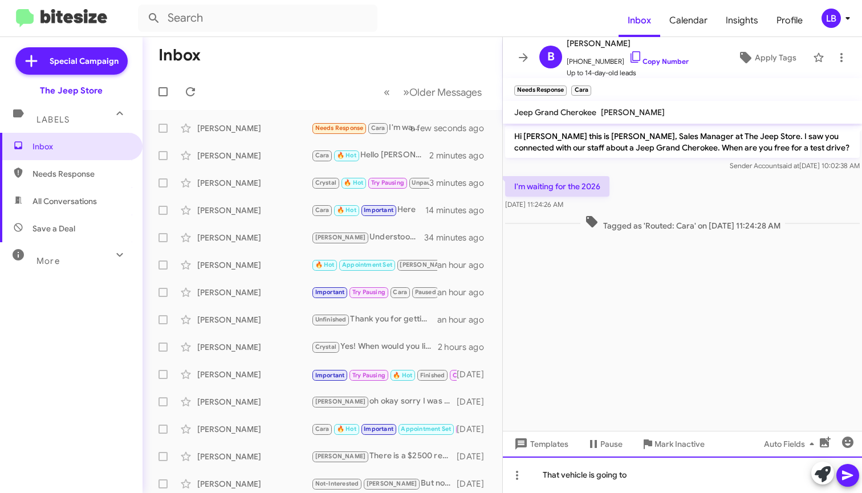
click at [658, 481] on div "That vehicle is going to" at bounding box center [682, 475] width 359 height 36
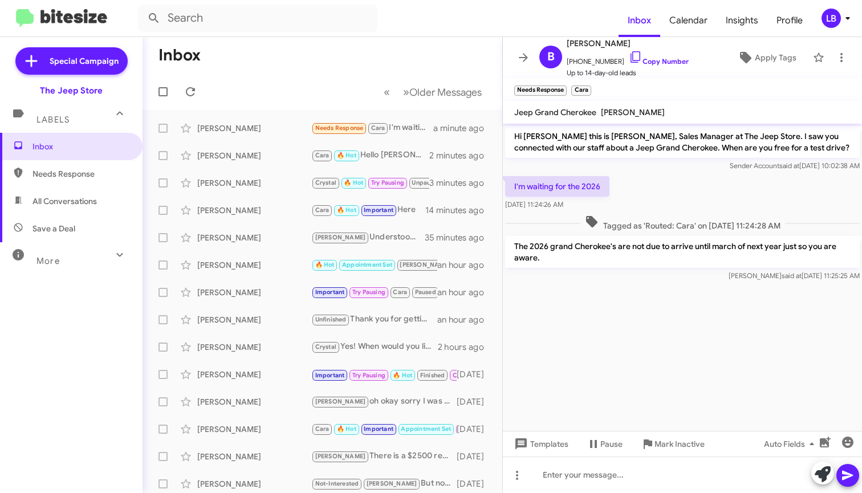
click at [684, 224] on span "Tagged as 'Routed: Cara' on Sep 8, 2025 - 11:24:28 AM" at bounding box center [683, 223] width 205 height 17
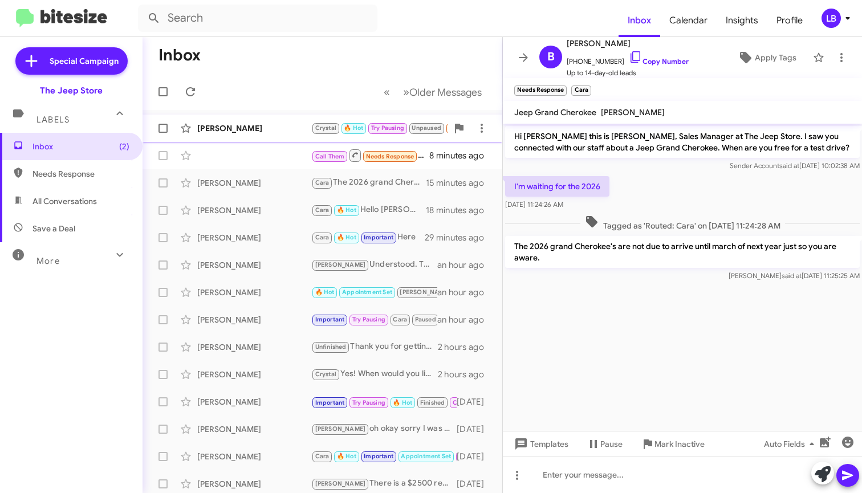
click at [237, 121] on div "Sophia Bailey Crystal 🔥 Hot Try Pausing Unpaused Needs Response Because I'm loc…" at bounding box center [323, 128] width 342 height 23
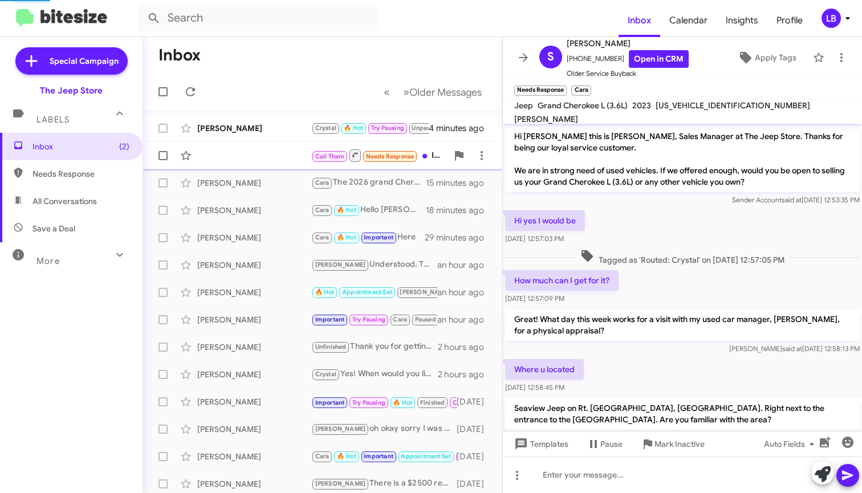
scroll to position [493, 0]
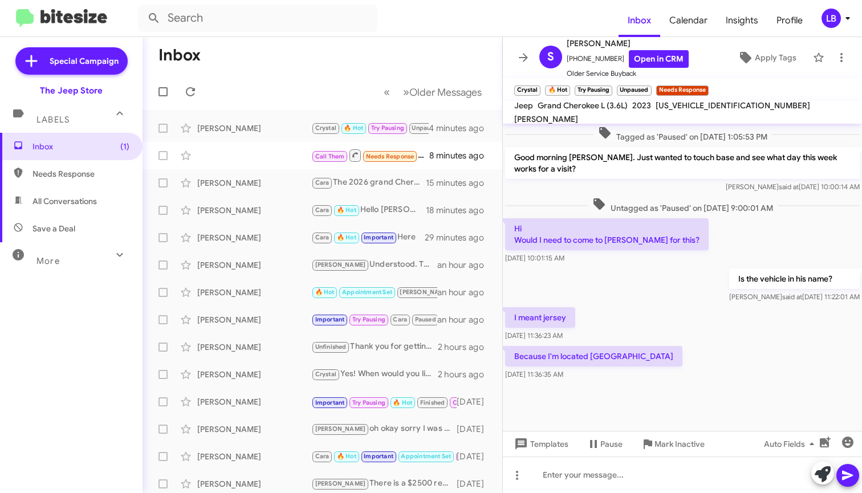
click at [727, 280] on div "Is the vehicle in his name? Mike said at Sep 8, 2025, 11:22:01 AM" at bounding box center [682, 285] width 359 height 39
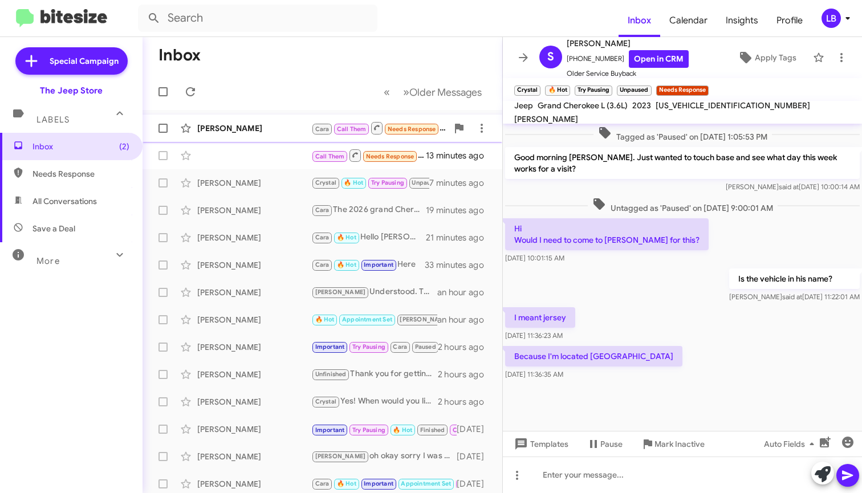
click at [269, 129] on div "Matt Smith" at bounding box center [254, 128] width 114 height 11
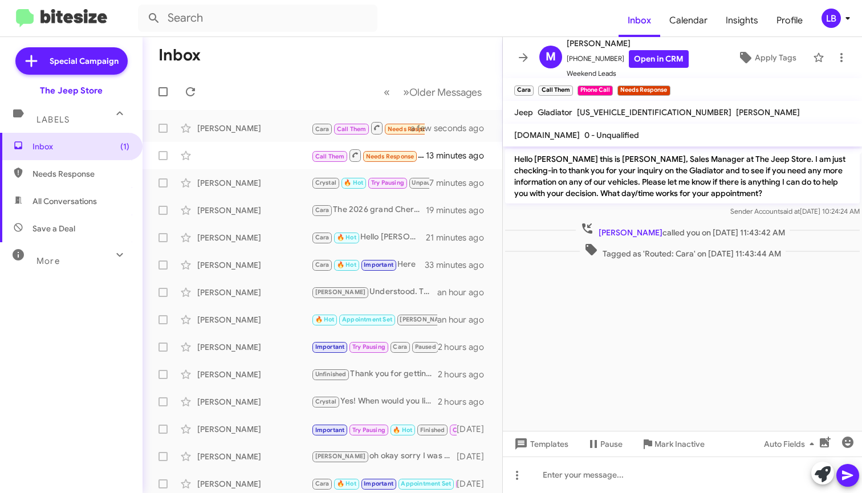
click at [315, 64] on mat-toolbar-row "Inbox" at bounding box center [323, 55] width 360 height 36
click at [660, 216] on div "Sender Account said at Sep 8, 2025, 10:24:24 AM" at bounding box center [682, 211] width 355 height 11
drag, startPoint x: 615, startPoint y: 57, endPoint x: 574, endPoint y: 64, distance: 42.3
click at [574, 64] on span "+18482547557 Open in CRM" at bounding box center [628, 59] width 122 height 18
copy span "8482547557"
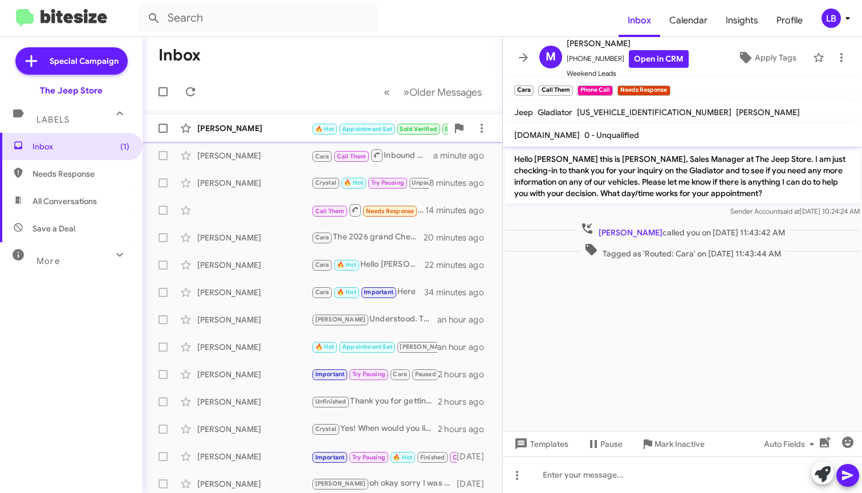
click at [267, 126] on div "Jaime Villanueva Chavez" at bounding box center [254, 128] width 114 height 11
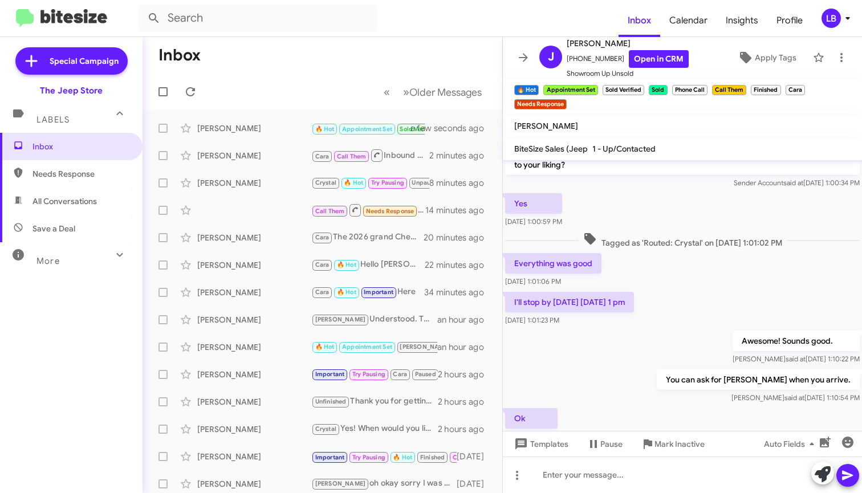
scroll to position [29, 0]
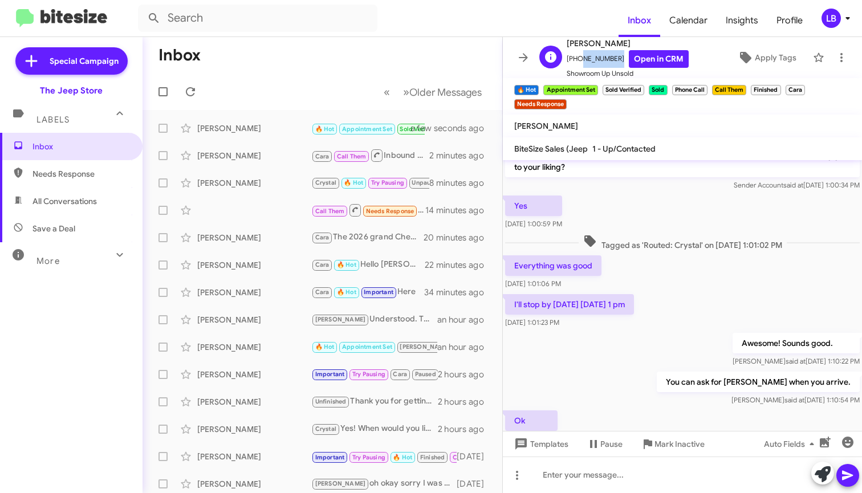
drag, startPoint x: 610, startPoint y: 59, endPoint x: 575, endPoint y: 62, distance: 34.9
click at [575, 62] on span "+17329968213 Open in CRM" at bounding box center [628, 59] width 122 height 18
click at [447, 51] on mat-toolbar-row "Inbox" at bounding box center [323, 55] width 360 height 36
drag, startPoint x: 609, startPoint y: 58, endPoint x: 581, endPoint y: 60, distance: 28.6
click at [572, 63] on span "+17329968213 Open in CRM" at bounding box center [628, 59] width 122 height 18
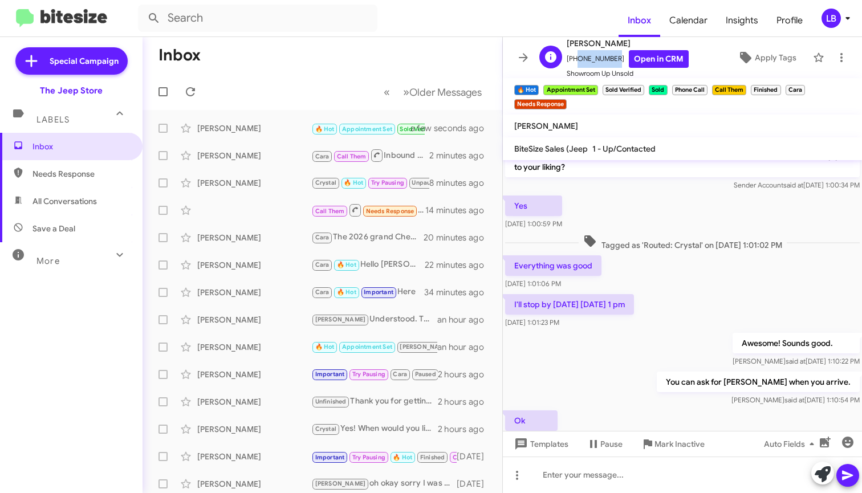
copy span "7329968213"
drag, startPoint x: 272, startPoint y: 59, endPoint x: 264, endPoint y: 55, distance: 8.9
click at [271, 58] on mat-toolbar-row "Inbox" at bounding box center [323, 55] width 360 height 36
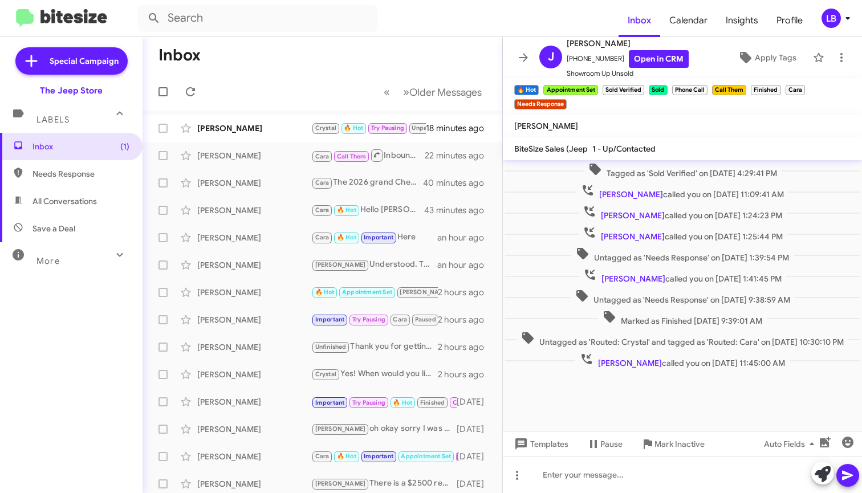
click at [268, 65] on mat-toolbar-row "Inbox" at bounding box center [323, 55] width 360 height 36
